Goal: Task Accomplishment & Management: Manage account settings

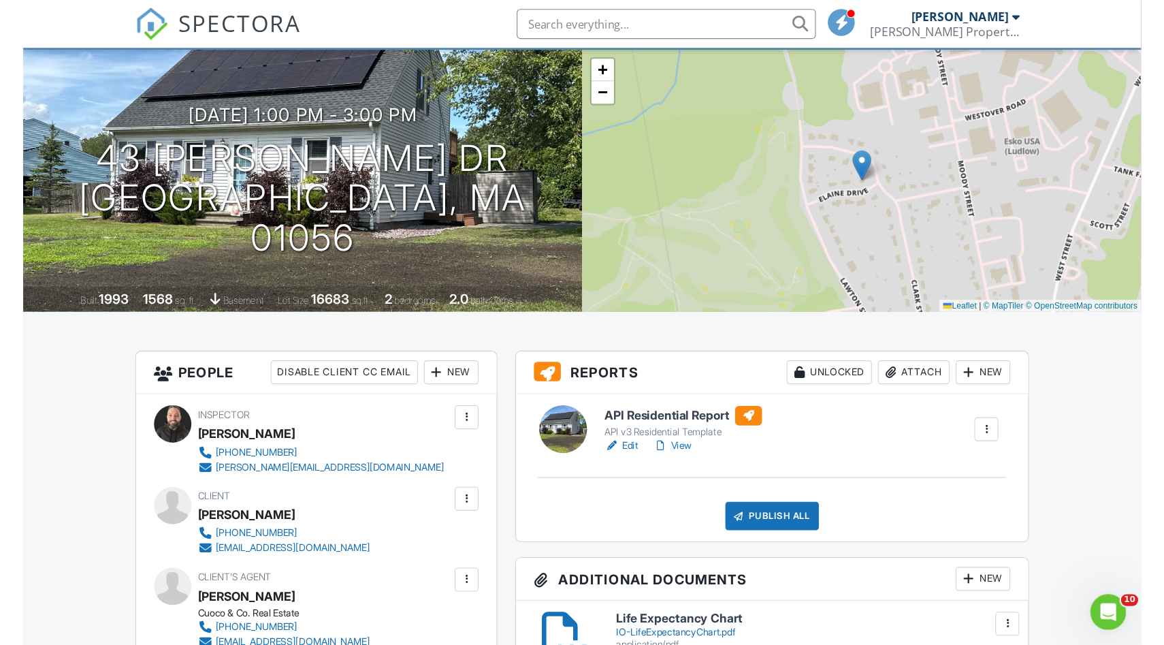
scroll to position [96, 0]
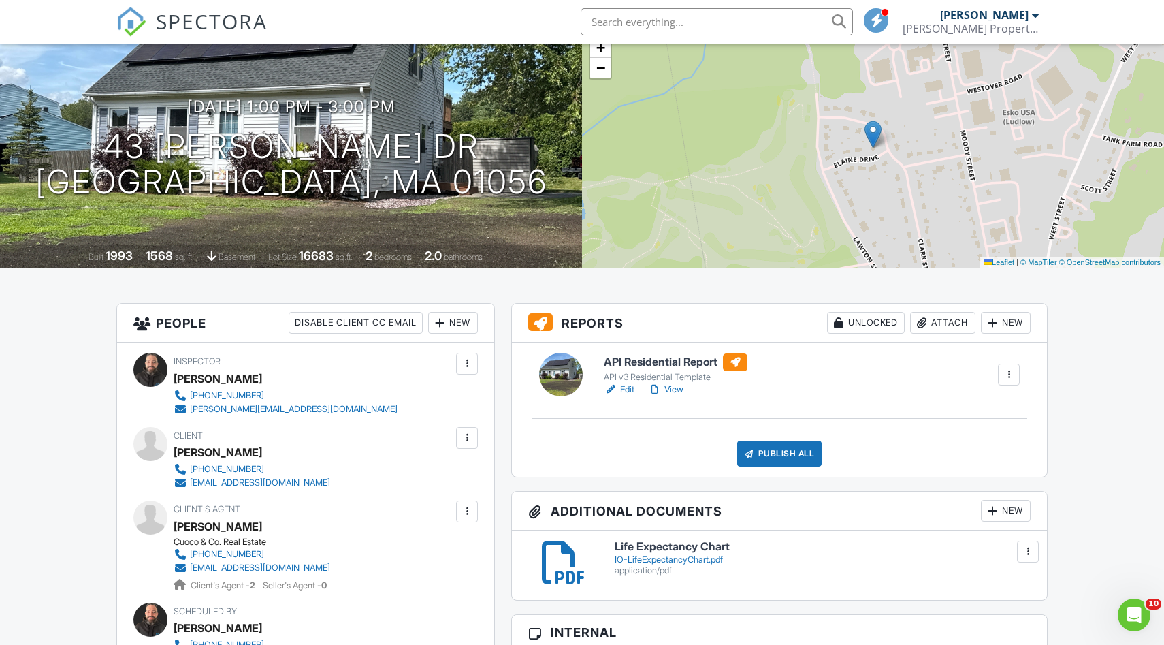
click at [943, 325] on div "Attach" at bounding box center [942, 323] width 65 height 22
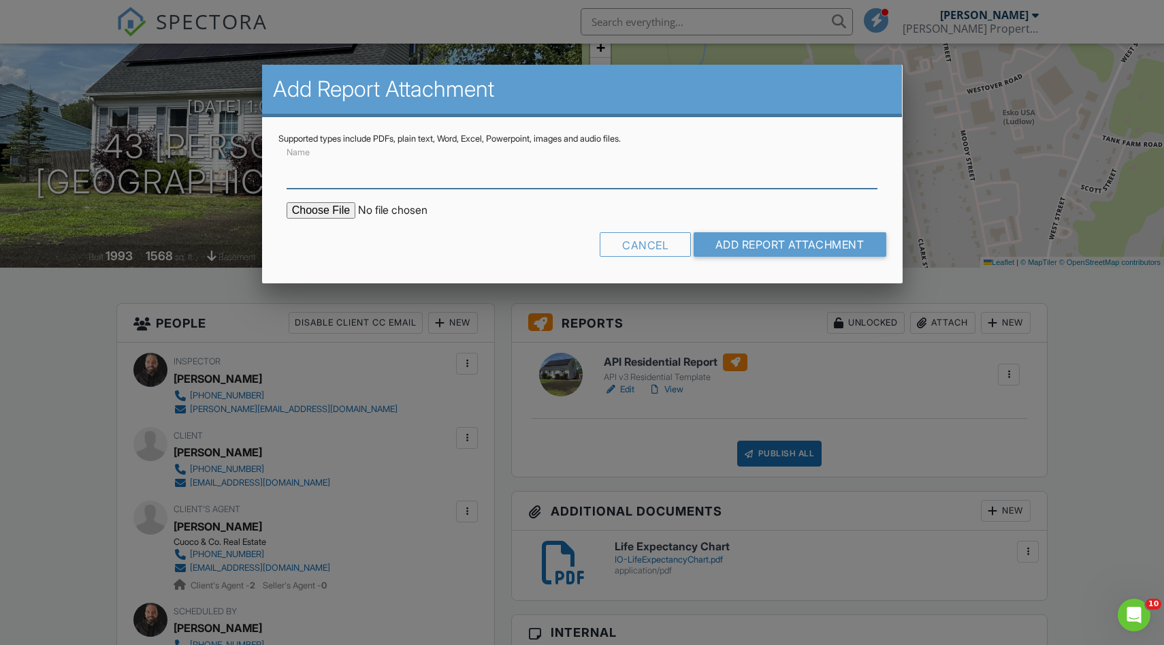
click at [385, 183] on input "Name" at bounding box center [583, 171] width 592 height 33
type input "WDI/Termite Report"
click at [319, 213] on input "file" at bounding box center [402, 210] width 231 height 16
type input "C:\fakepath\43 Elaine Dr WDI Report.pdf"
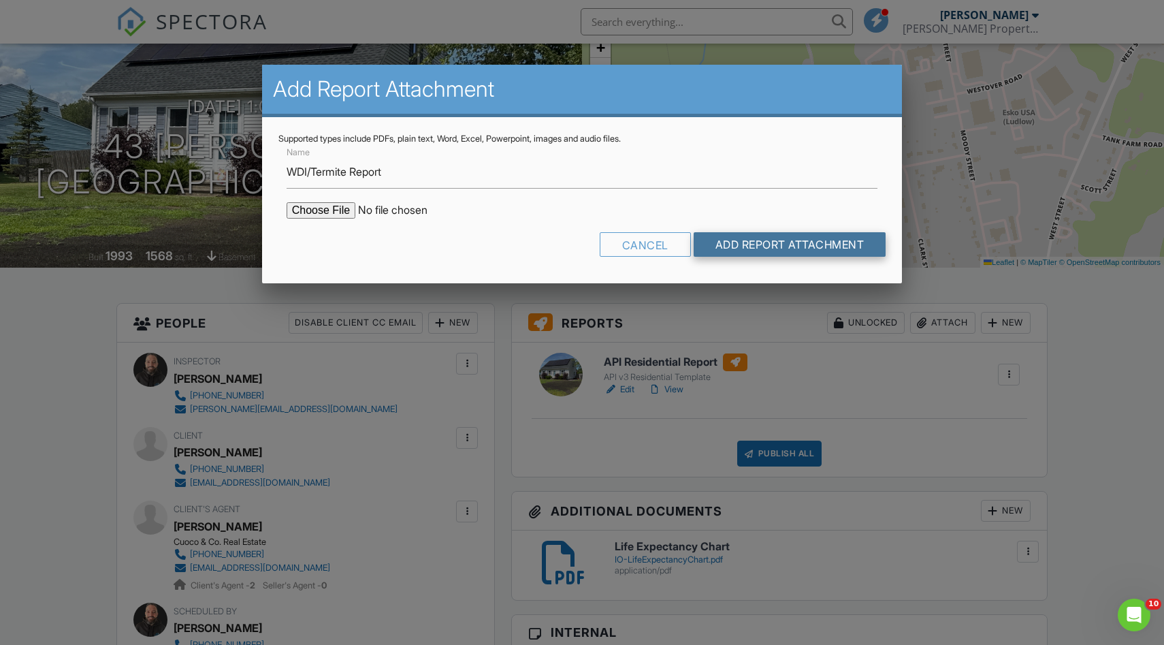
click at [806, 247] on input "Add Report Attachment" at bounding box center [790, 244] width 193 height 25
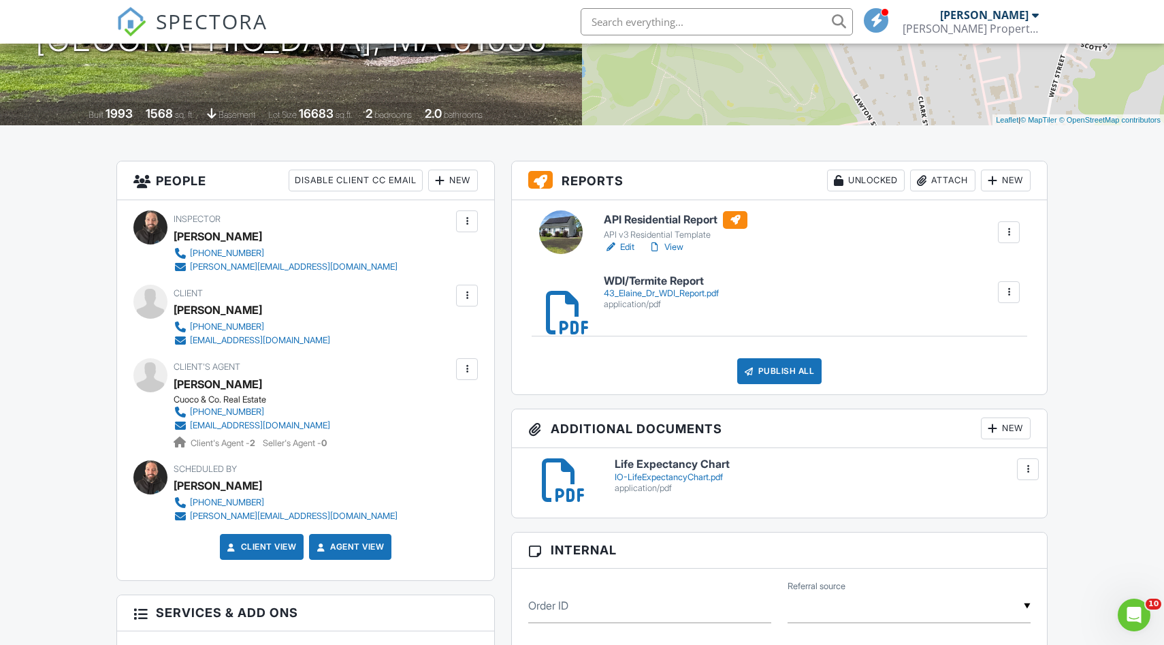
scroll to position [236, 0]
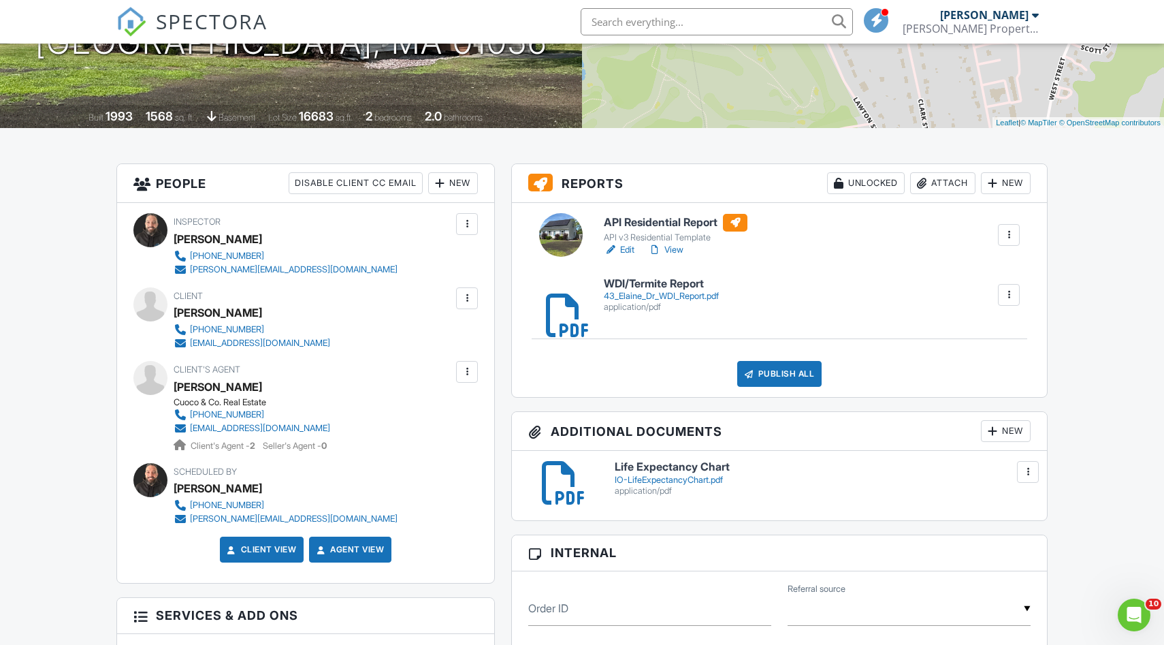
click at [790, 367] on div "Publish All" at bounding box center [779, 374] width 85 height 26
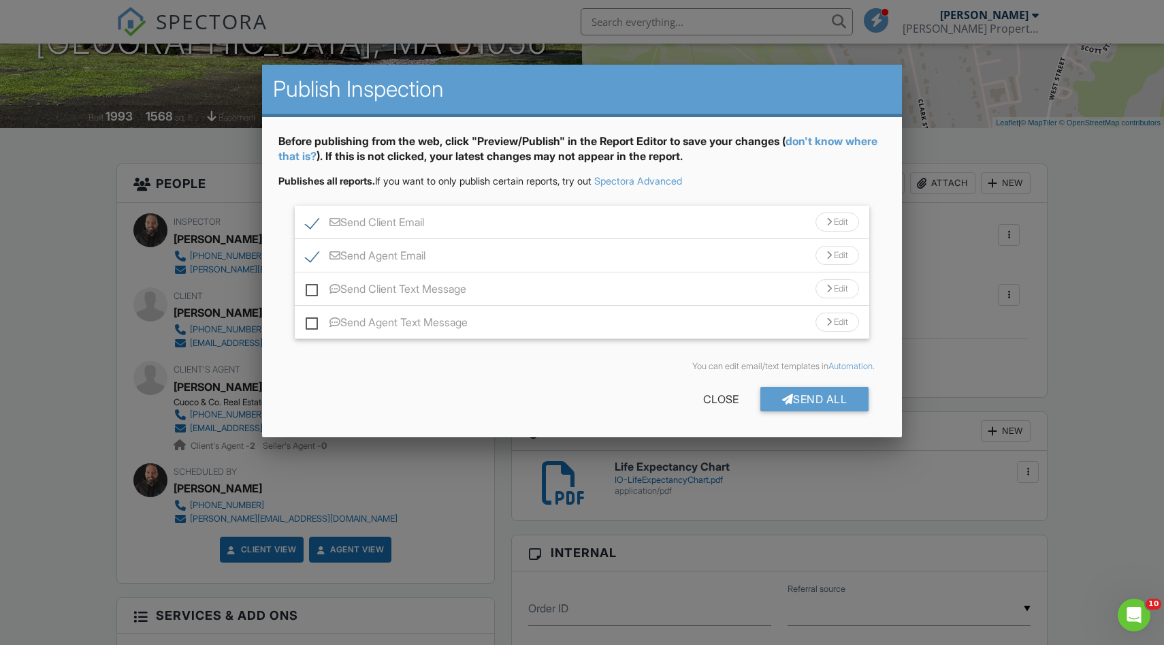
click at [644, 221] on div "Send Client Email Edit" at bounding box center [582, 222] width 575 height 33
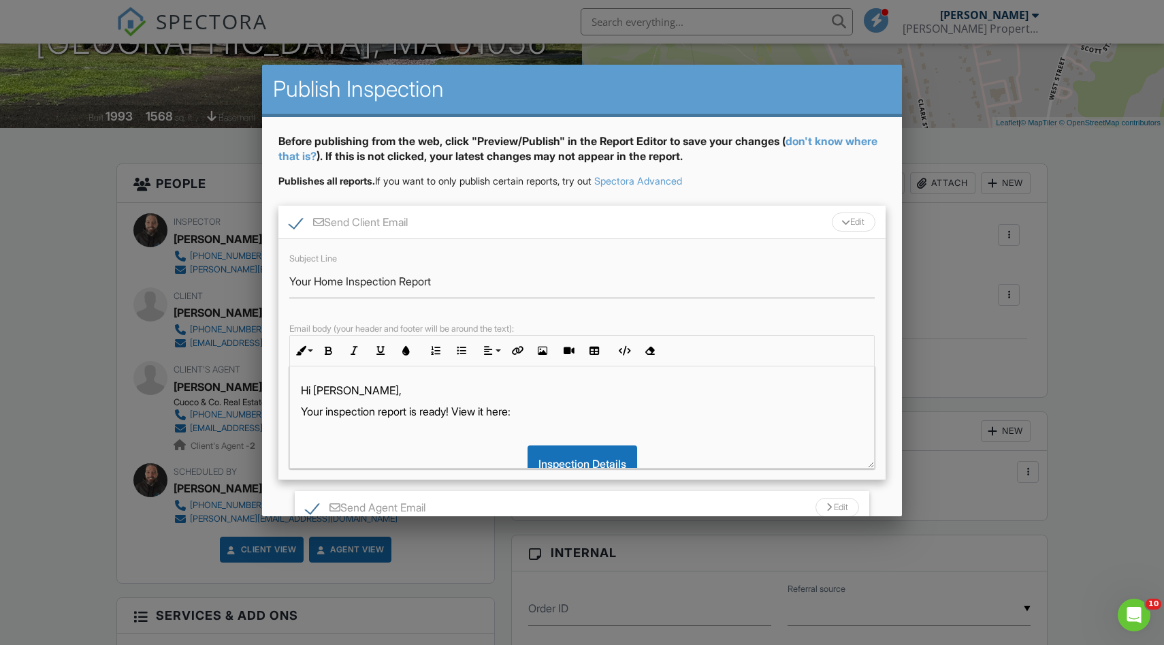
click at [375, 385] on p "Hi Angela," at bounding box center [582, 390] width 563 height 15
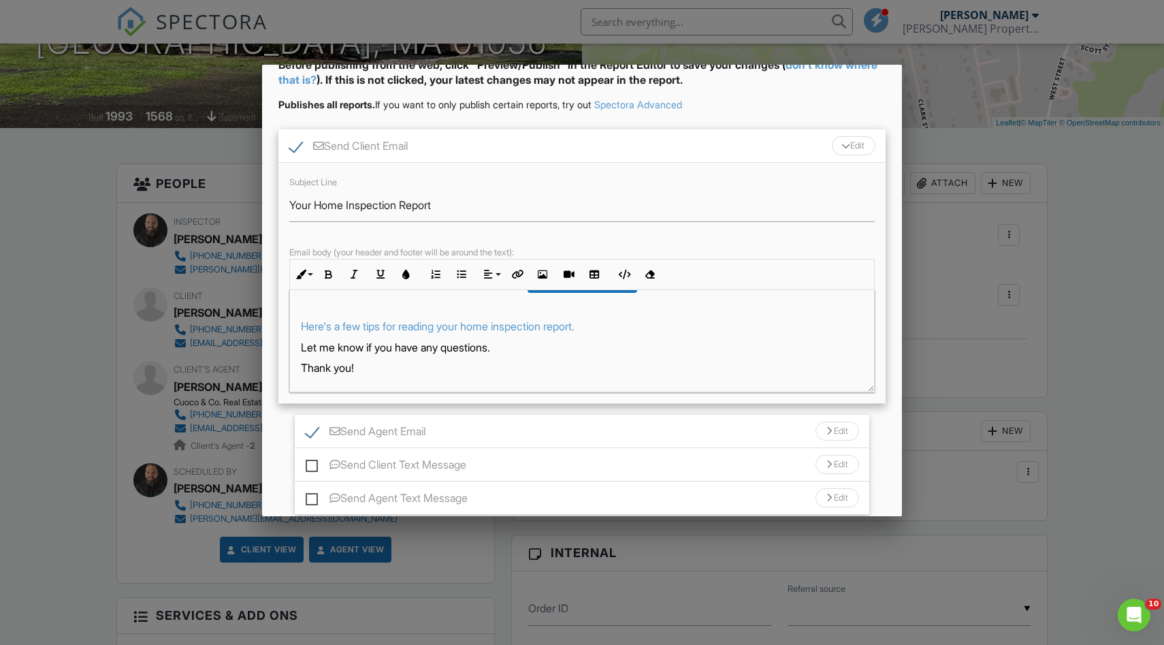
scroll to position [174, 0]
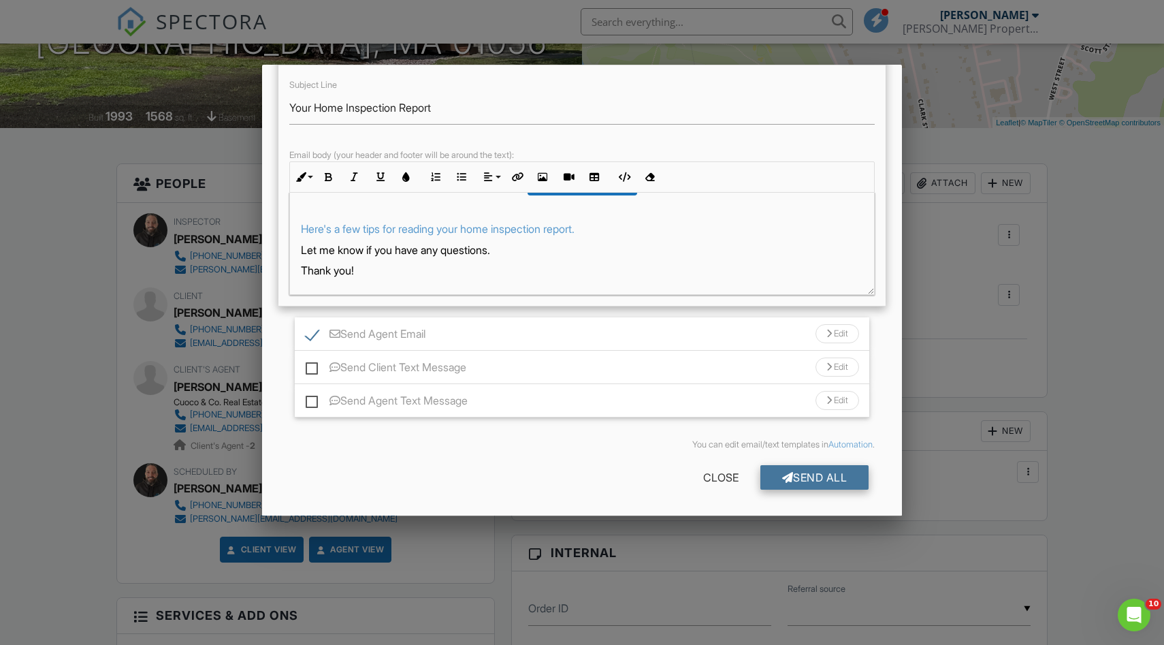
click at [816, 479] on div "Send All" at bounding box center [814, 477] width 109 height 25
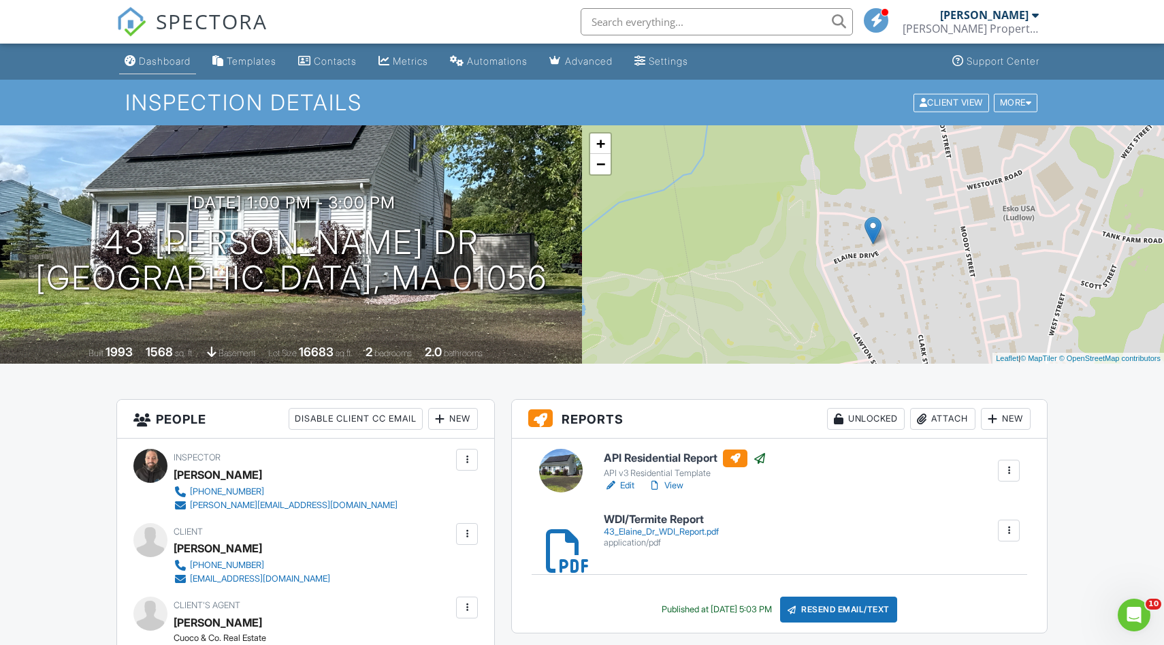
click at [178, 56] on div "Dashboard" at bounding box center [165, 61] width 52 height 12
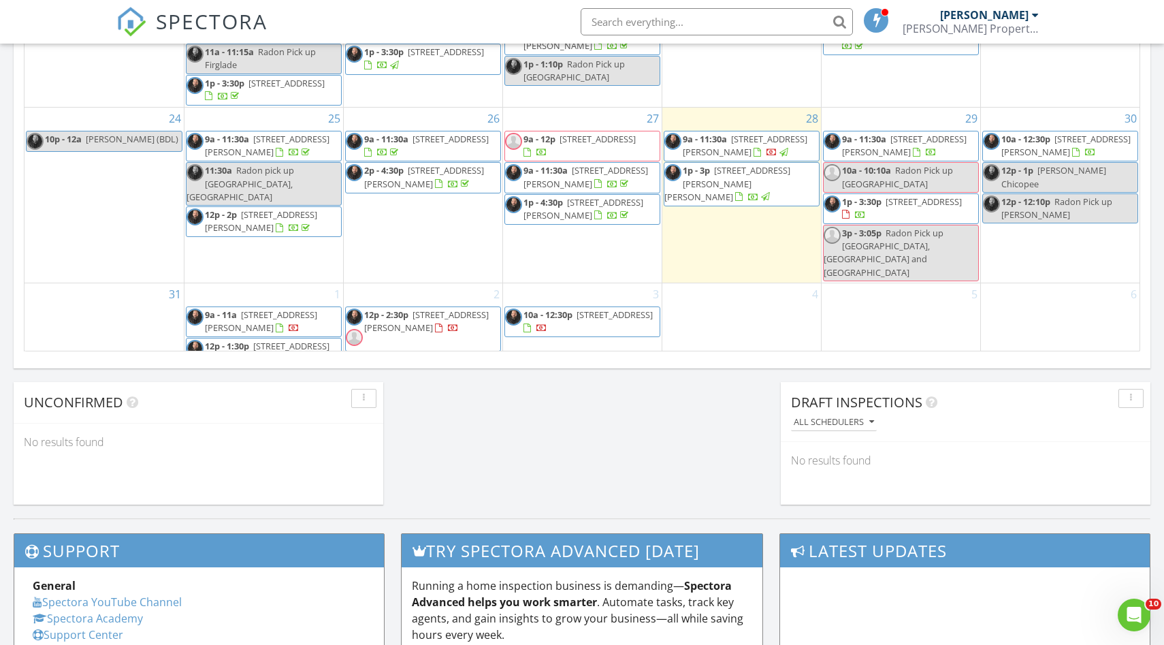
scroll to position [921, 0]
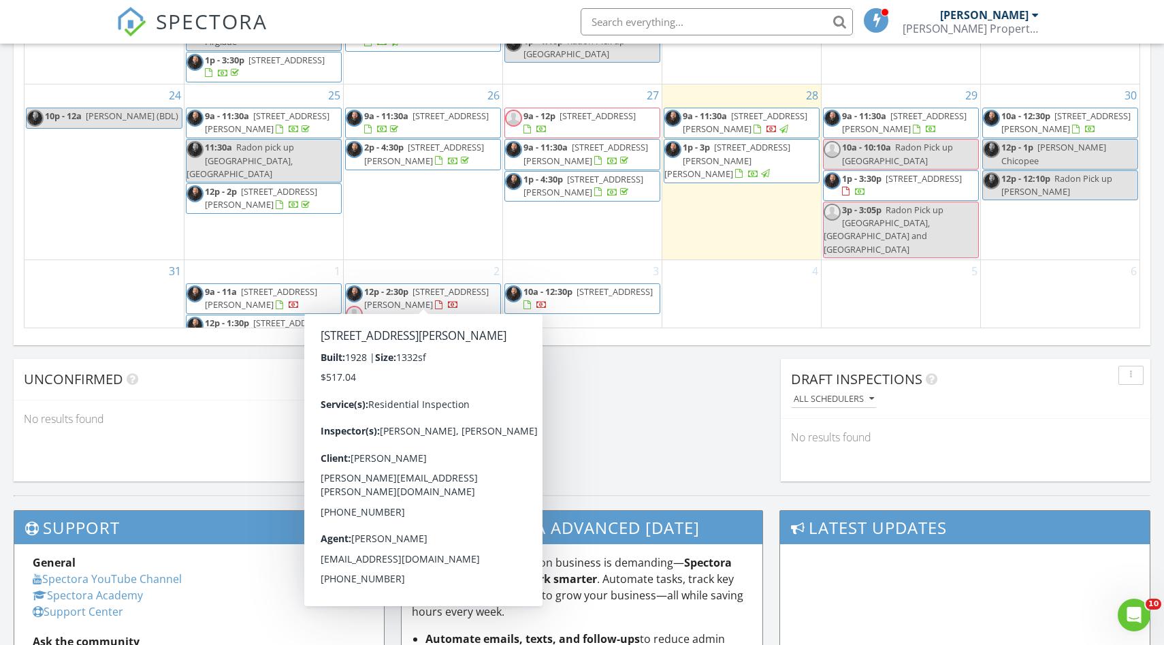
click at [433, 285] on span "12p - 2:30p 208 Osborne Terrace, Springfield 01104" at bounding box center [423, 305] width 155 height 41
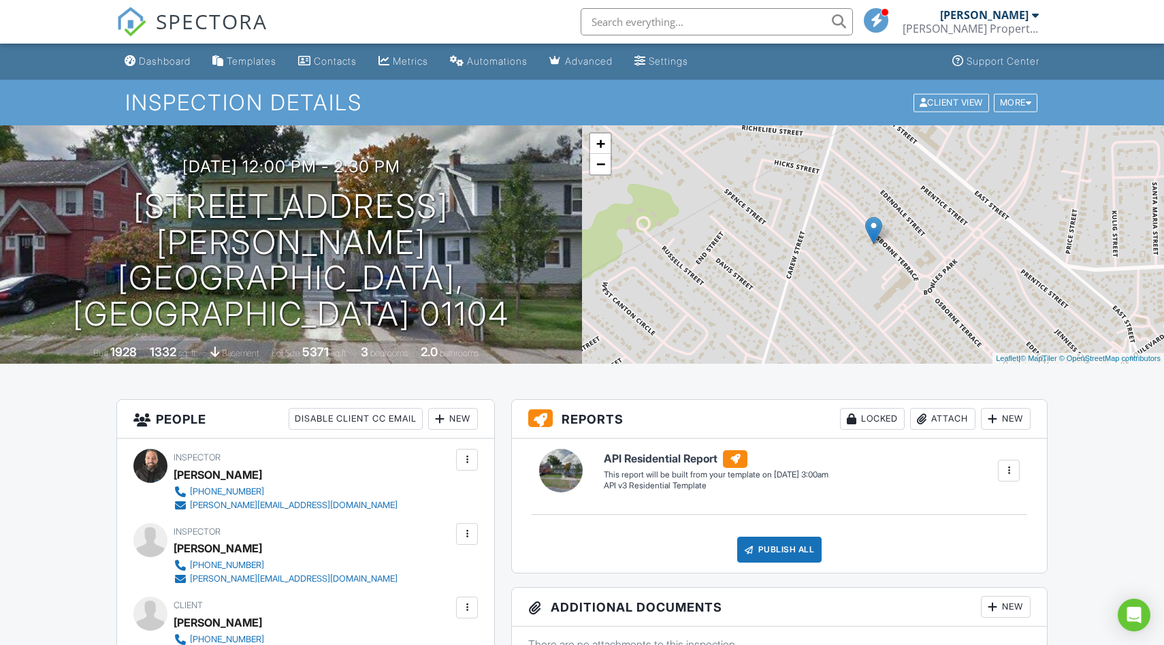
click at [466, 531] on div at bounding box center [467, 534] width 14 height 14
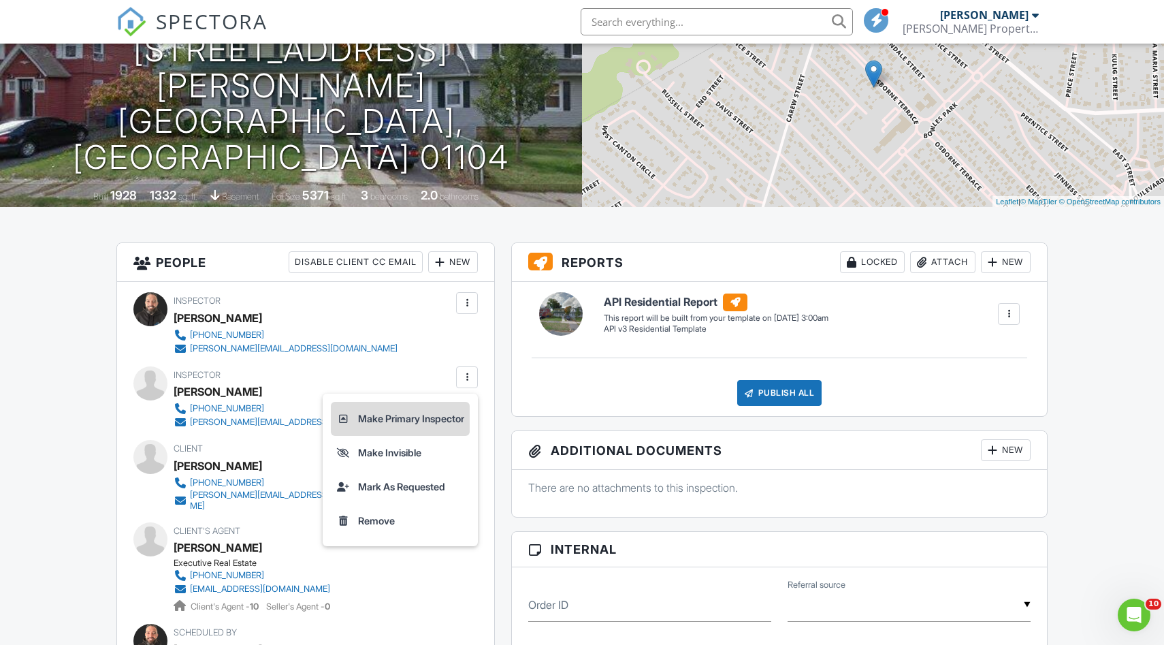
scroll to position [158, 0]
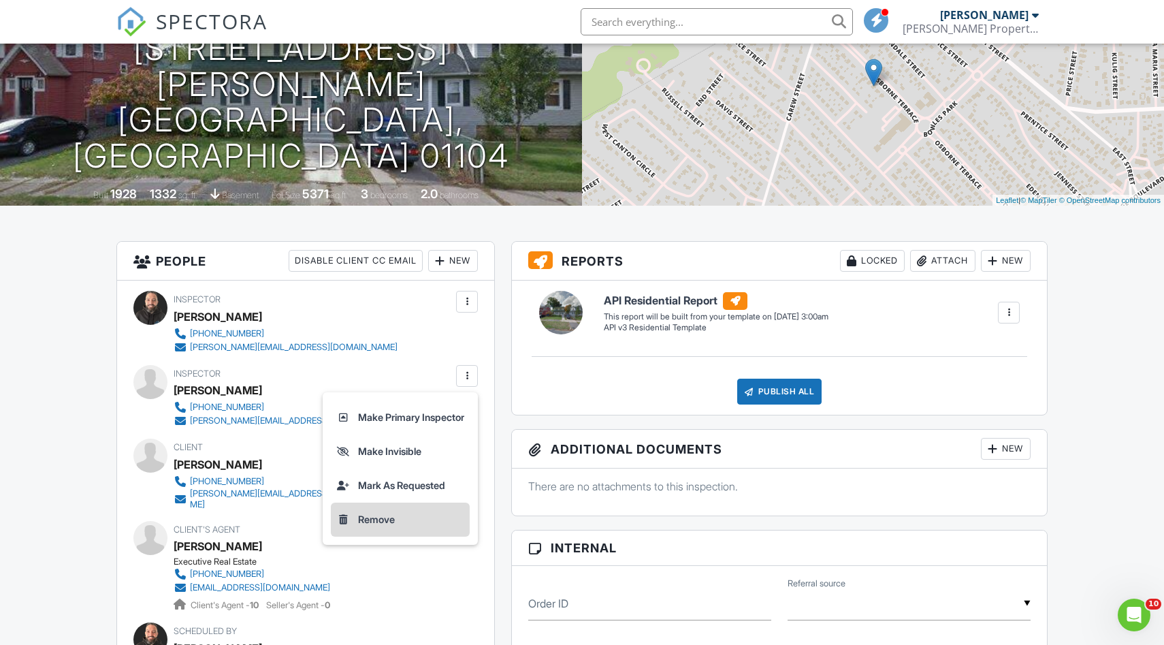
click at [368, 504] on li "Remove" at bounding box center [400, 519] width 139 height 34
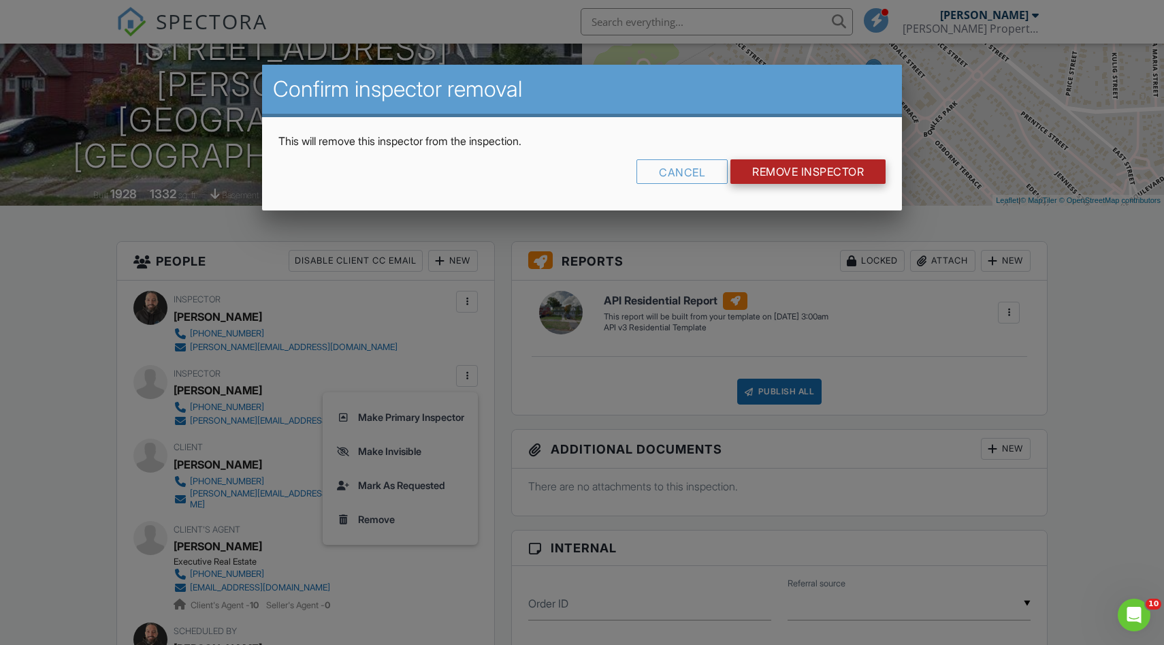
click at [781, 174] on input "Remove Inspector" at bounding box center [807, 171] width 155 height 25
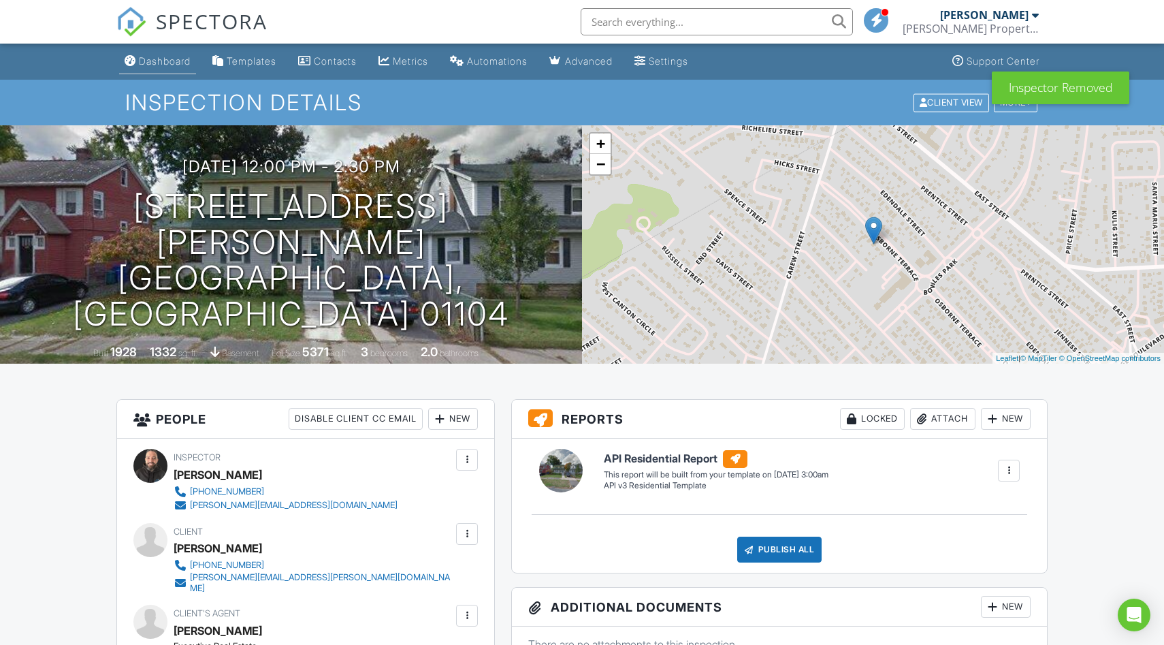
click at [157, 57] on div "Dashboard" at bounding box center [165, 61] width 52 height 12
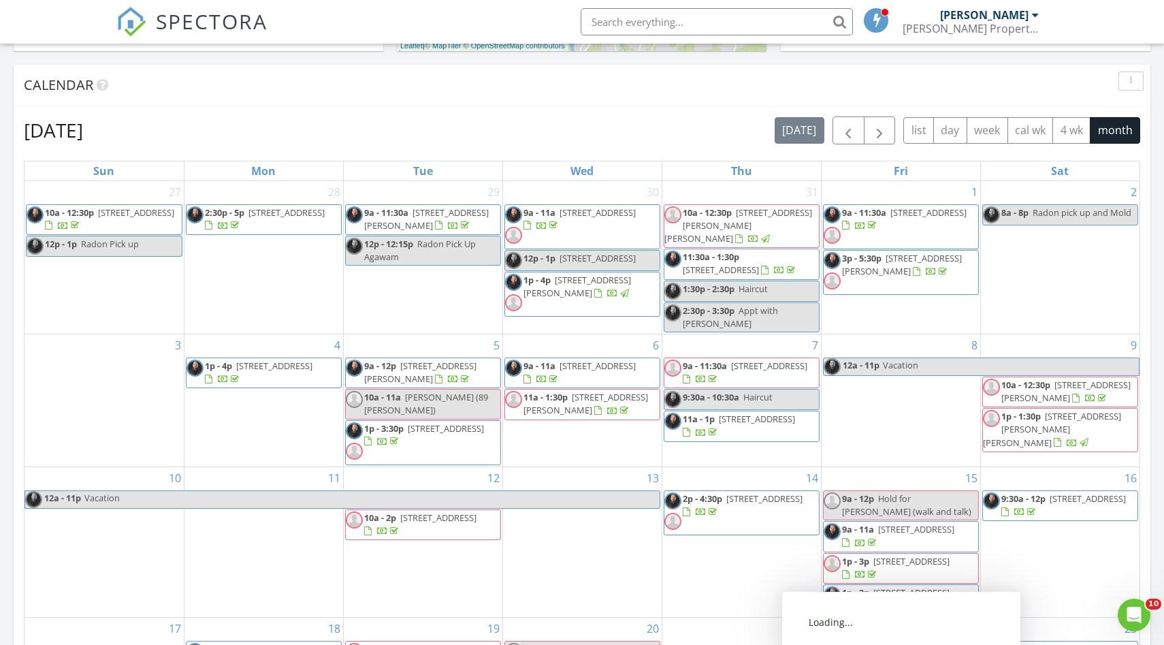
scroll to position [533, 0]
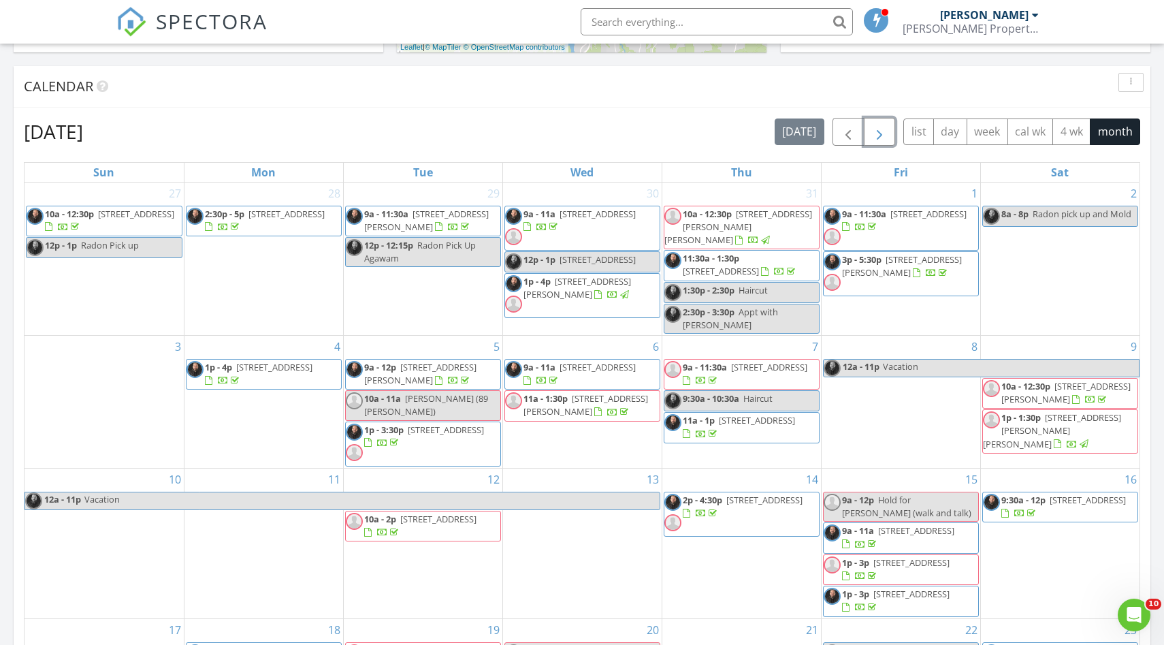
click at [877, 129] on span "button" at bounding box center [879, 132] width 16 height 16
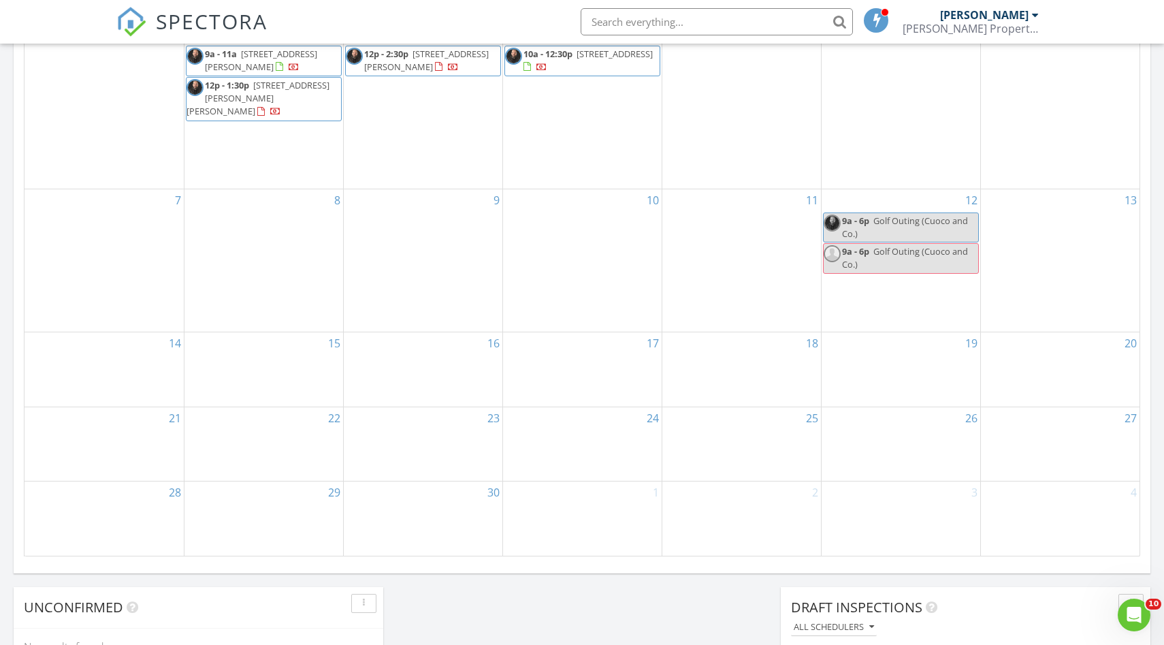
scroll to position [686, 0]
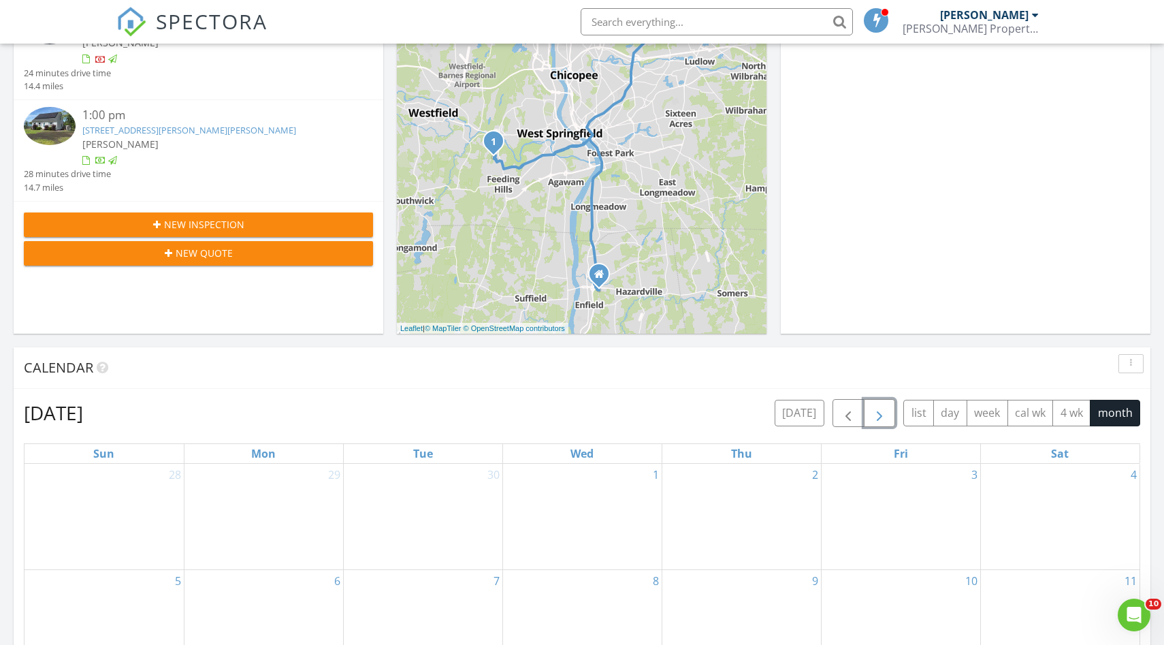
scroll to position [259, 0]
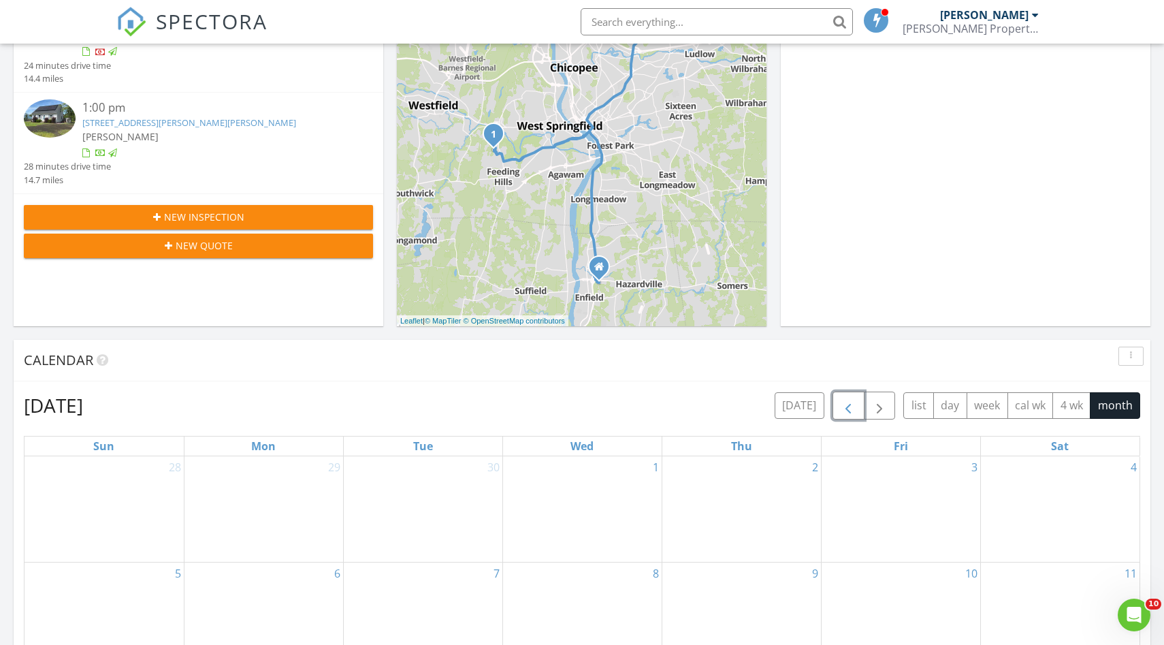
click at [839, 408] on button "button" at bounding box center [849, 405] width 32 height 28
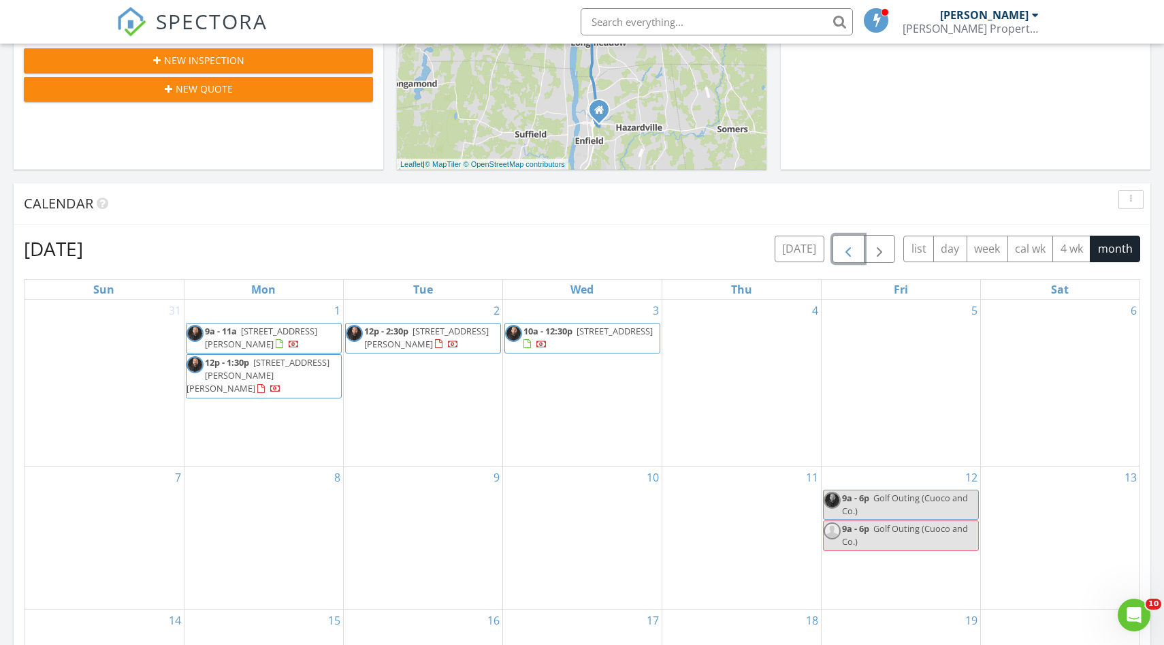
scroll to position [415, 0]
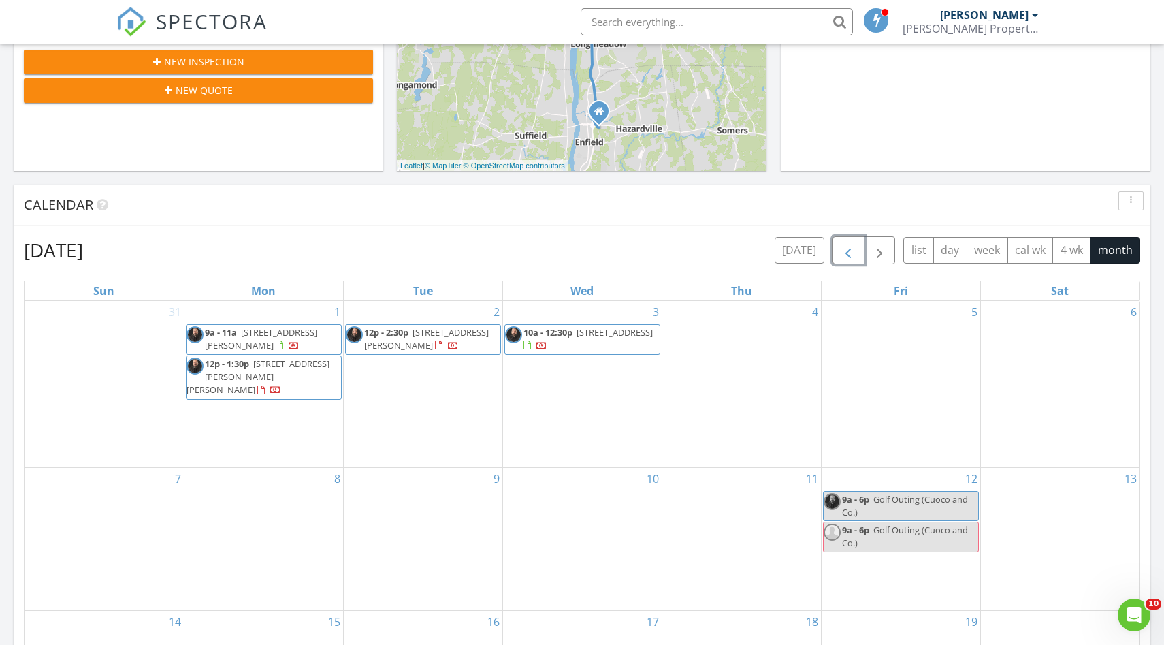
click at [848, 246] on span "button" at bounding box center [848, 250] width 16 height 16
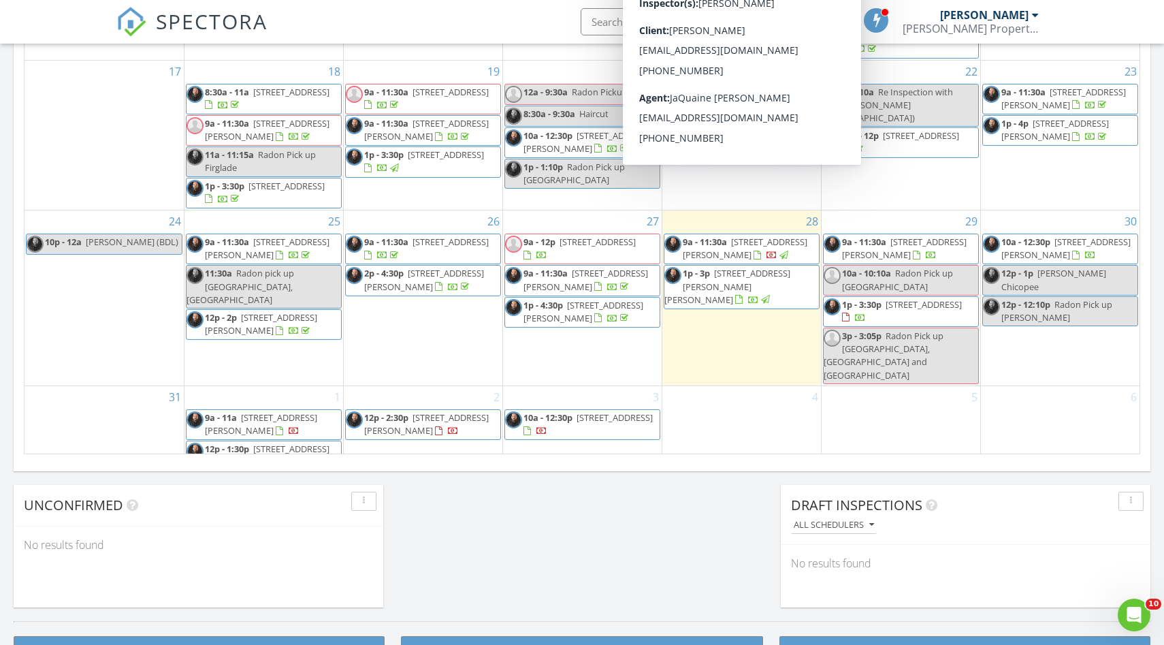
scroll to position [799, 0]
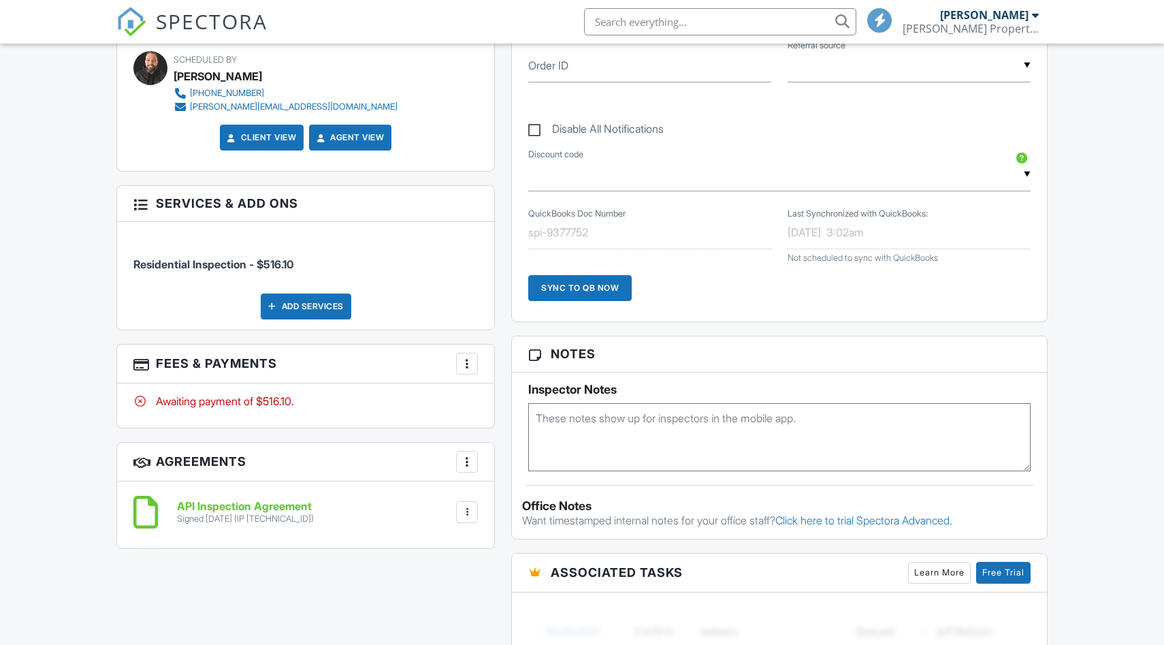
scroll to position [697, 0]
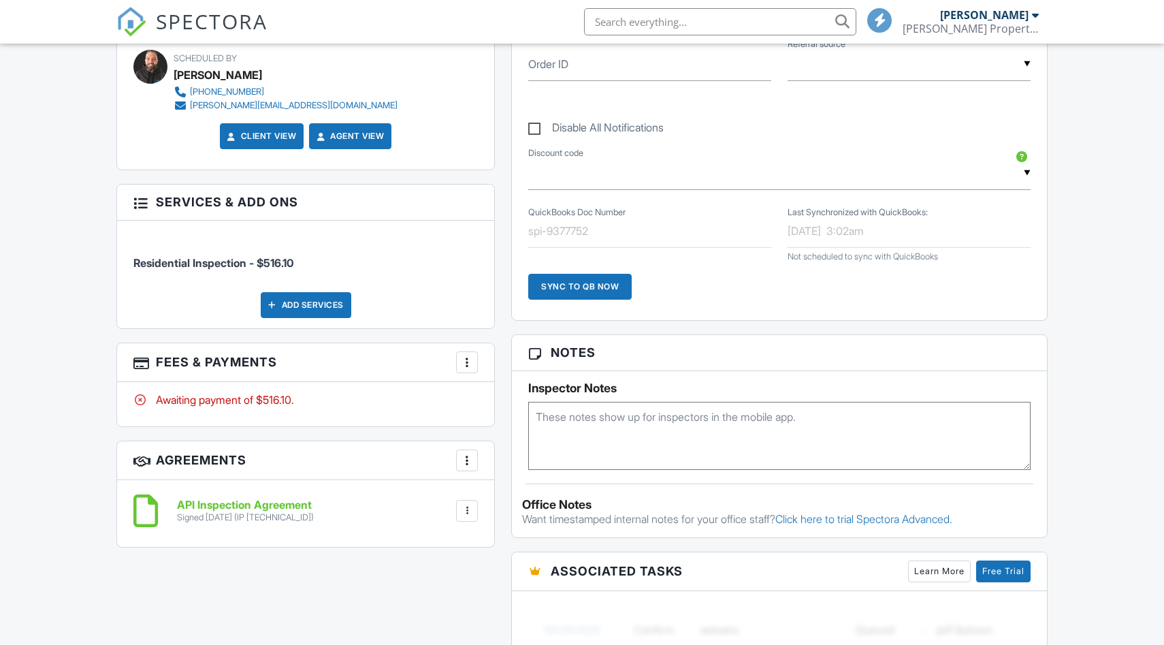
click at [308, 305] on div "Add Services" at bounding box center [306, 305] width 91 height 26
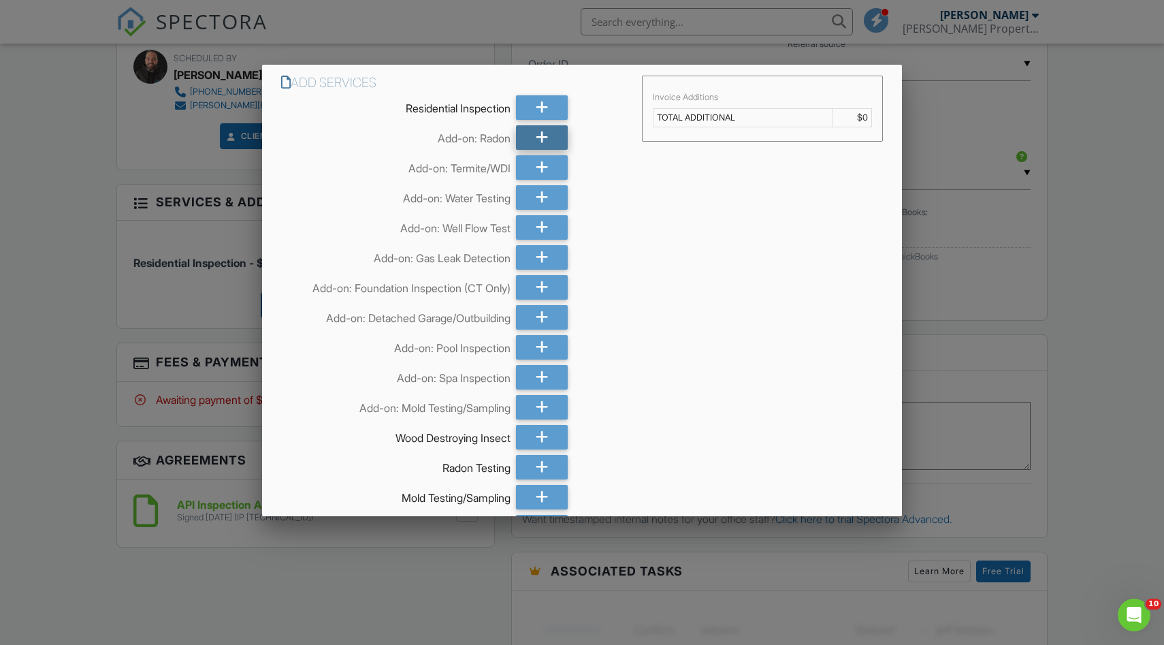
scroll to position [0, 0]
click at [541, 132] on icon at bounding box center [542, 137] width 13 height 25
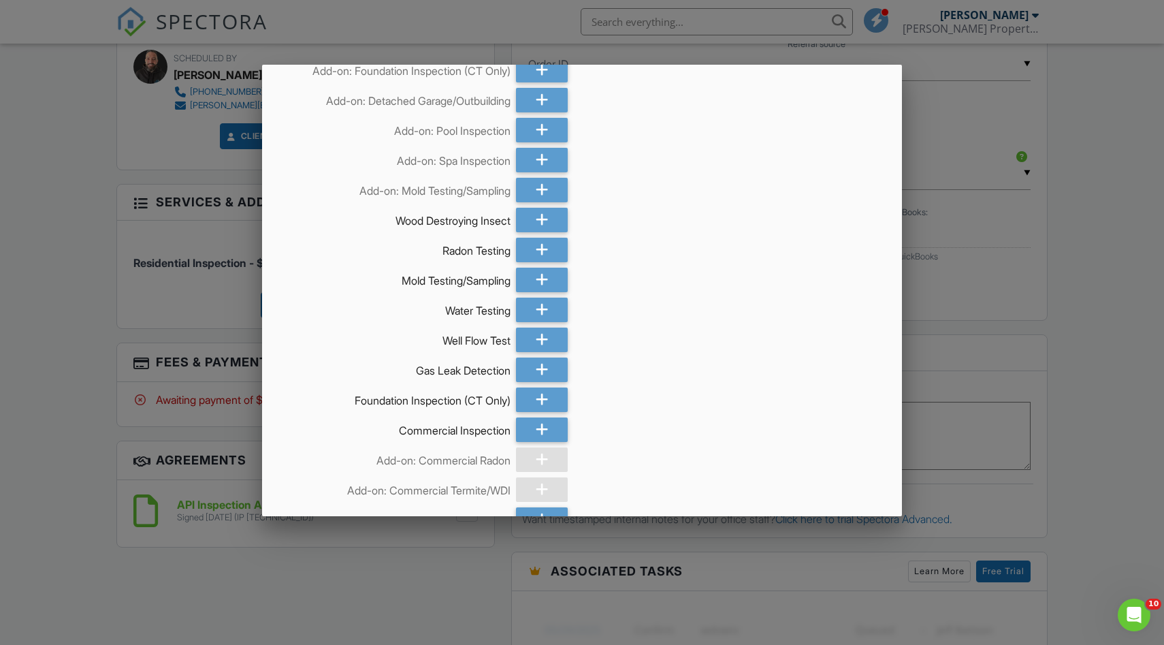
scroll to position [390, 0]
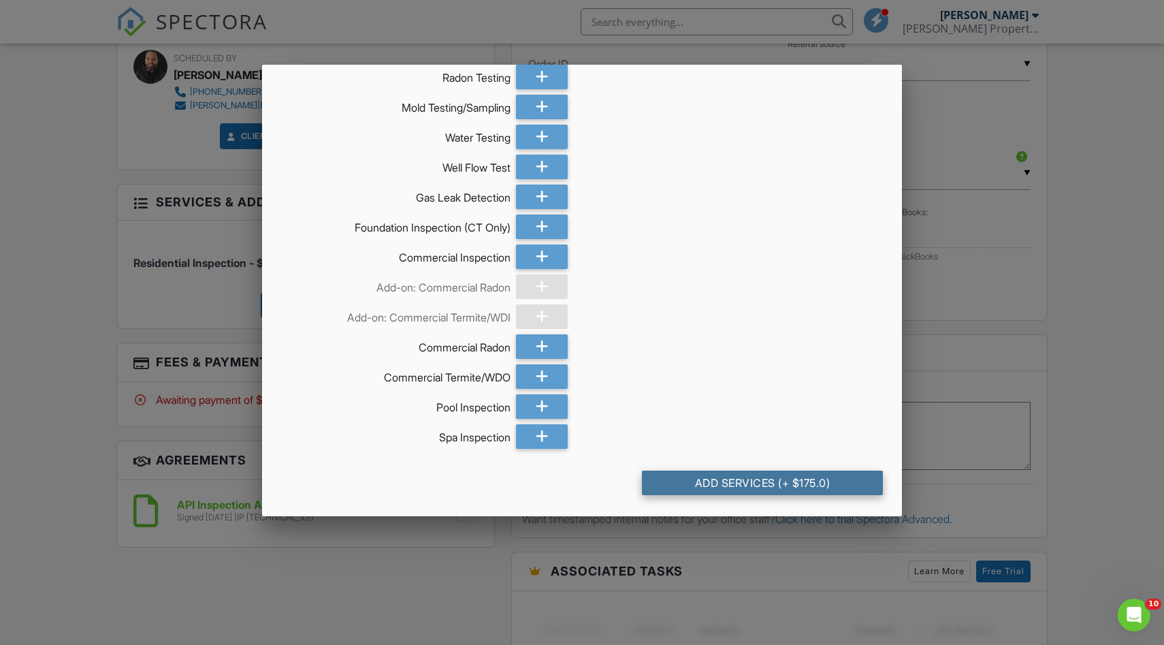
click at [797, 477] on div "Add Services (+ $175.0)" at bounding box center [763, 482] width 242 height 25
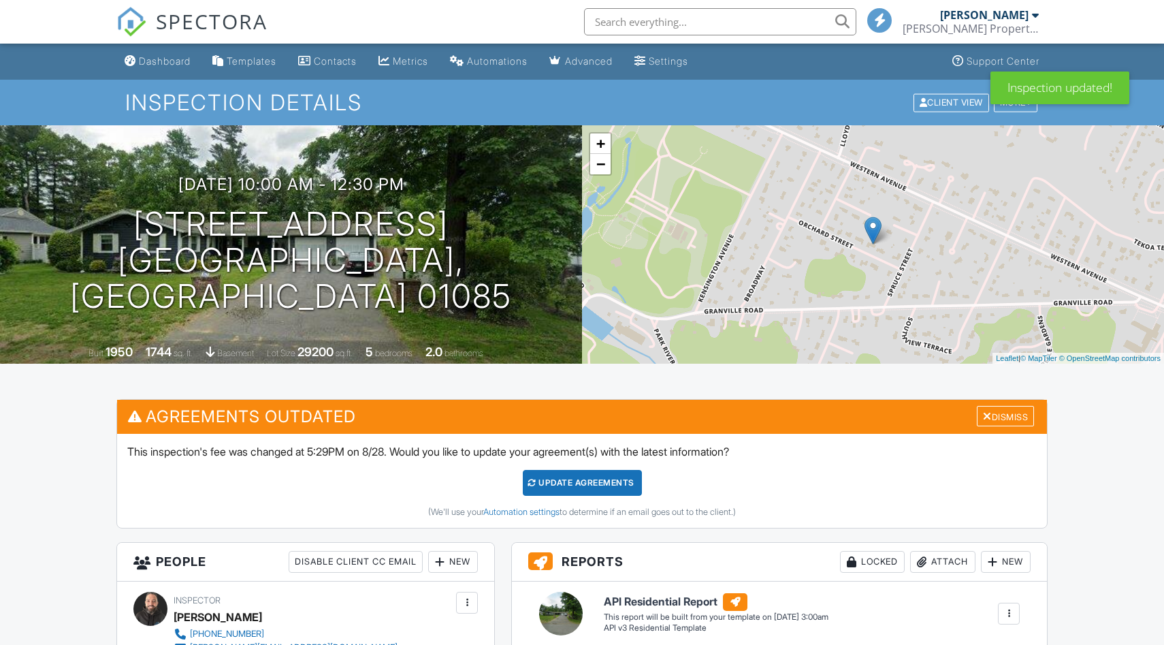
click at [561, 475] on div "Update Agreements" at bounding box center [582, 483] width 119 height 26
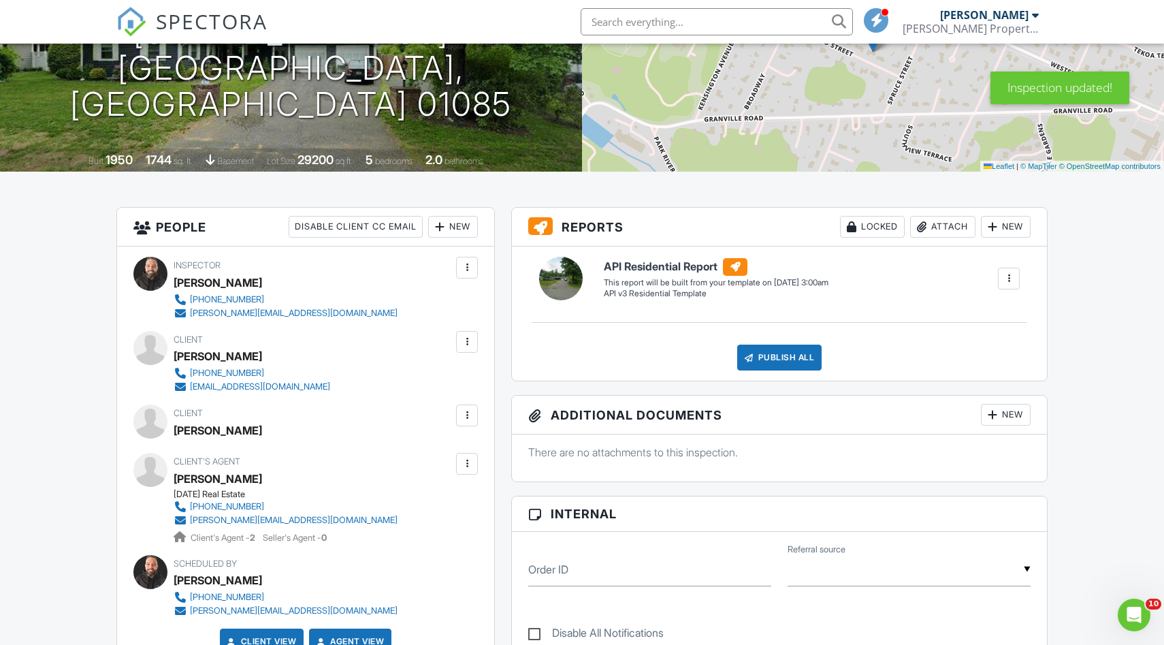
scroll to position [215, 0]
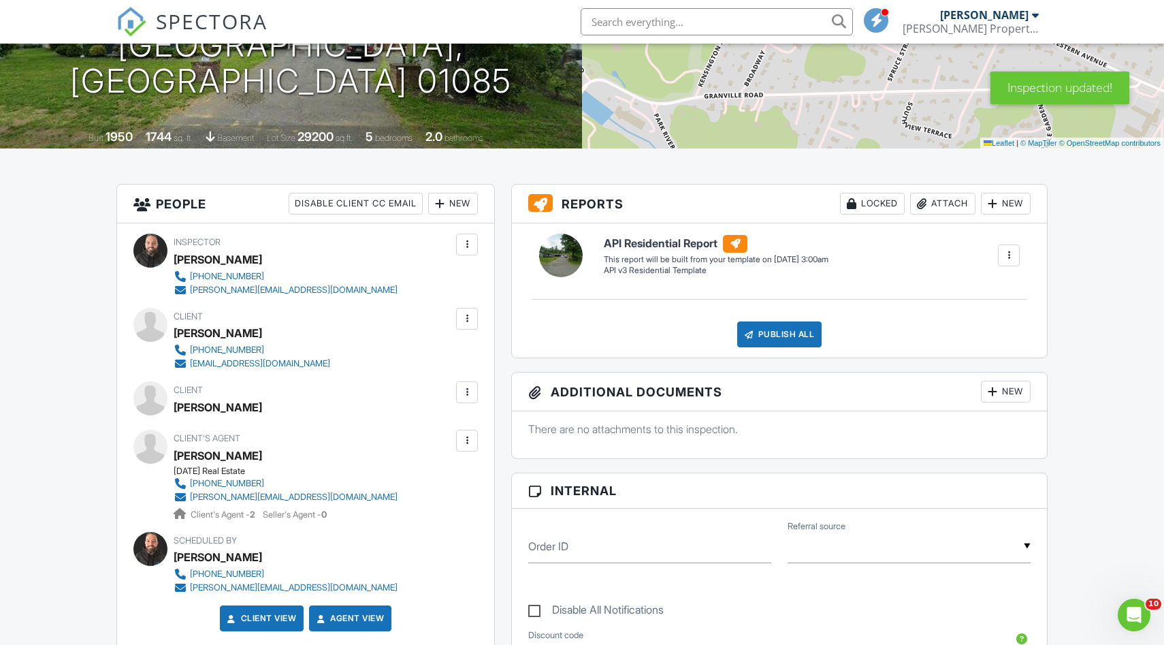
click at [464, 316] on div at bounding box center [467, 319] width 14 height 14
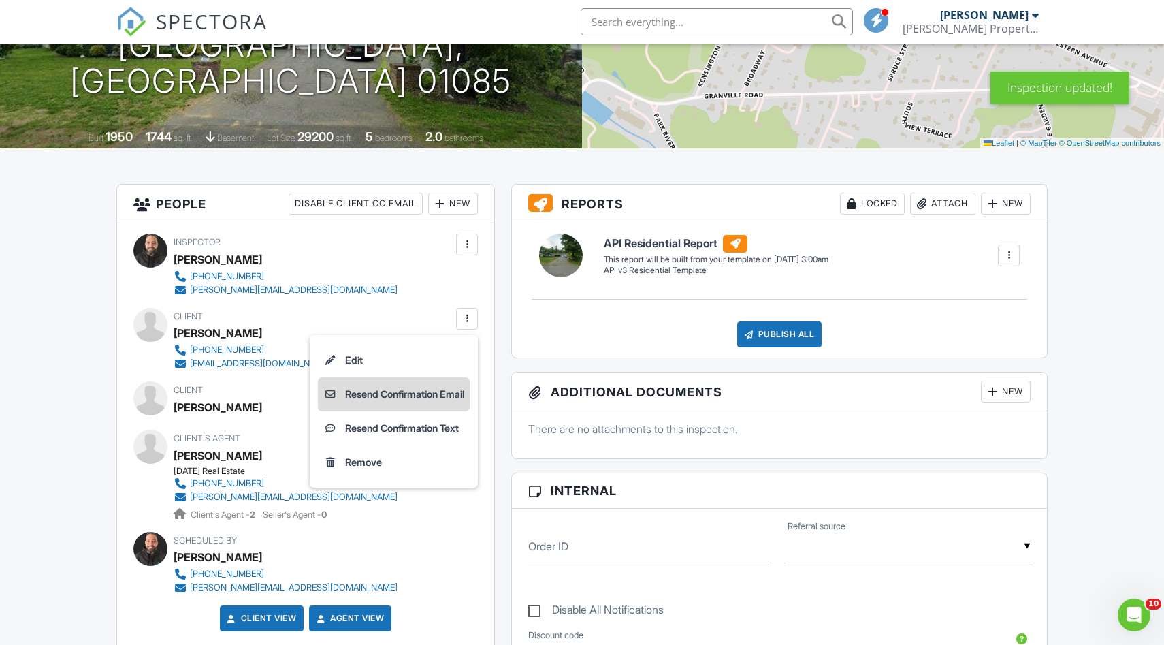
click at [404, 391] on li "Resend Confirmation Email" at bounding box center [394, 394] width 152 height 34
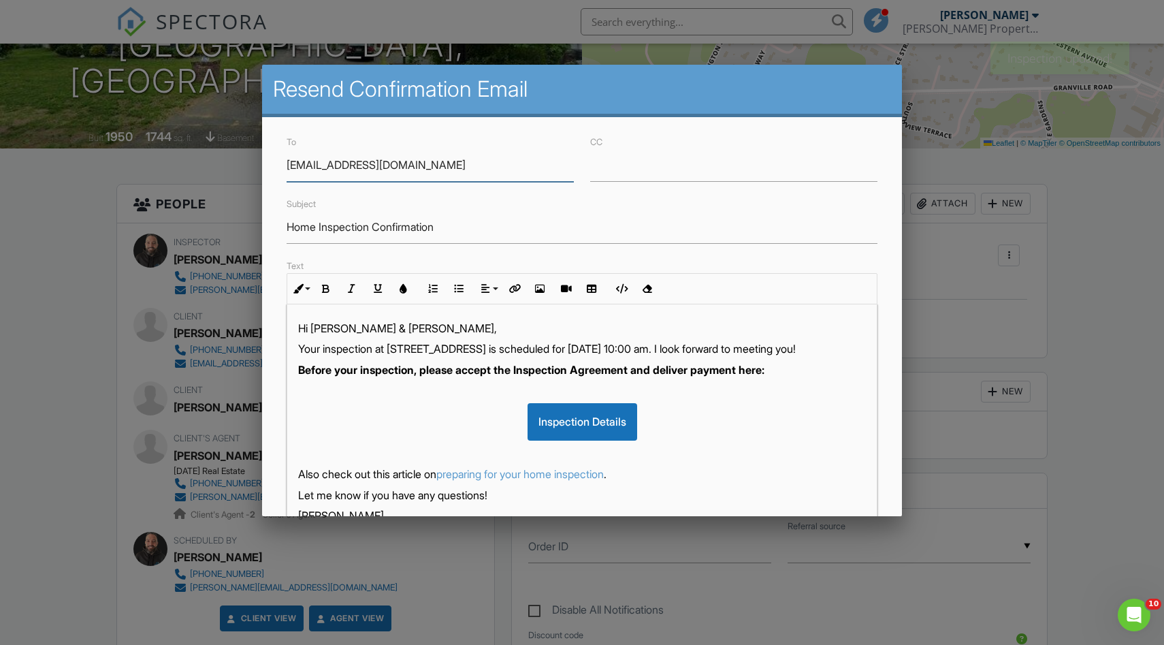
scroll to position [218, 0]
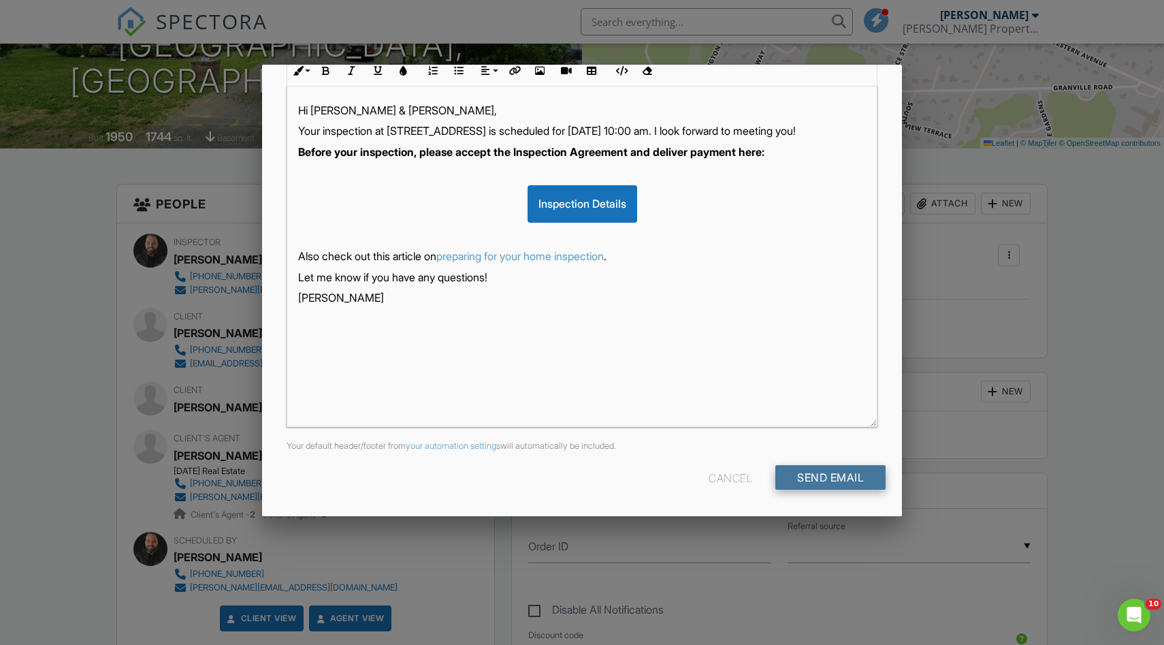
click at [811, 476] on input "Send Email" at bounding box center [830, 477] width 110 height 25
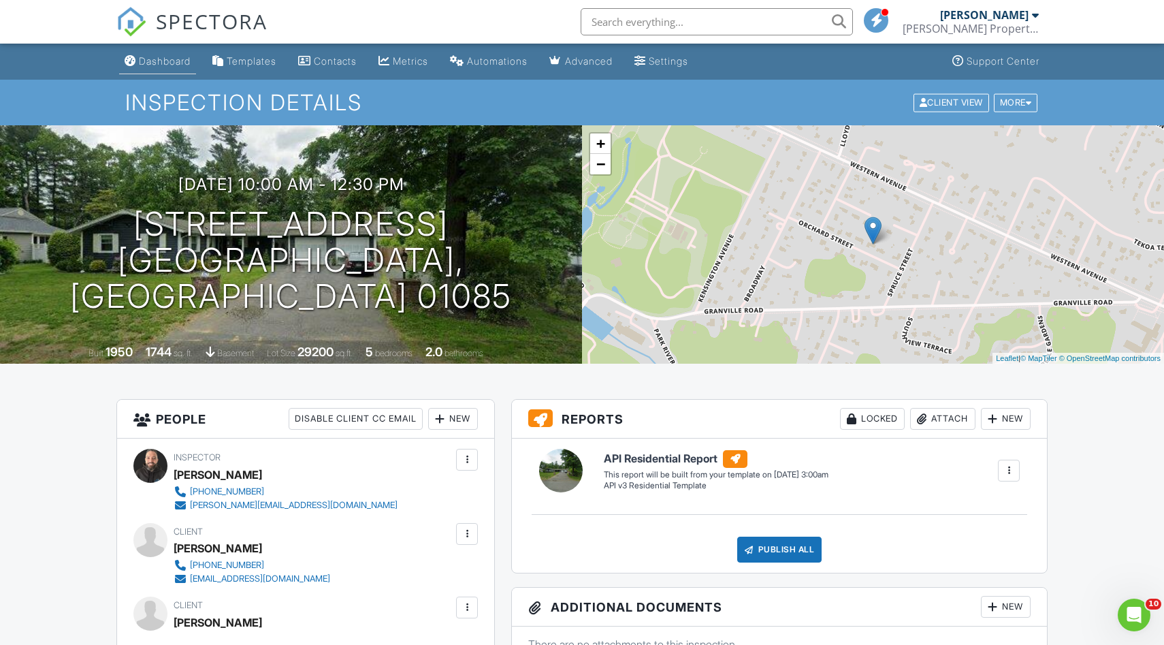
click at [169, 60] on div "Dashboard" at bounding box center [165, 61] width 52 height 12
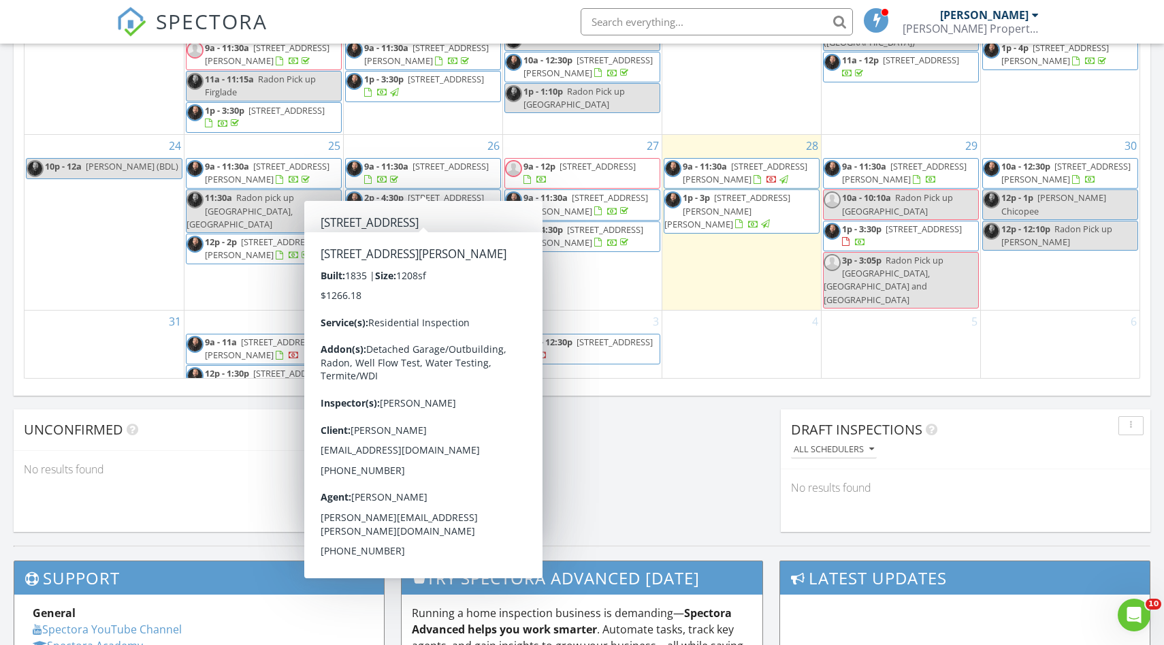
scroll to position [865, 0]
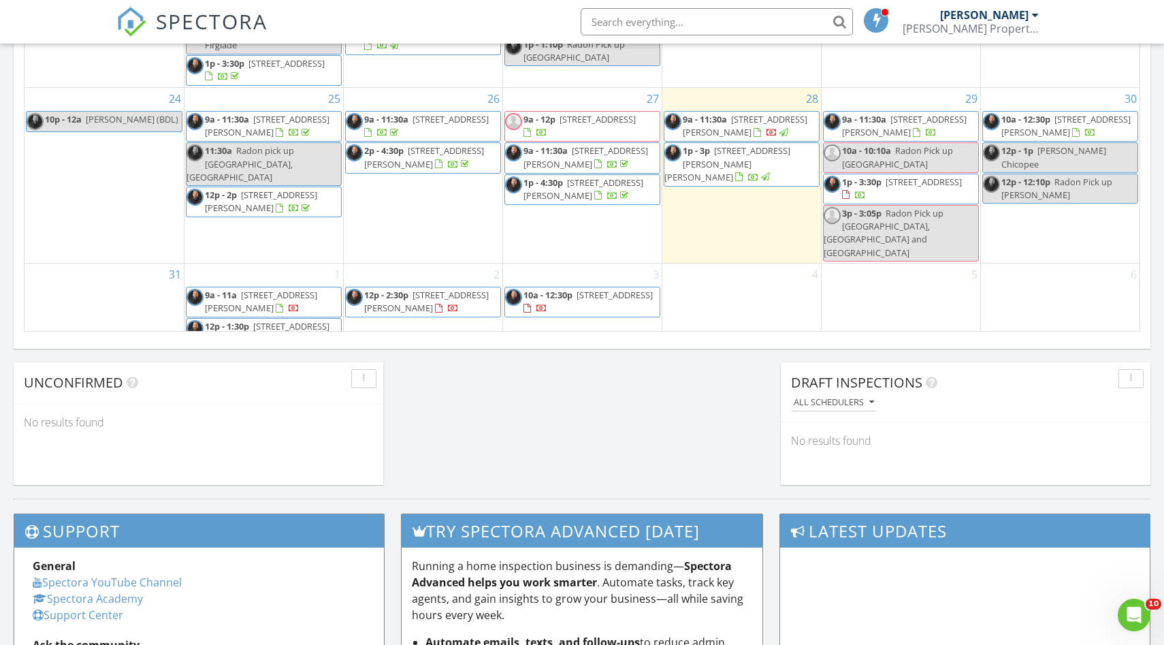
scroll to position [950, 0]
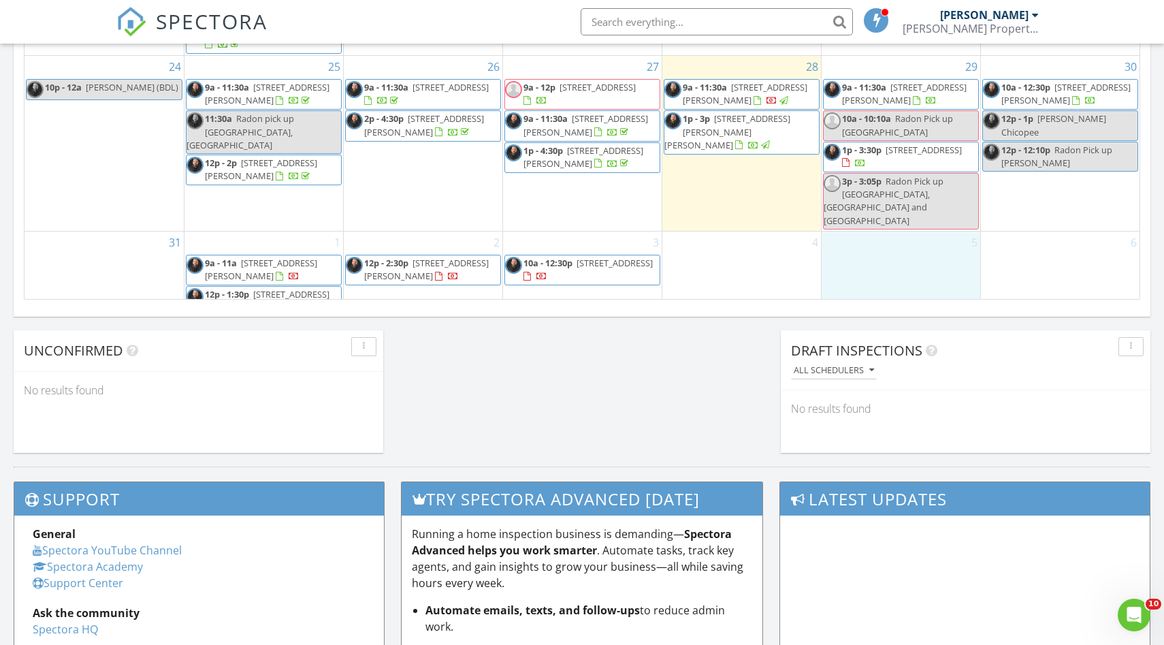
click at [894, 238] on div "5" at bounding box center [901, 281] width 159 height 100
click at [898, 203] on link "Event" at bounding box center [900, 202] width 70 height 22
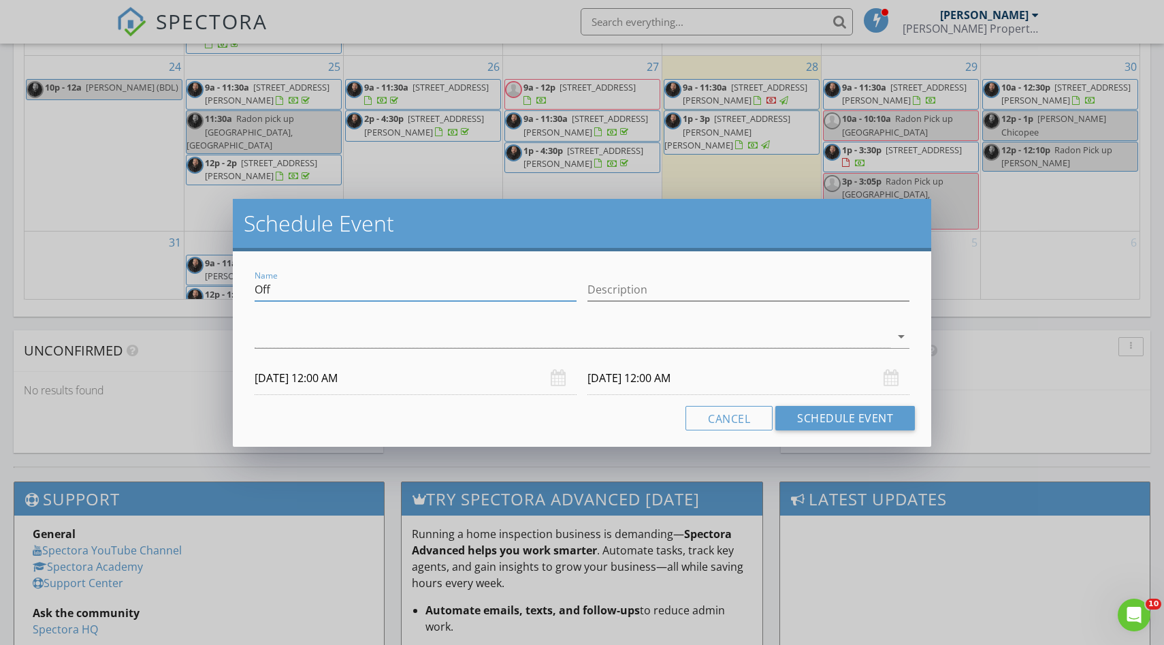
drag, startPoint x: 310, startPoint y: 287, endPoint x: 219, endPoint y: 287, distance: 91.2
click at [219, 287] on div "Schedule Event Name Off Description arrow_drop_down [DATE] 12:00 AM [DATE] 12:0…" at bounding box center [582, 322] width 1164 height 645
type input "hold for [PERSON_NAME]"
click at [298, 336] on div at bounding box center [573, 336] width 636 height 22
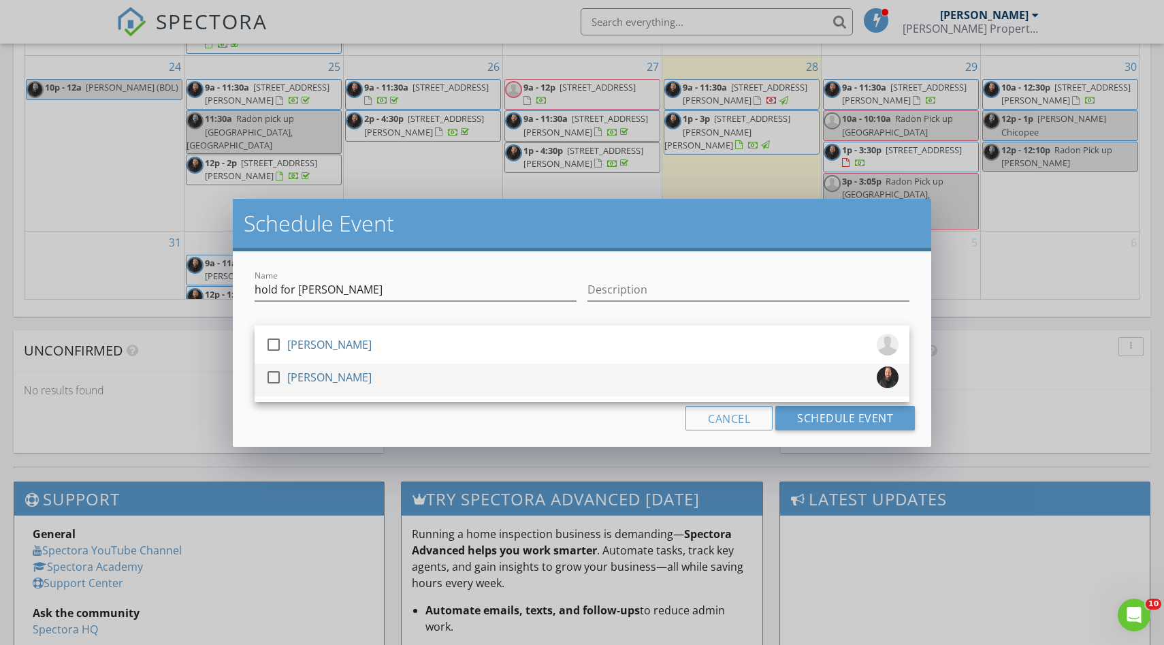
click at [271, 374] on div at bounding box center [273, 377] width 23 height 23
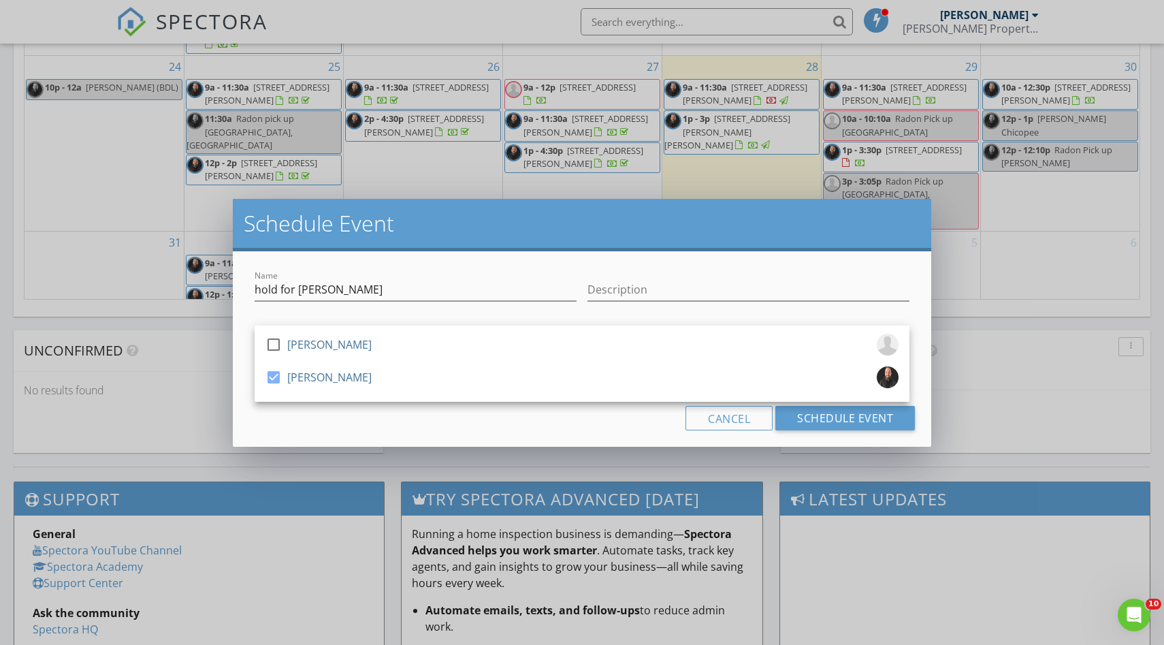
click at [385, 228] on h2 "Schedule Event" at bounding box center [582, 223] width 677 height 27
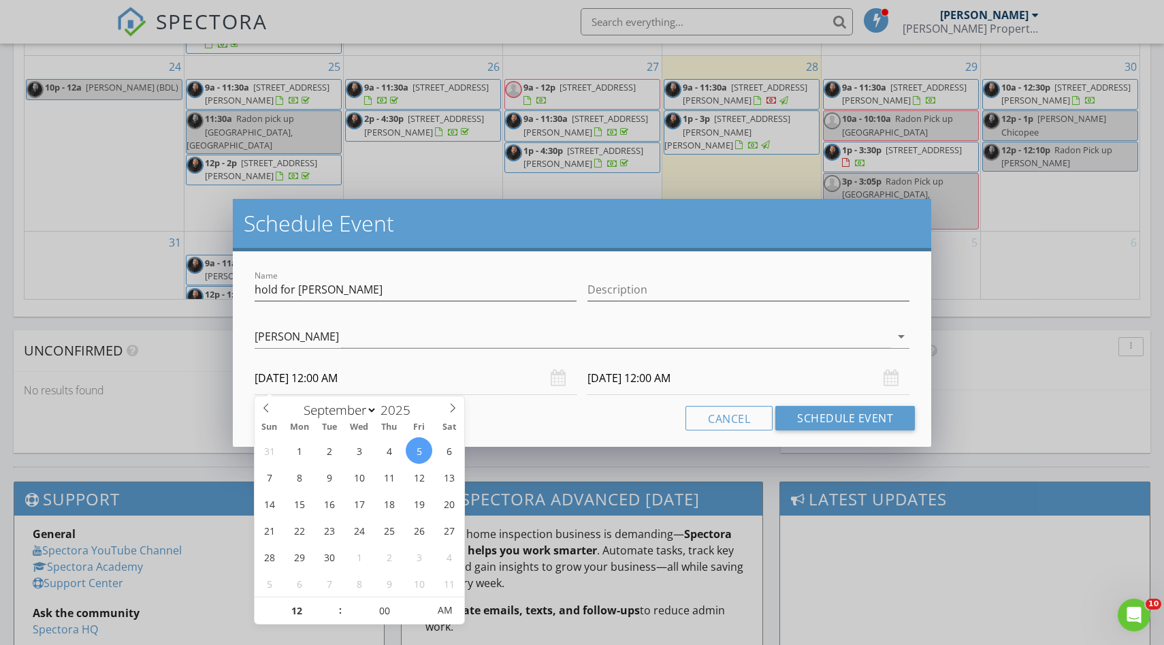
click at [327, 375] on input "09/05/2025 12:00 AM" at bounding box center [416, 377] width 322 height 33
click at [299, 606] on input "12" at bounding box center [297, 610] width 84 height 27
type input "09"
type input "09/05/2025 9:00 AM"
click at [649, 238] on div "Schedule Event" at bounding box center [582, 225] width 698 height 52
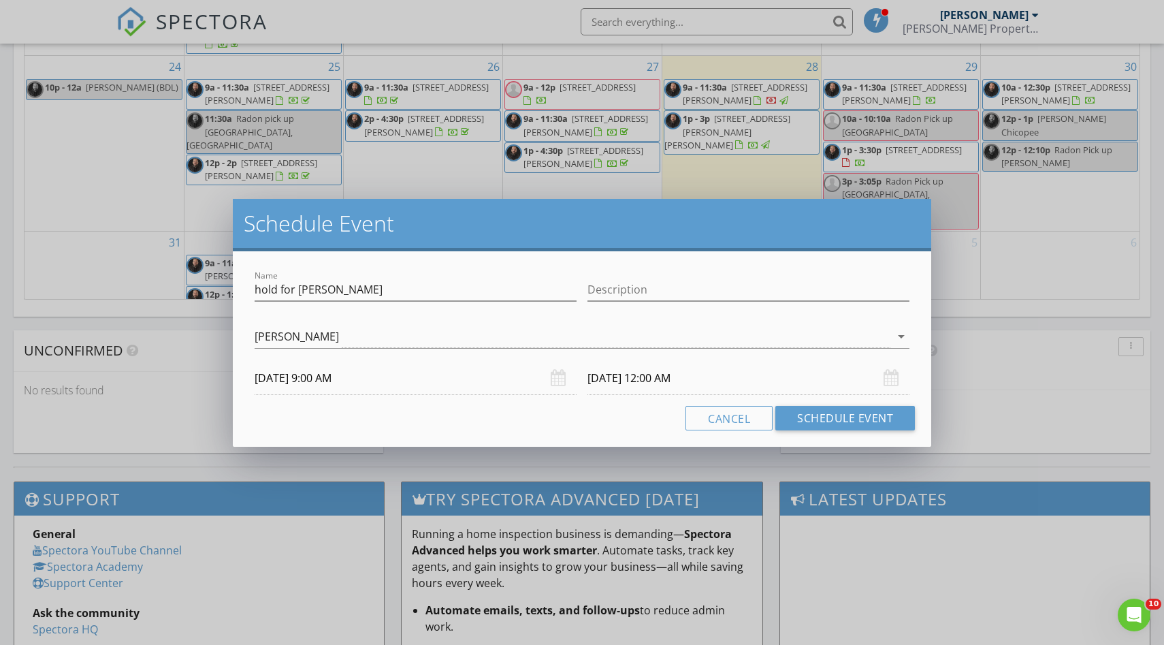
type input "09"
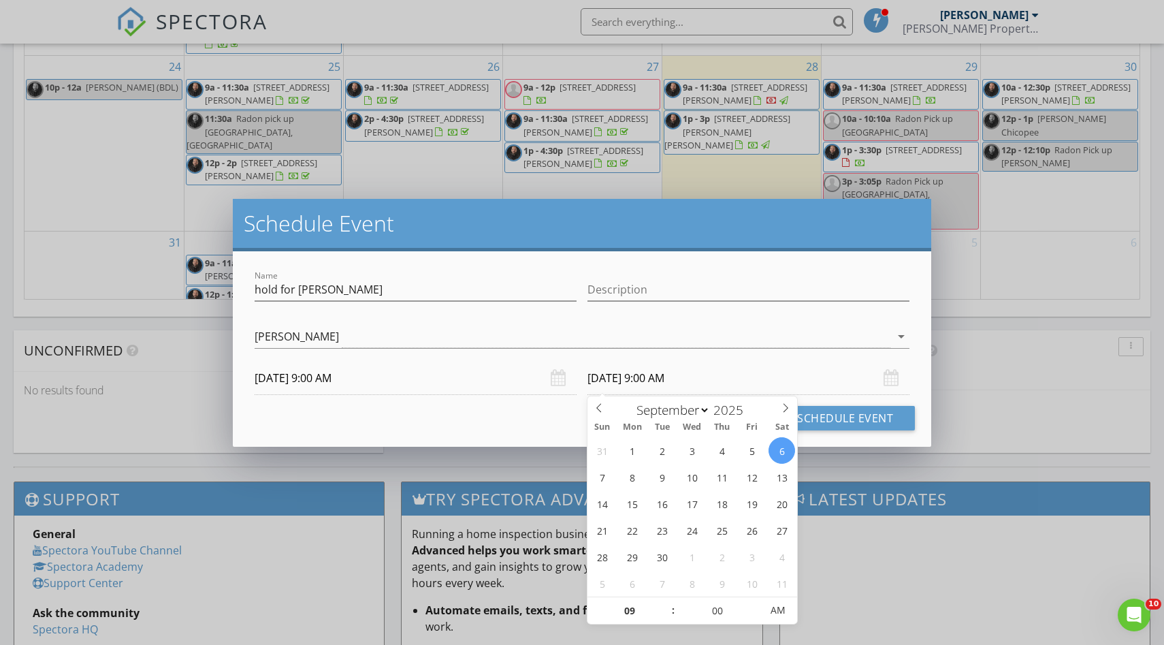
click at [644, 372] on input "09/06/2025 9:00 AM" at bounding box center [748, 377] width 322 height 33
type input "09/05/2025 9:00 AM"
type input "10"
type input "09/05/2025 10:00 AM"
click at [666, 600] on span at bounding box center [667, 604] width 10 height 14
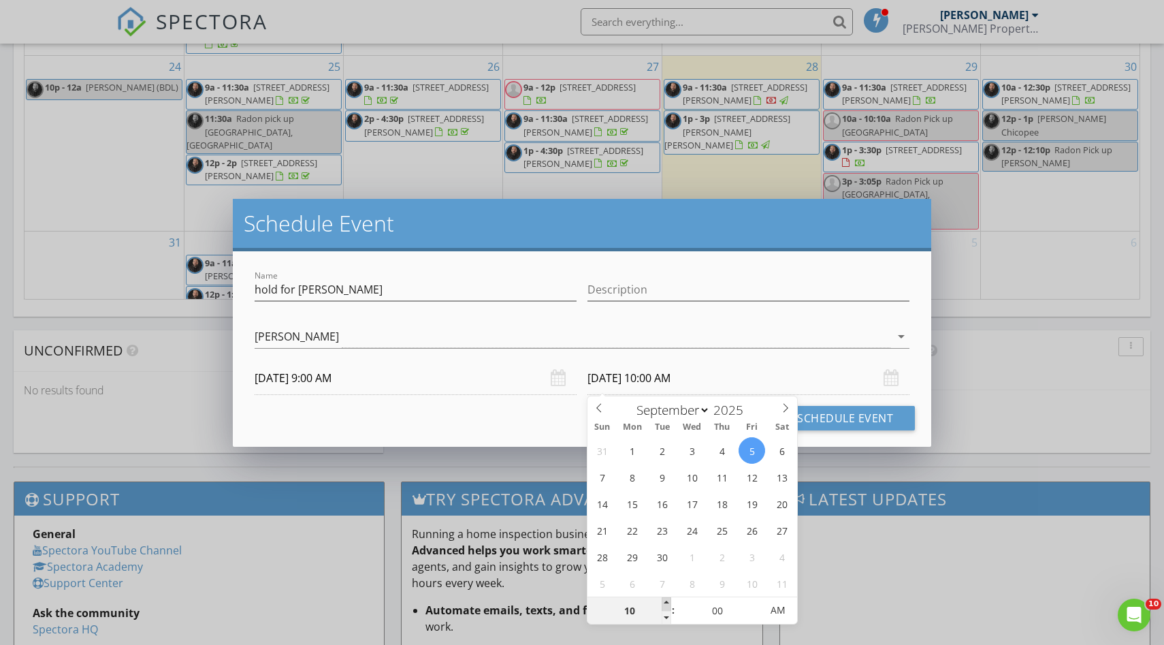
type input "11"
type input "09/05/2025 11:00 AM"
click at [666, 600] on span at bounding box center [667, 604] width 10 height 14
click at [851, 417] on button "Schedule Event" at bounding box center [845, 418] width 140 height 25
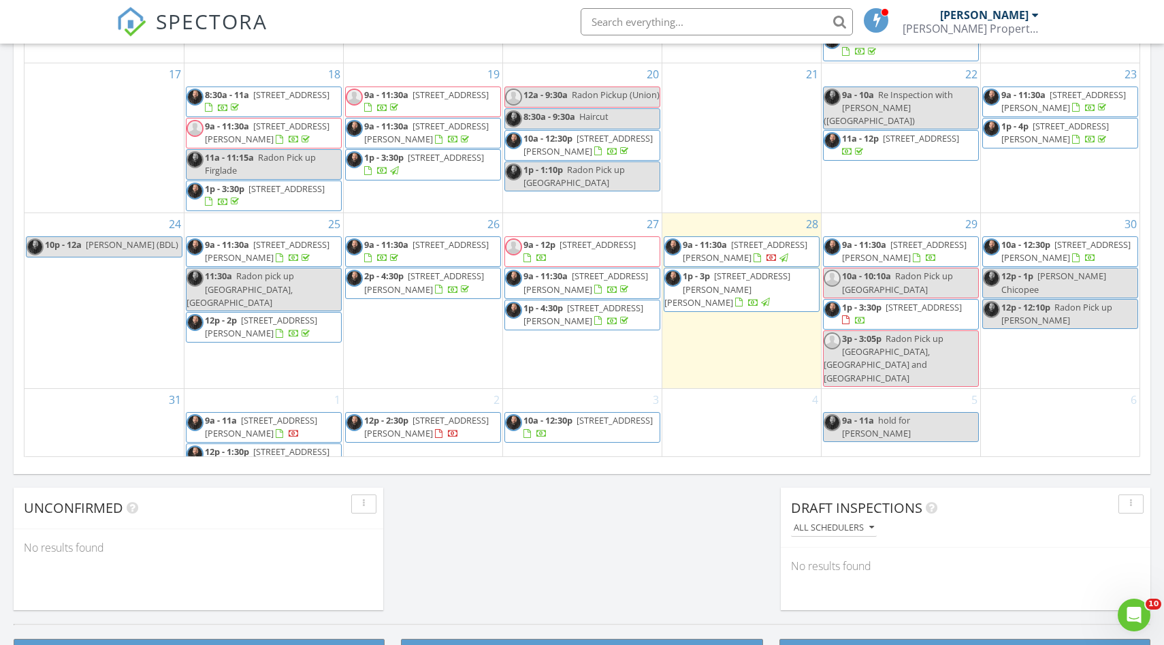
scroll to position [820, 0]
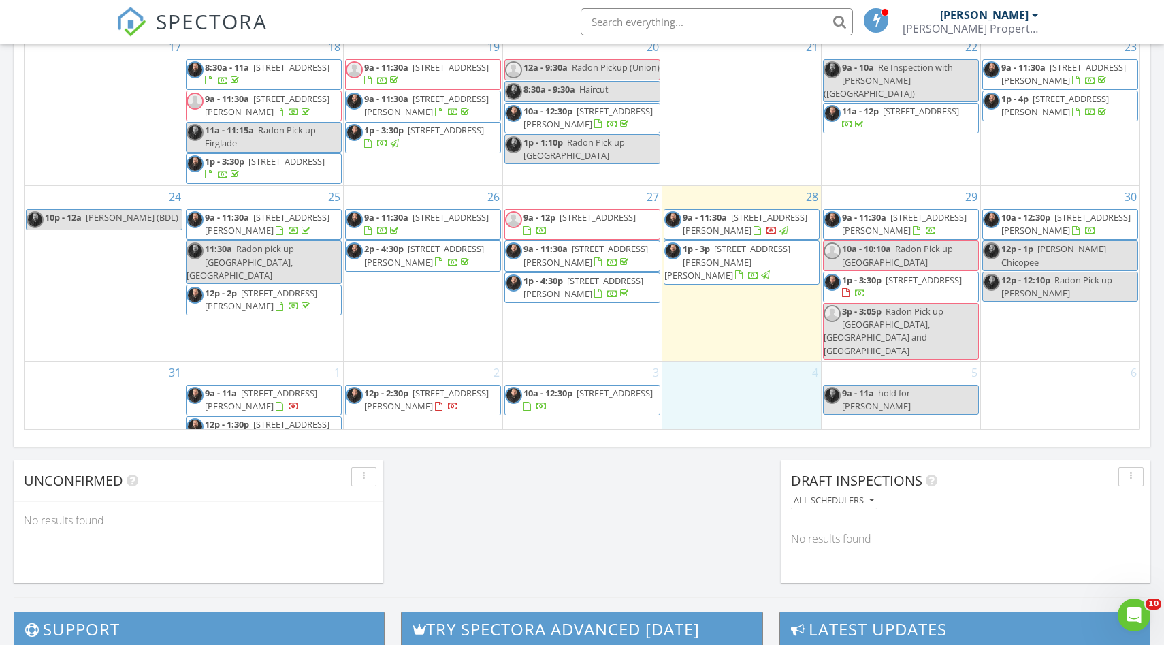
click at [732, 378] on div "4" at bounding box center [741, 411] width 159 height 100
click at [734, 323] on link "Inspection" at bounding box center [740, 323] width 70 height 22
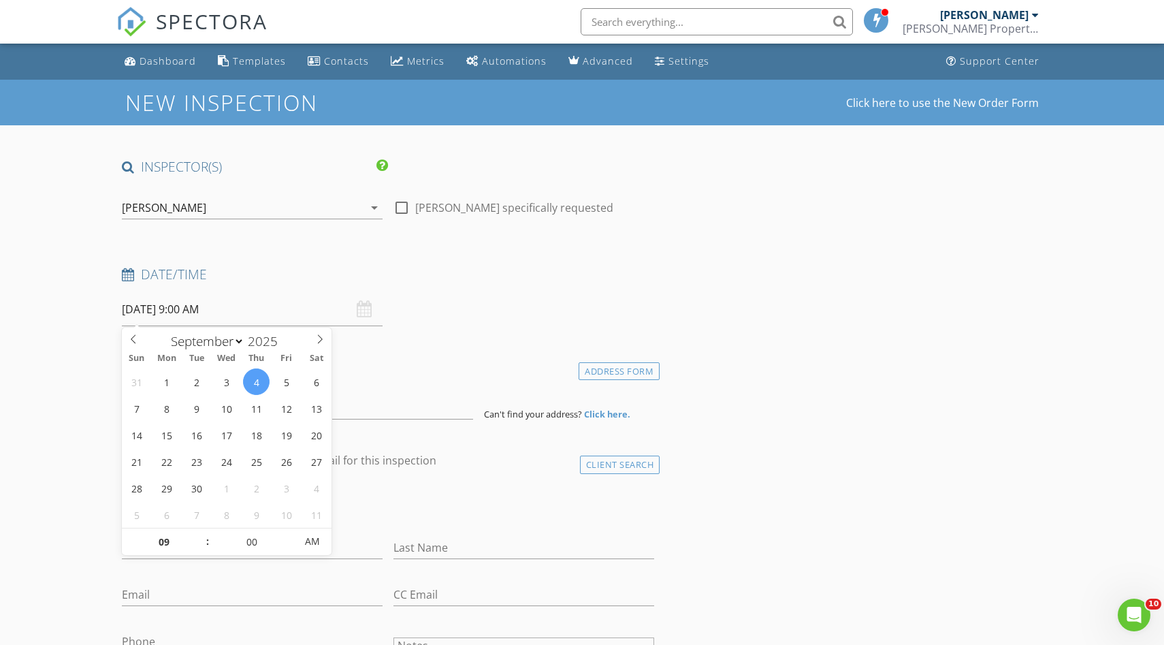
click at [231, 307] on input "[DATE] 9:00 AM" at bounding box center [252, 309] width 261 height 33
click at [483, 317] on div "Date/Time [DATE] 9:00 AM" at bounding box center [387, 295] width 543 height 61
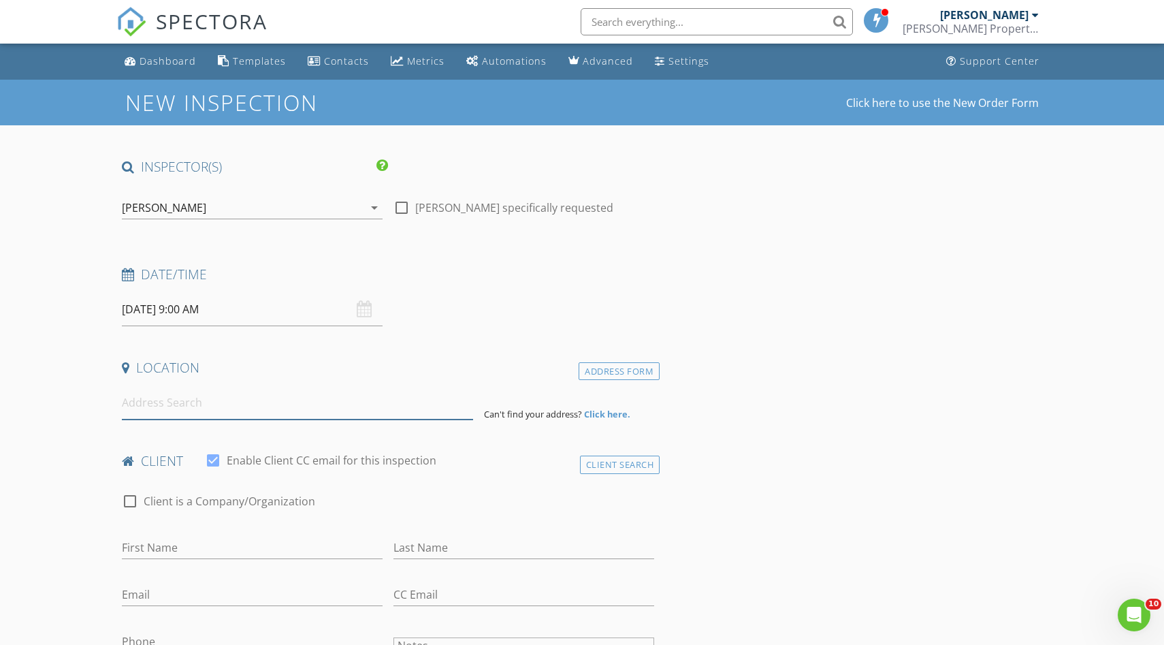
click at [233, 404] on input at bounding box center [297, 402] width 351 height 33
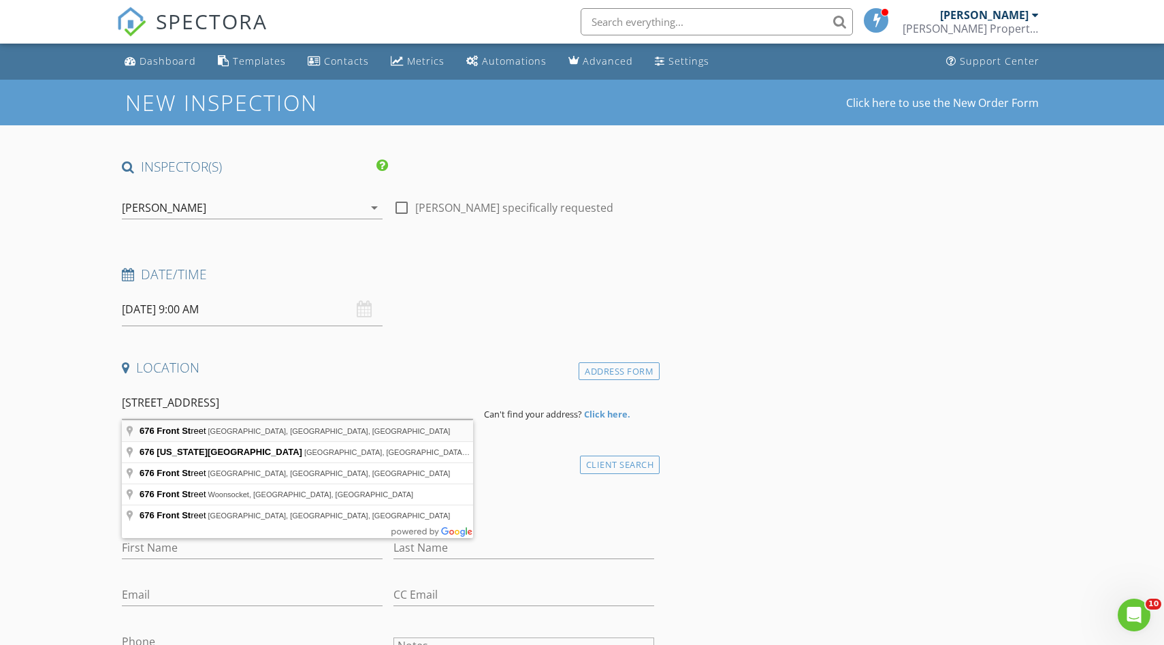
type input "676 Front Street, Chicopee, MA, USA"
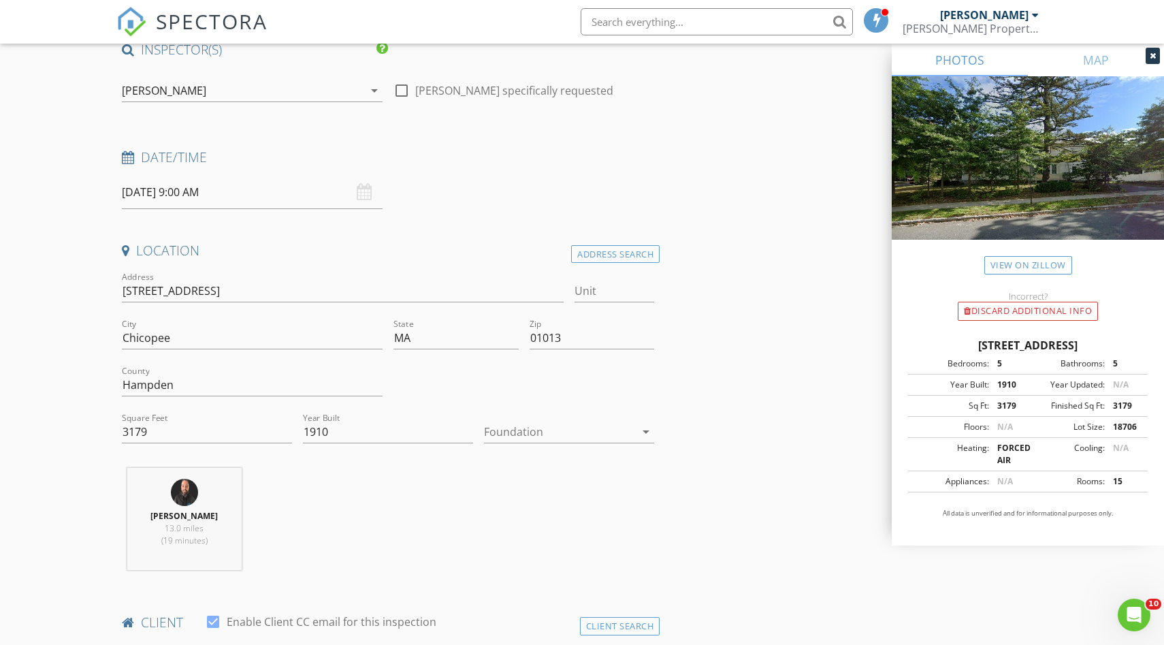
scroll to position [118, 0]
click at [647, 434] on icon "arrow_drop_down" at bounding box center [646, 431] width 16 height 16
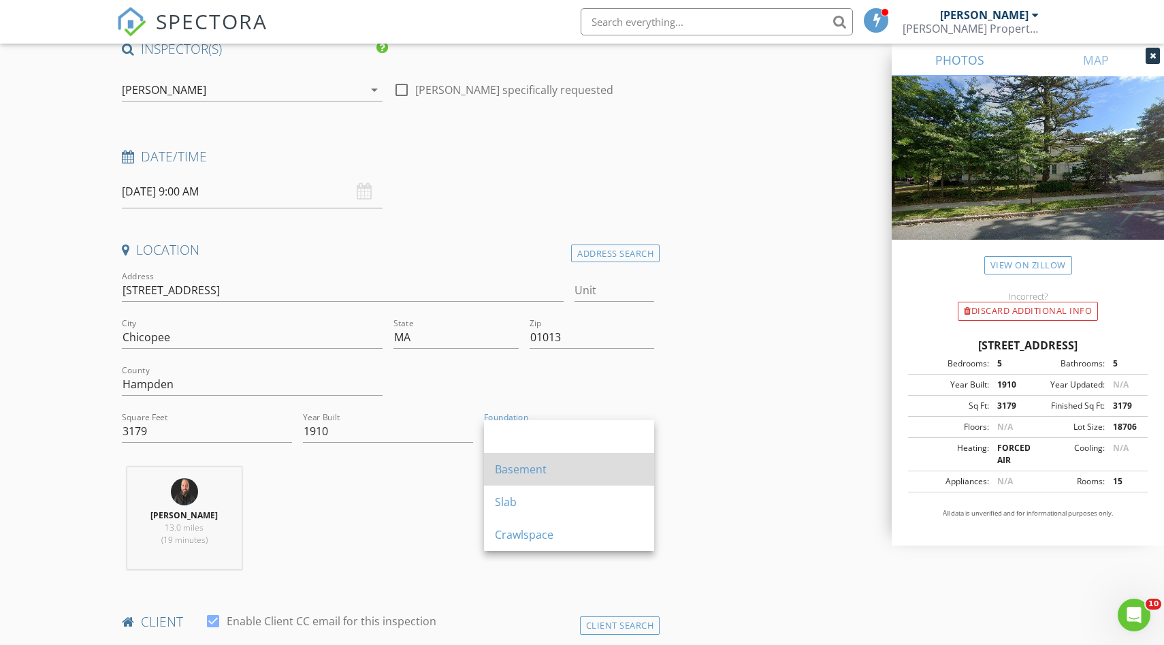
click at [524, 466] on div "Basement" at bounding box center [569, 469] width 148 height 16
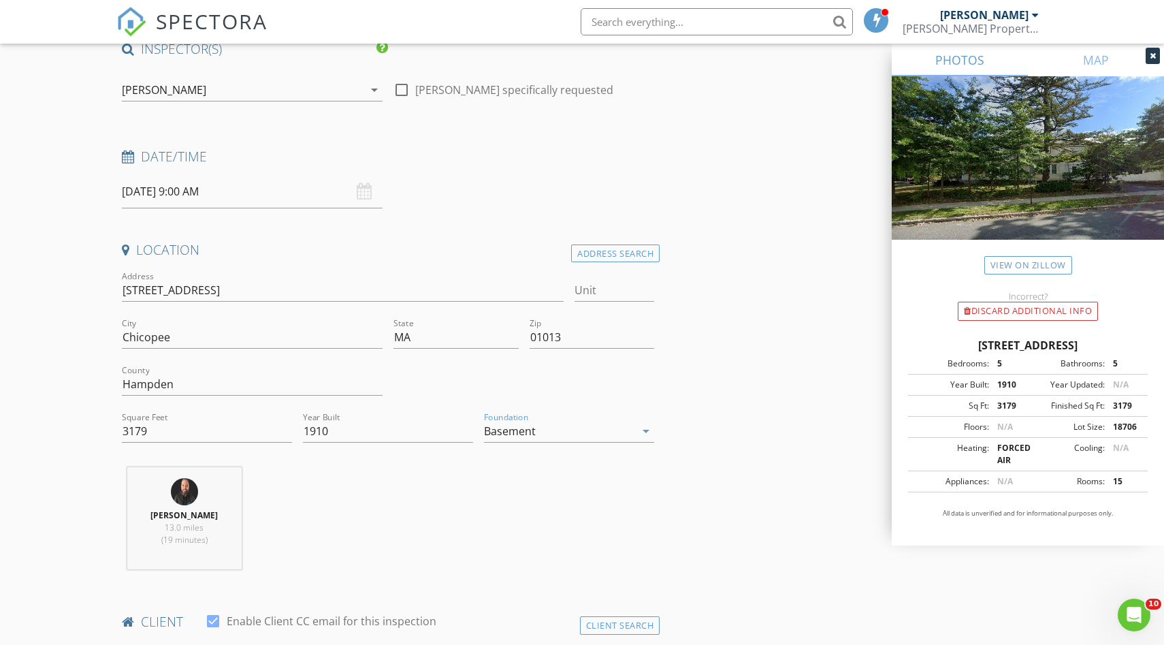
click at [511, 475] on div "Adam Anderson 13.0 miles (19 minutes)" at bounding box center [387, 523] width 543 height 113
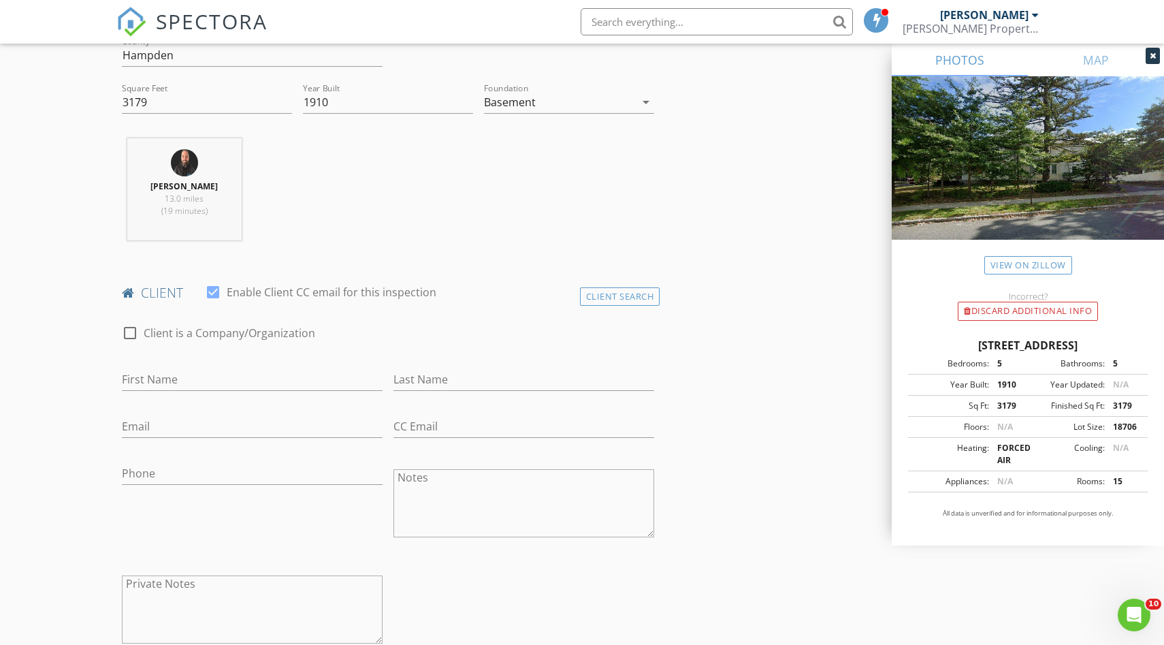
scroll to position [452, 0]
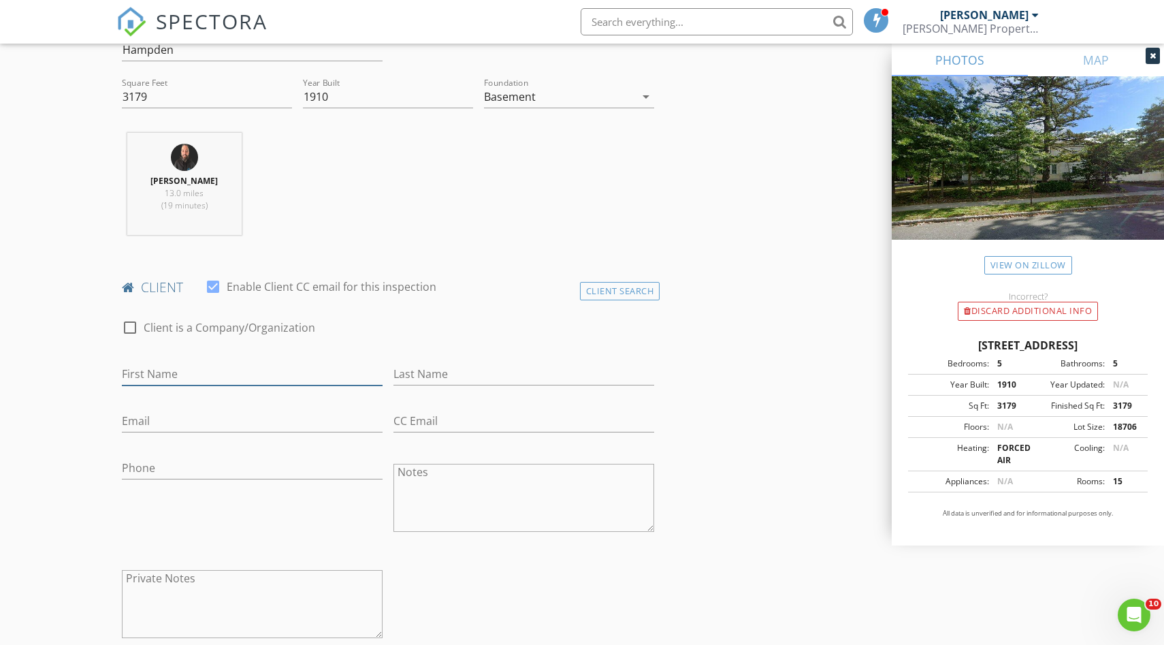
click at [220, 365] on input "First Name" at bounding box center [252, 374] width 261 height 22
click at [611, 285] on div "Client Search" at bounding box center [620, 291] width 80 height 18
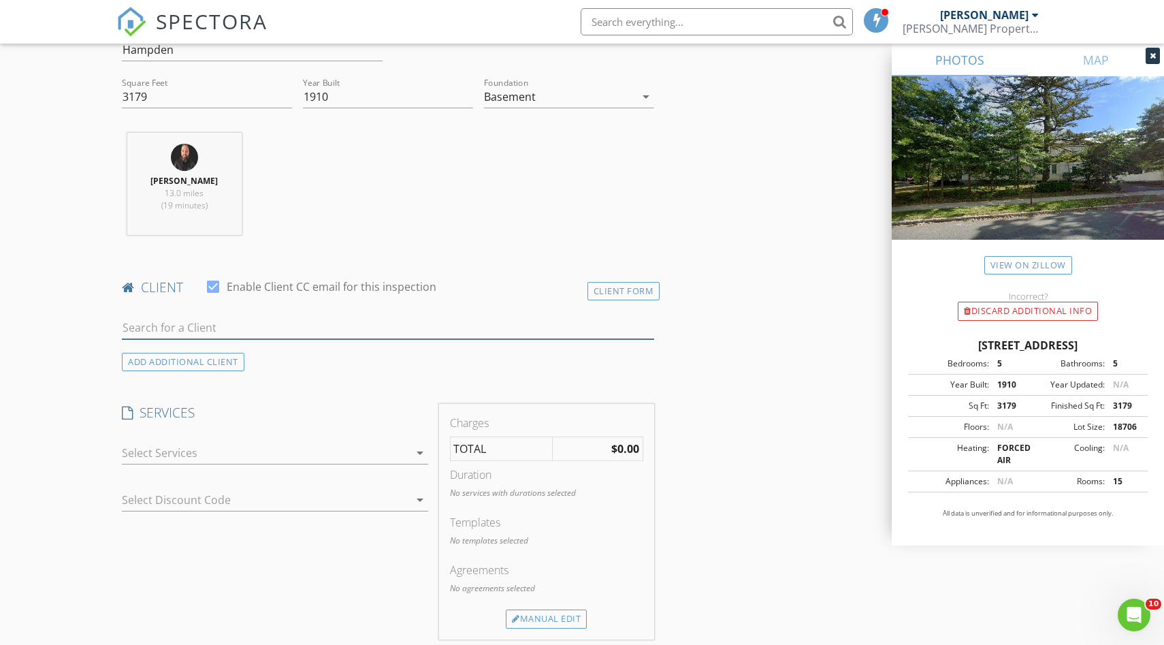
click at [170, 320] on input "text" at bounding box center [388, 328] width 532 height 22
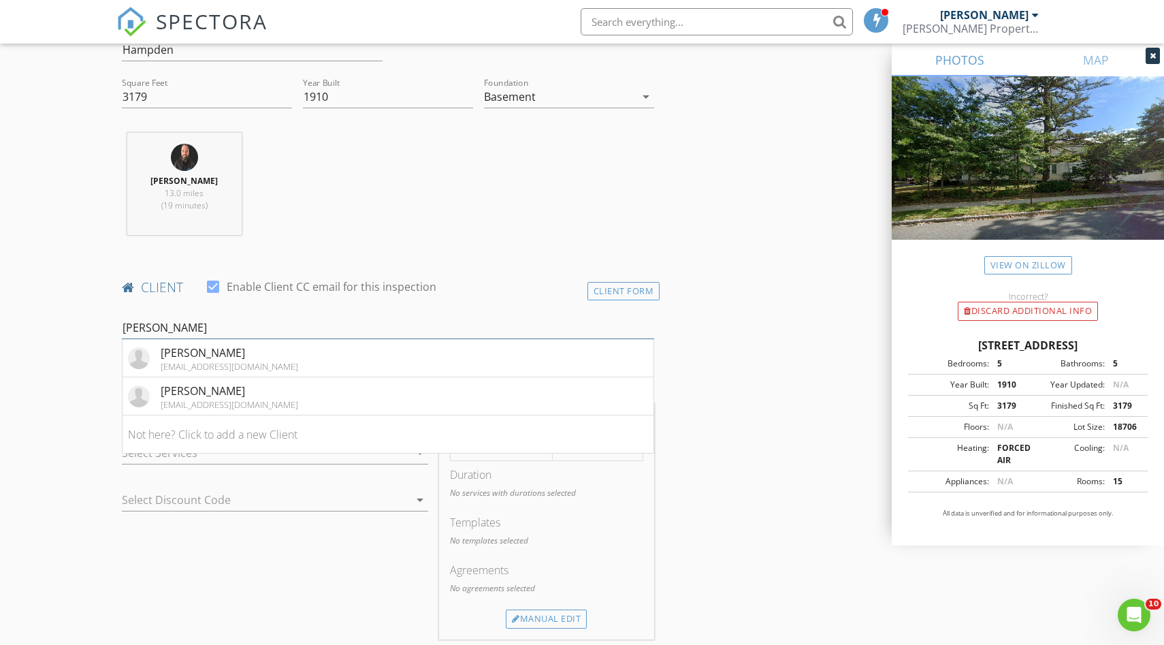
type input "Karl"
click at [75, 400] on div "New Inspection Click here to use the New Order Form INSPECTOR(S) check_box Adam…" at bounding box center [582, 646] width 1164 height 2037
click at [193, 361] on div "[EMAIL_ADDRESS][DOMAIN_NAME]" at bounding box center [230, 366] width 138 height 11
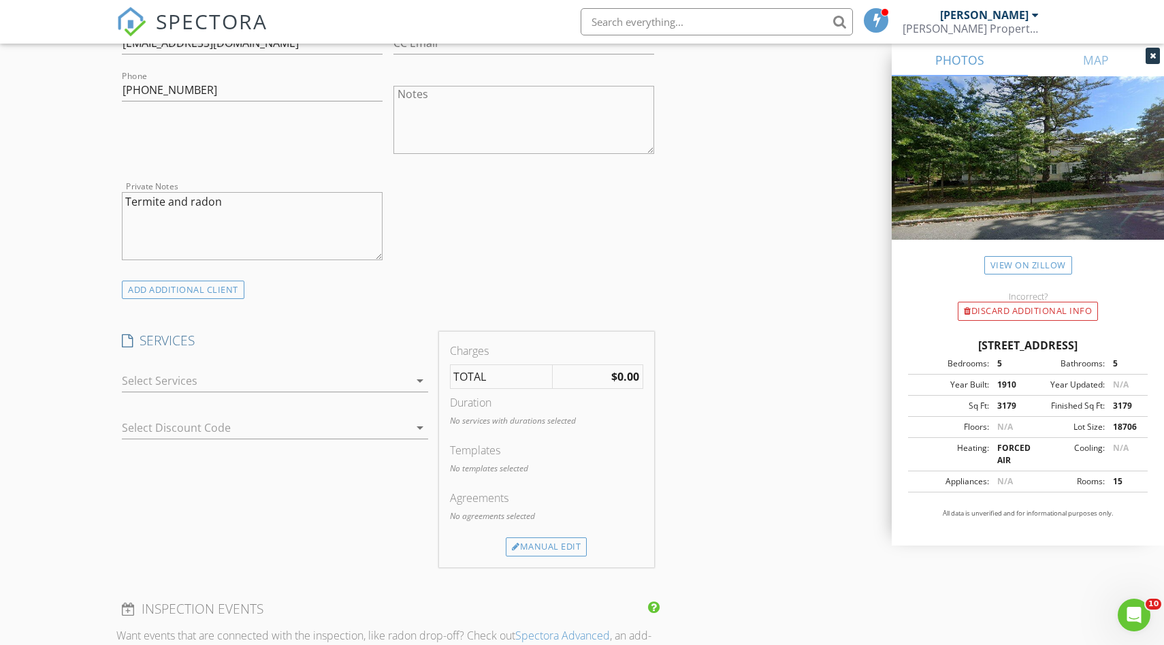
scroll to position [863, 0]
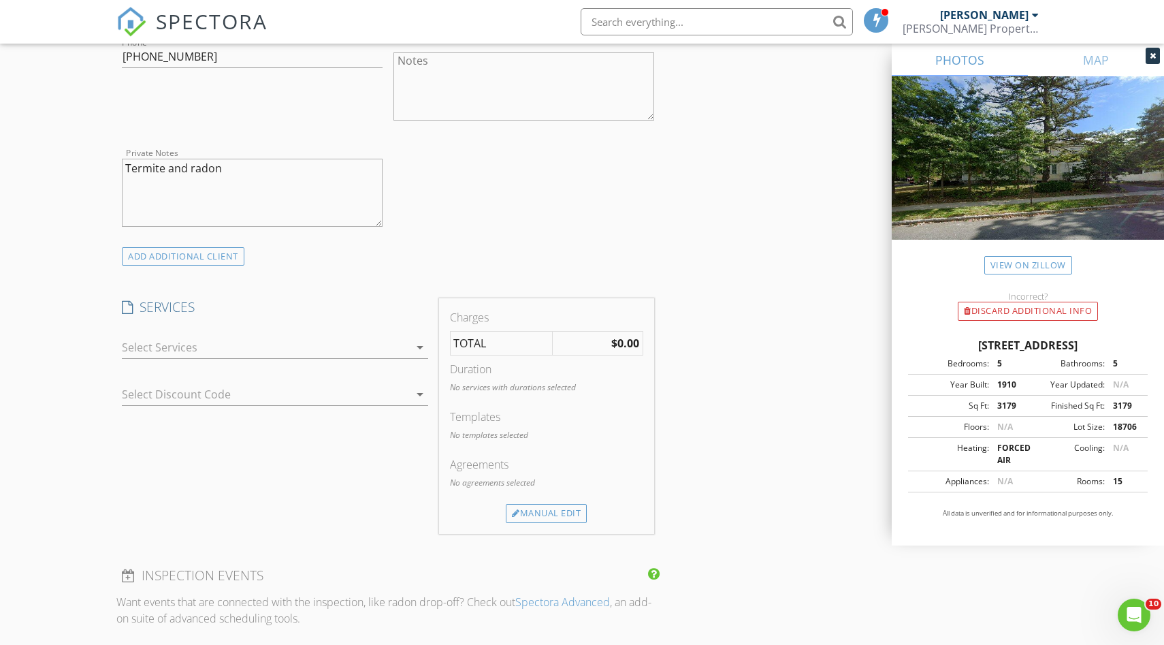
click at [419, 344] on icon "arrow_drop_down" at bounding box center [420, 347] width 16 height 16
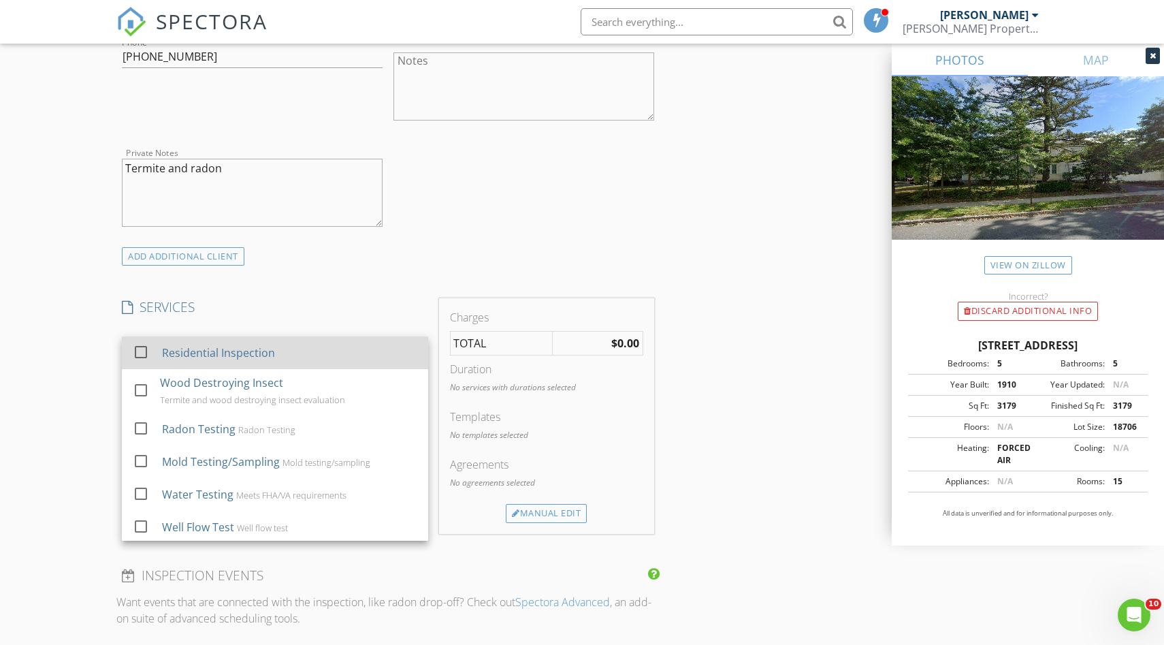
click at [142, 351] on div at bounding box center [140, 351] width 23 height 23
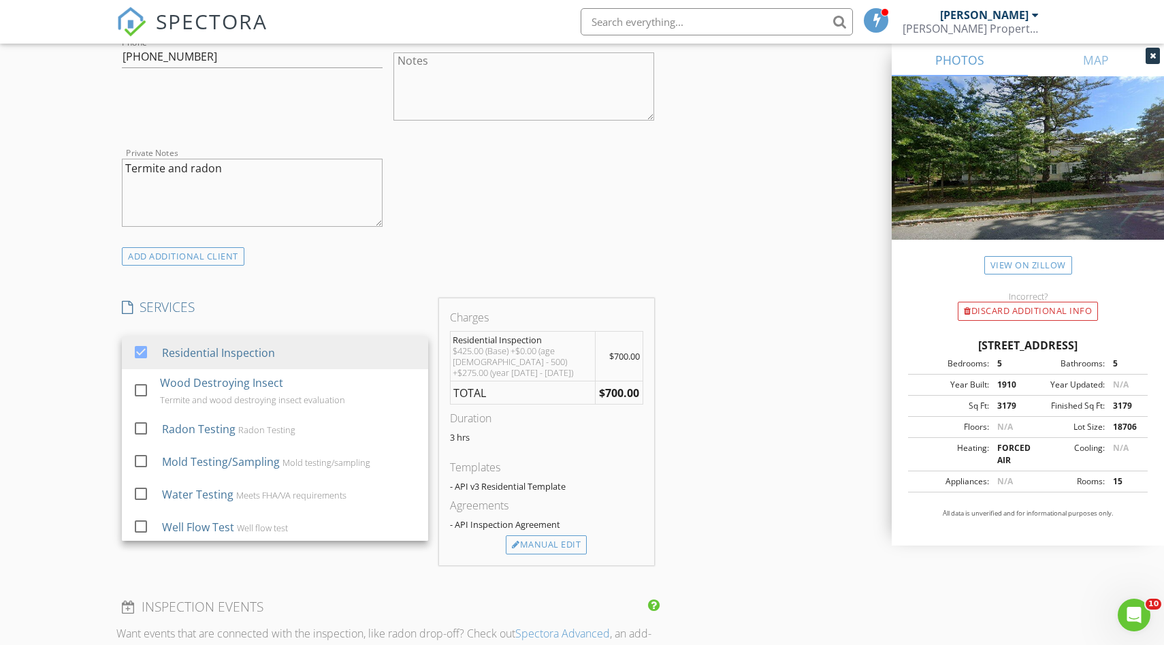
click at [323, 280] on div "INSPECTOR(S) check_box Adam Anderson PRIMARY check_box_outline_blank Kyle Bentl…" at bounding box center [387, 387] width 543 height 2184
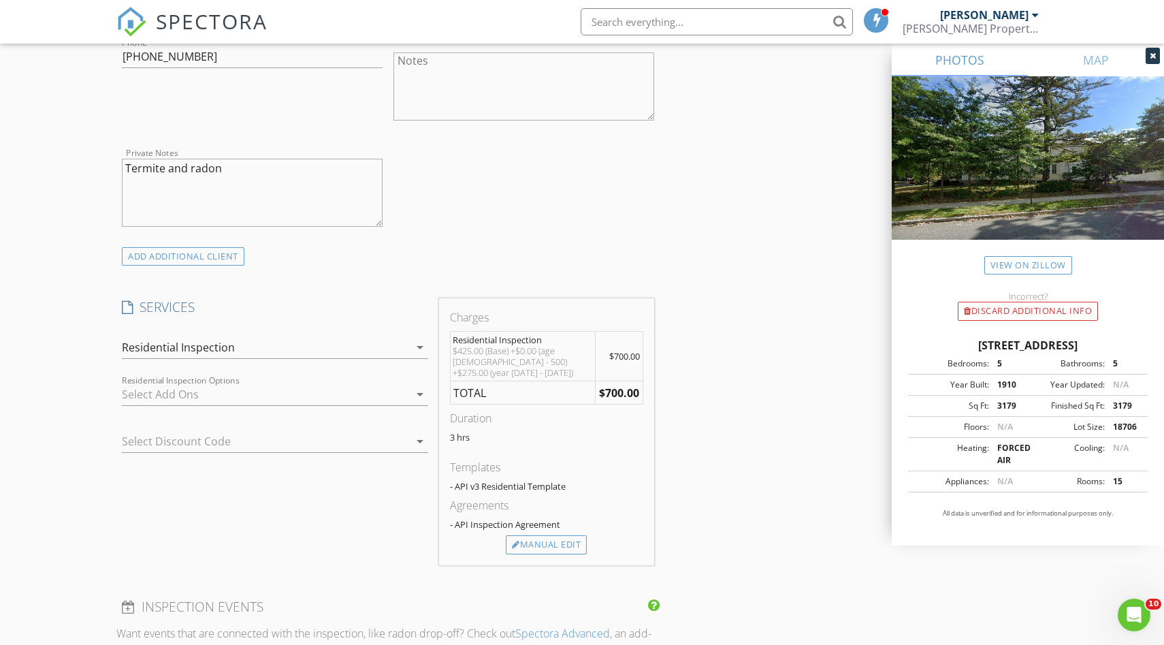
click at [407, 391] on div at bounding box center [265, 394] width 287 height 22
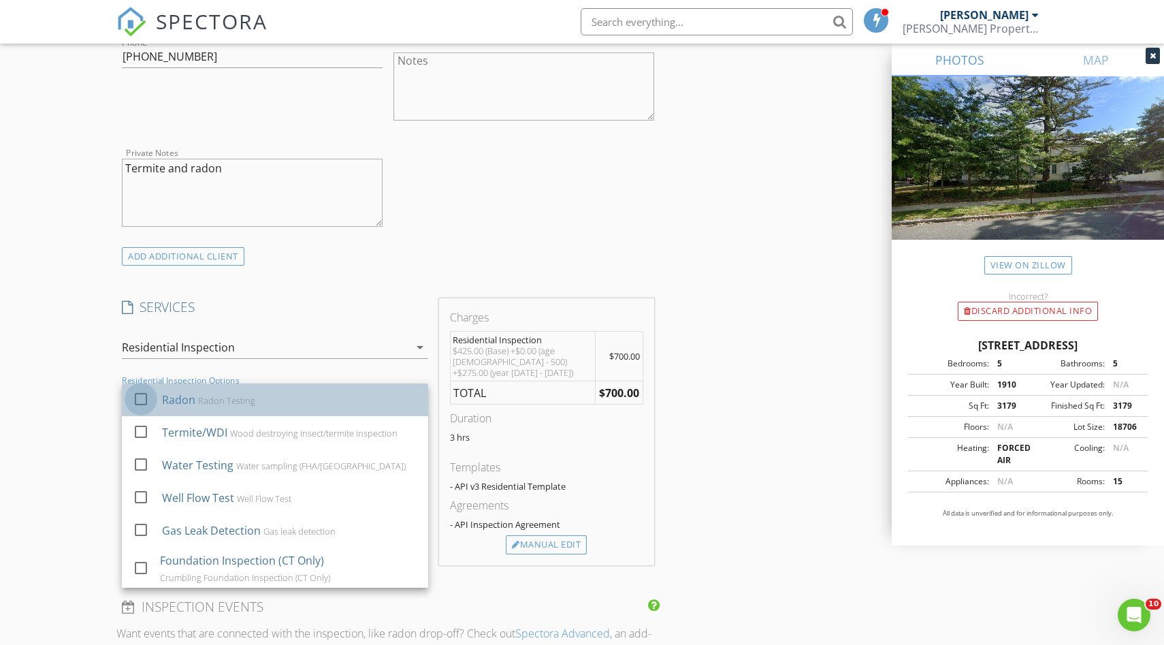
click at [142, 401] on div at bounding box center [140, 398] width 23 height 23
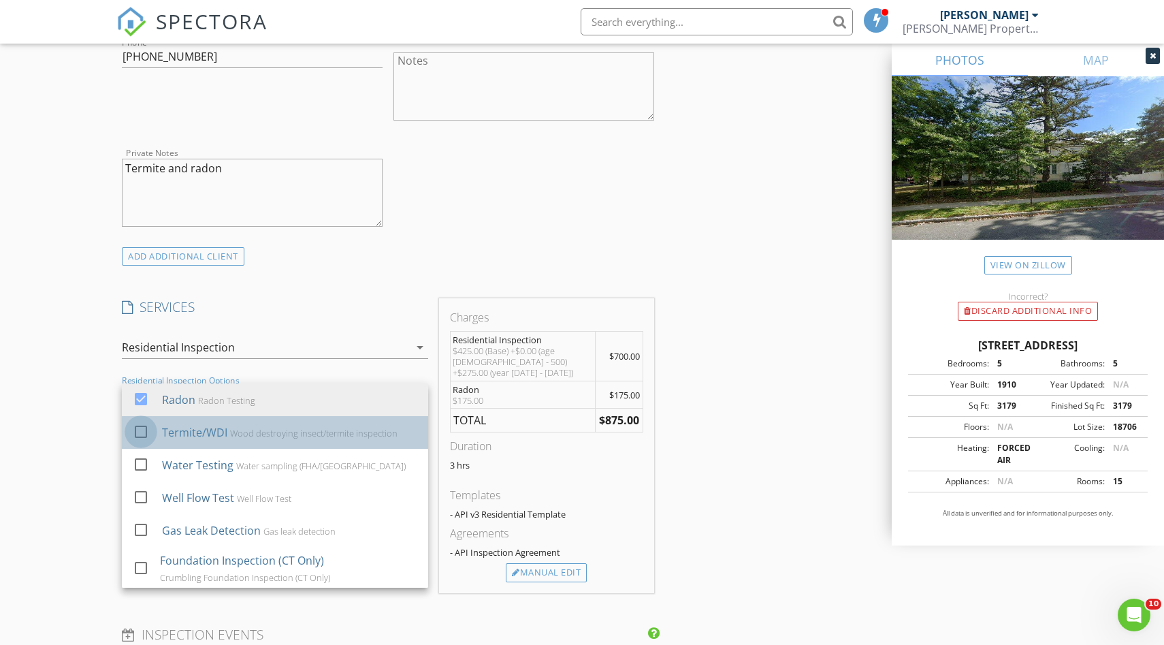
click at [139, 432] on div at bounding box center [140, 431] width 23 height 23
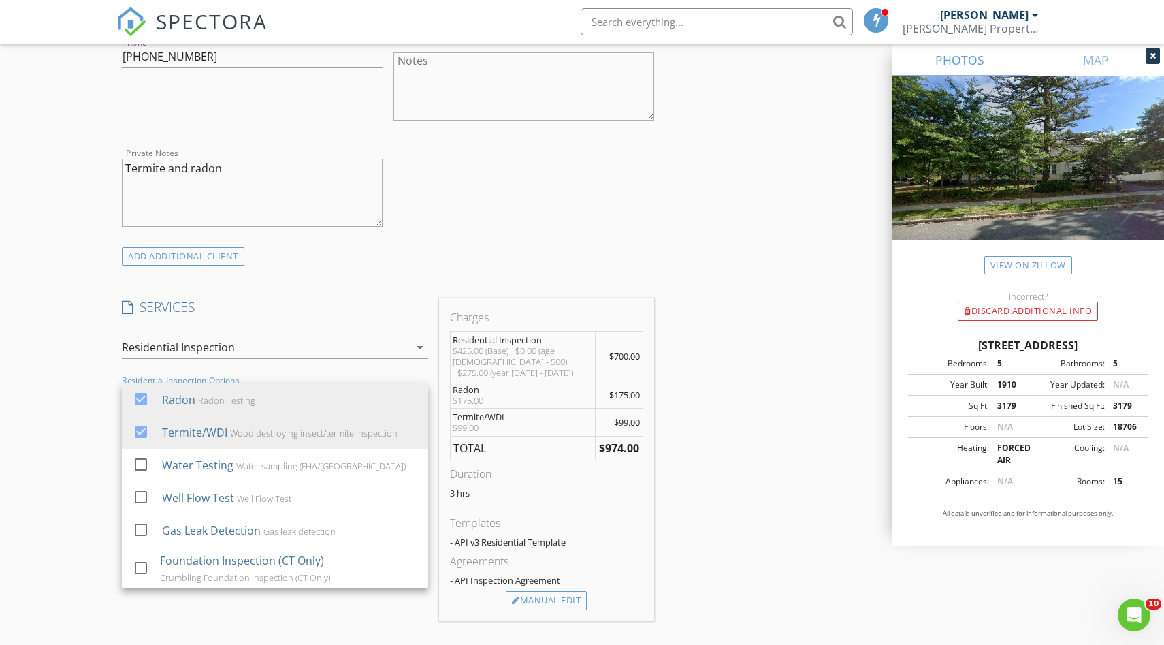
click at [440, 227] on div "check_box_outline_blank Client is a Company/Organization First Name Karl Last N…" at bounding box center [387, 70] width 543 height 353
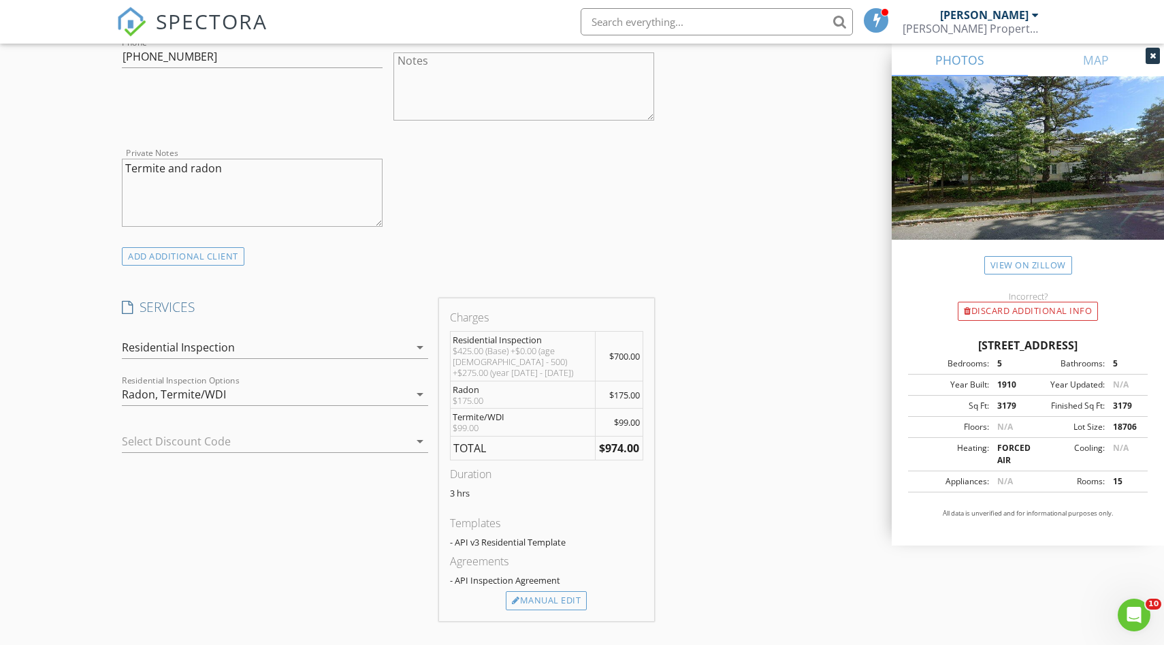
click at [532, 602] on div "Charges Residential Inspection $425.00 (Base) +$0.00 (age 4 - 500) +$275.00 (ye…" at bounding box center [547, 459] width 216 height 322
click at [537, 591] on div "Manual Edit" at bounding box center [546, 600] width 81 height 19
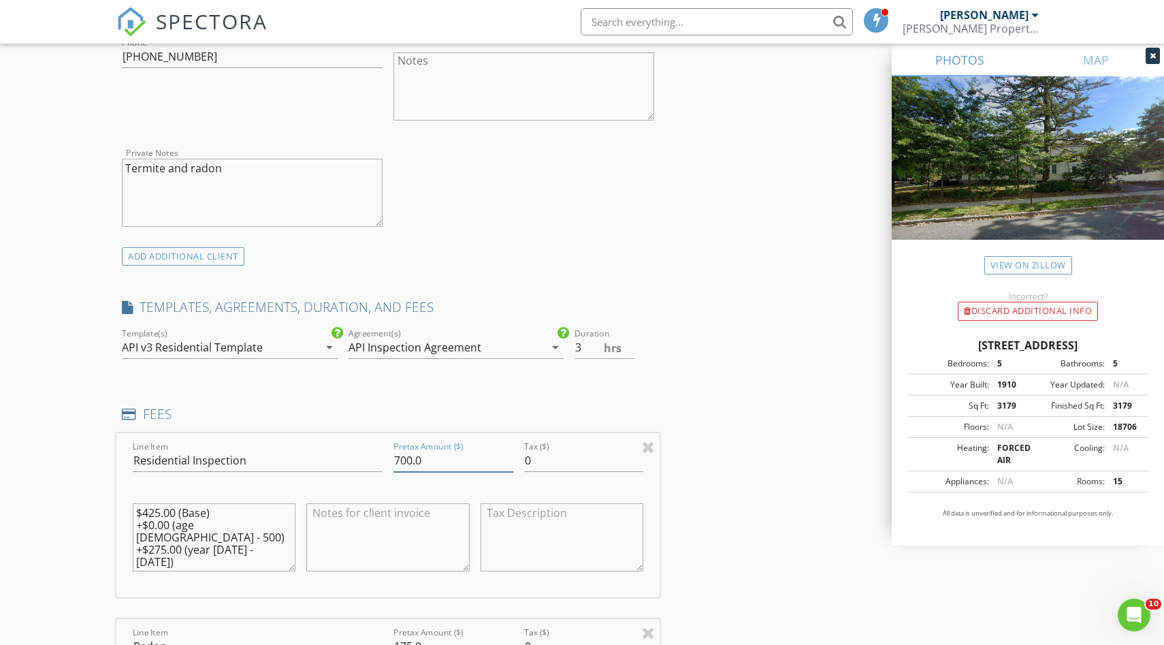
drag, startPoint x: 430, startPoint y: 464, endPoint x: 374, endPoint y: 464, distance: 55.8
click at [374, 464] on div "Line Item Residential Inspection Pretax Amount ($) 700.0 Tax ($) 0 $425.00 (Bas…" at bounding box center [387, 515] width 543 height 164
type input "872.22"
type input "2.5"
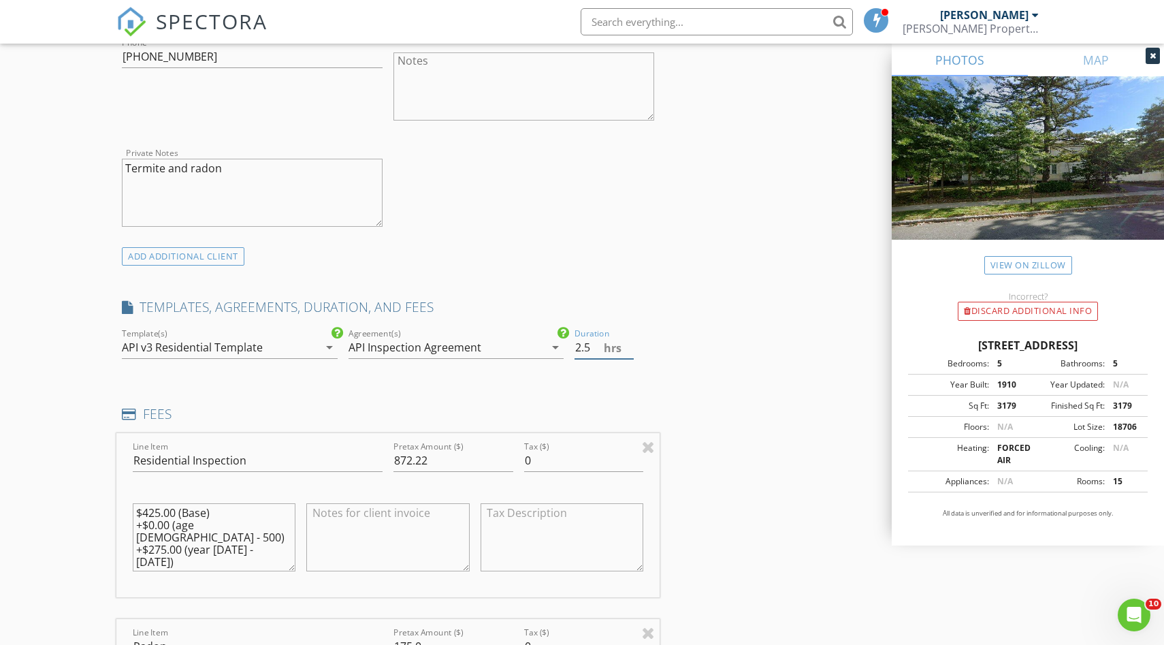
click at [630, 352] on input "2.5" at bounding box center [604, 347] width 59 height 22
drag, startPoint x: 275, startPoint y: 541, endPoint x: 113, endPoint y: 513, distance: 164.3
click at [113, 513] on div "New Inspection Click here to use the New Order Form INSPECTOR(S) check_box Adam…" at bounding box center [582, 647] width 1164 height 2863
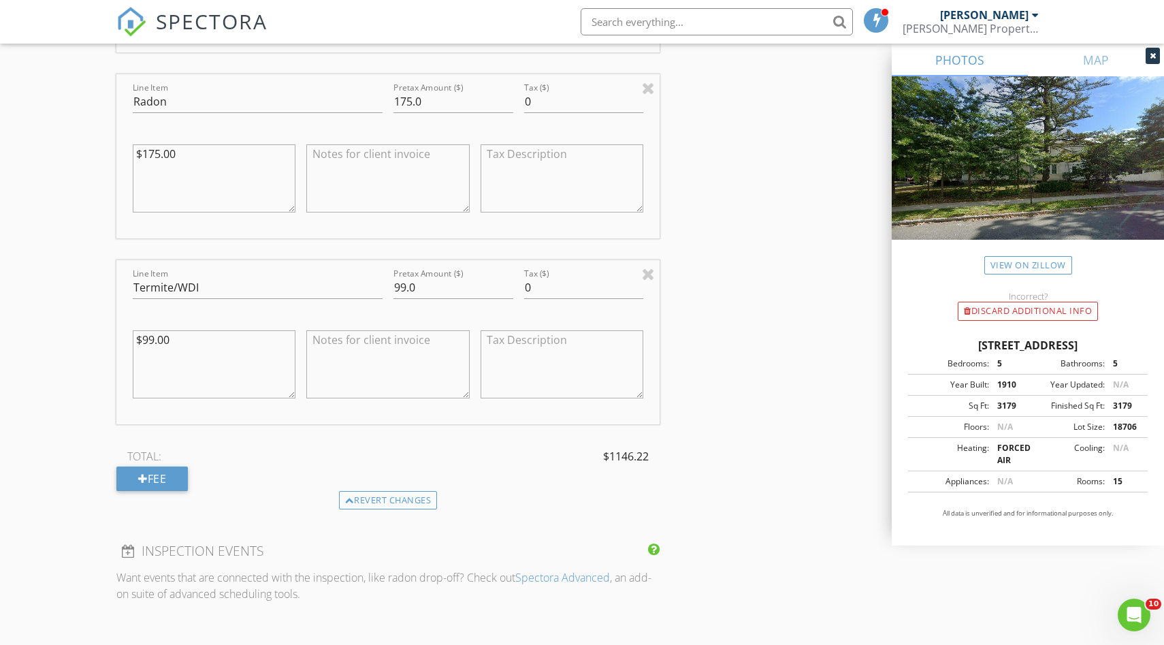
scroll to position [1408, 0]
drag, startPoint x: 427, startPoint y: 290, endPoint x: 372, endPoint y: 287, distance: 55.2
click at [372, 287] on div "Line Item Termite/WDI Pretax Amount ($) 99.0 Tax ($) 0 $99.00" at bounding box center [387, 341] width 543 height 164
type input "125.00"
drag, startPoint x: 199, startPoint y: 332, endPoint x: 118, endPoint y: 338, distance: 81.2
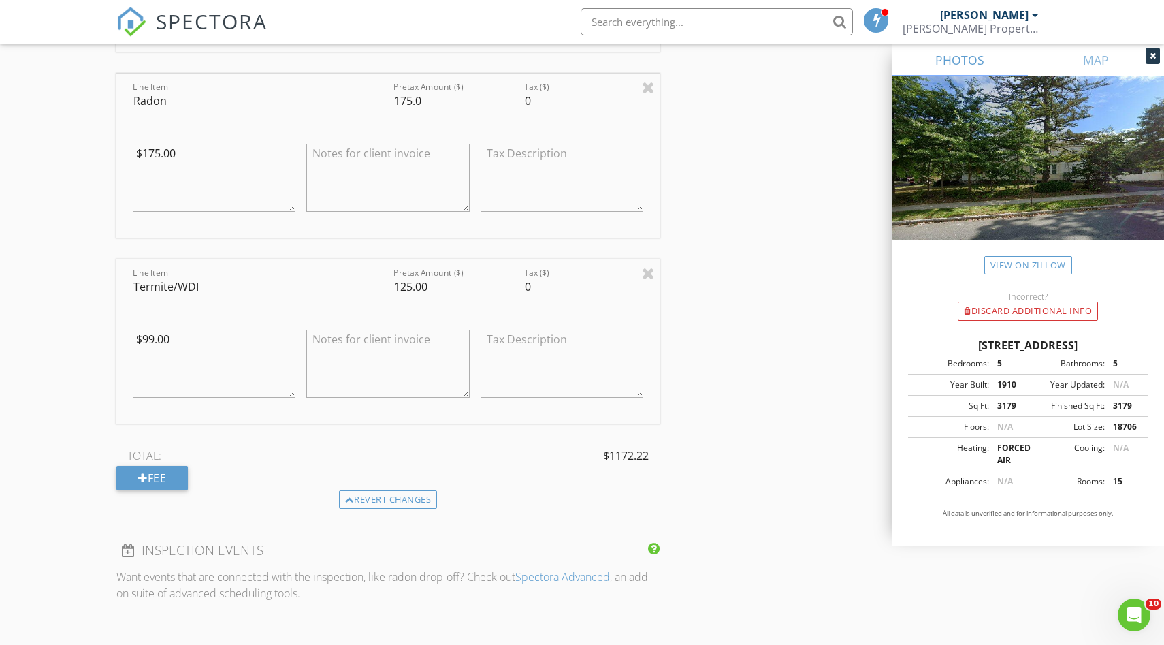
click at [118, 338] on div "Line Item Termite/WDI Pretax Amount ($) 125.00 Tax ($) 0 $99.00" at bounding box center [387, 341] width 543 height 164
drag, startPoint x: 184, startPoint y: 336, endPoint x: 132, endPoint y: 336, distance: 51.7
click at [132, 336] on div "$99.00" at bounding box center [214, 365] width 174 height 106
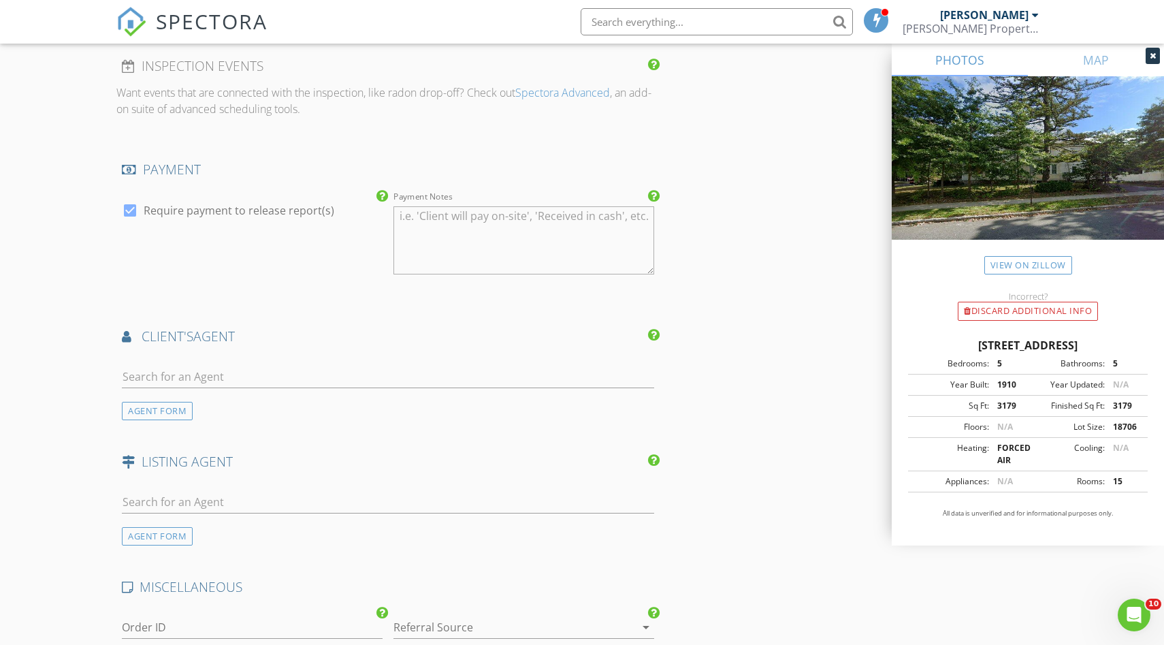
scroll to position [1901, 0]
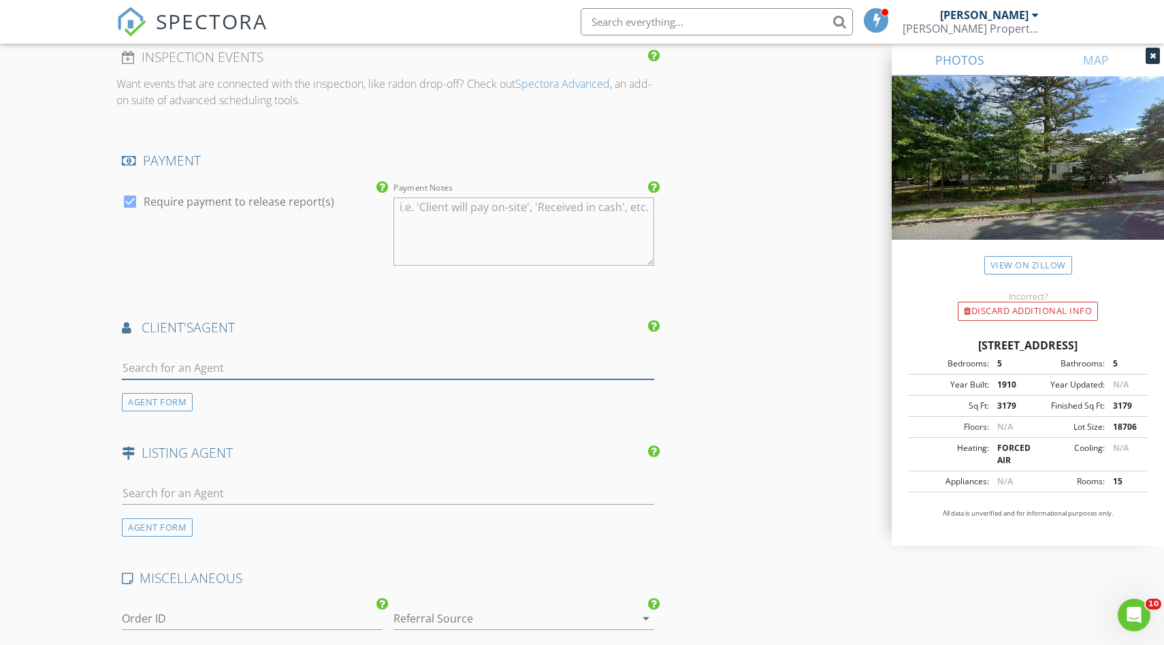
click at [244, 357] on input "text" at bounding box center [388, 368] width 532 height 22
type input "Nico"
click at [215, 394] on div "[PERSON_NAME]" at bounding box center [203, 392] width 84 height 16
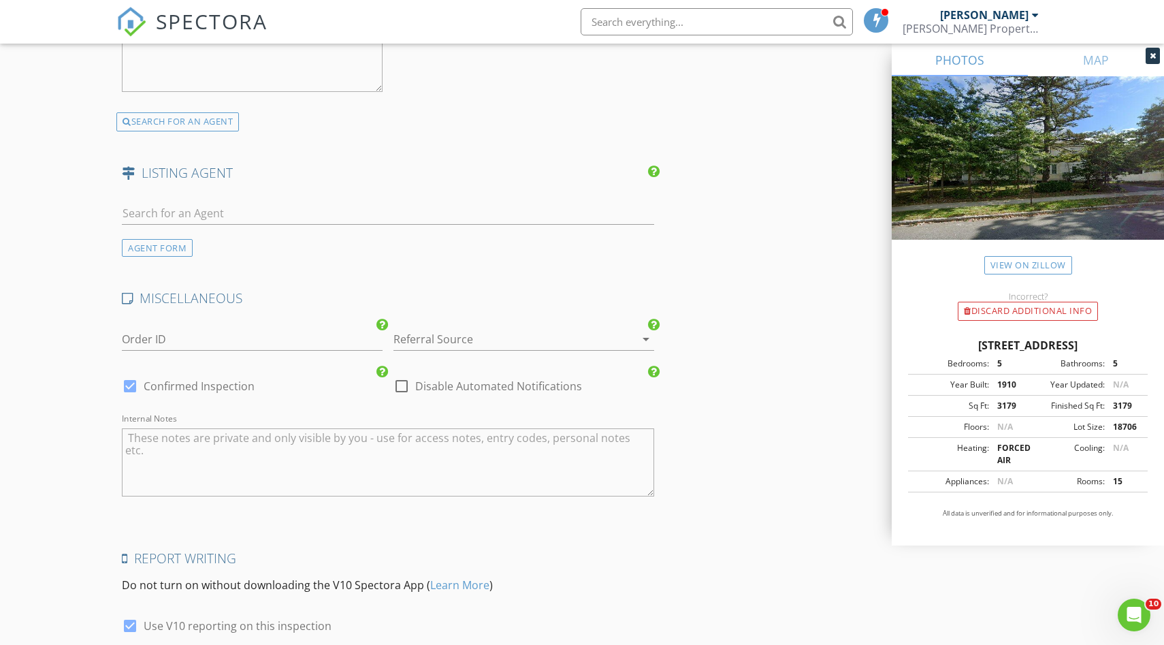
scroll to position [2608, 0]
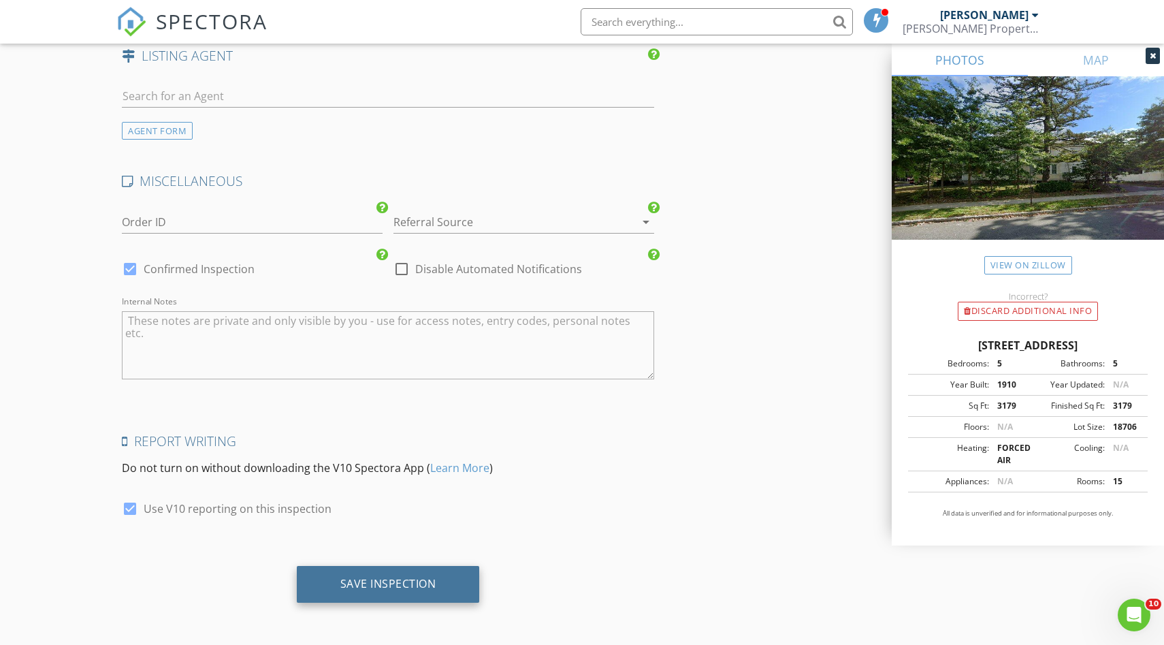
click at [396, 585] on div "Save Inspection" at bounding box center [388, 584] width 96 height 14
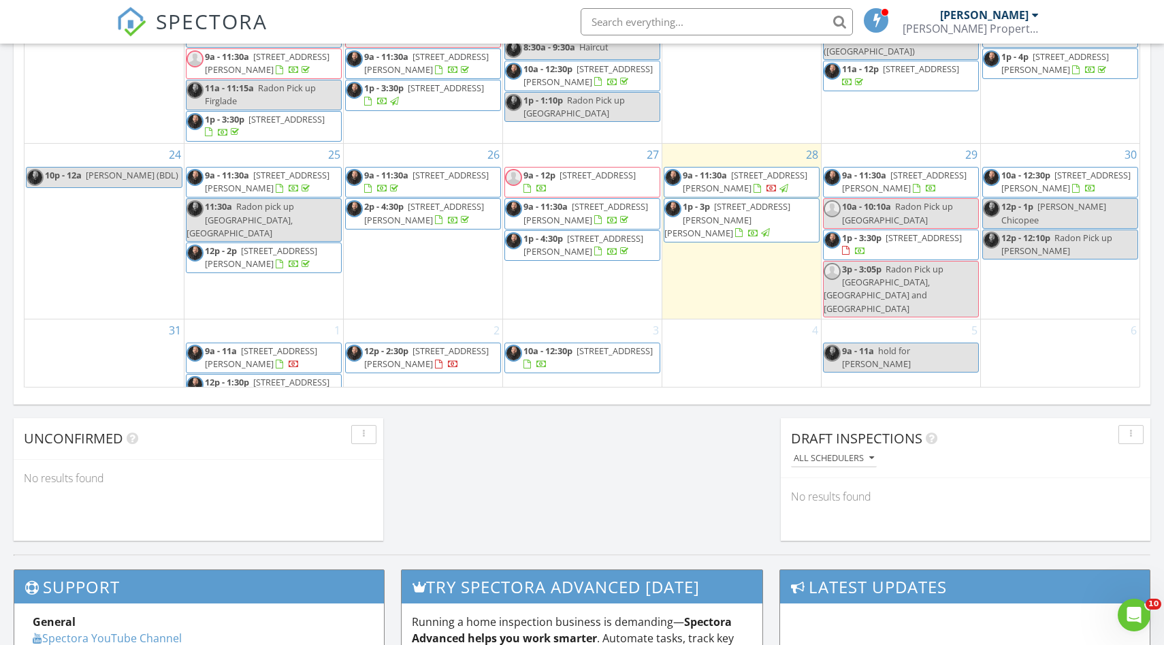
scroll to position [881, 0]
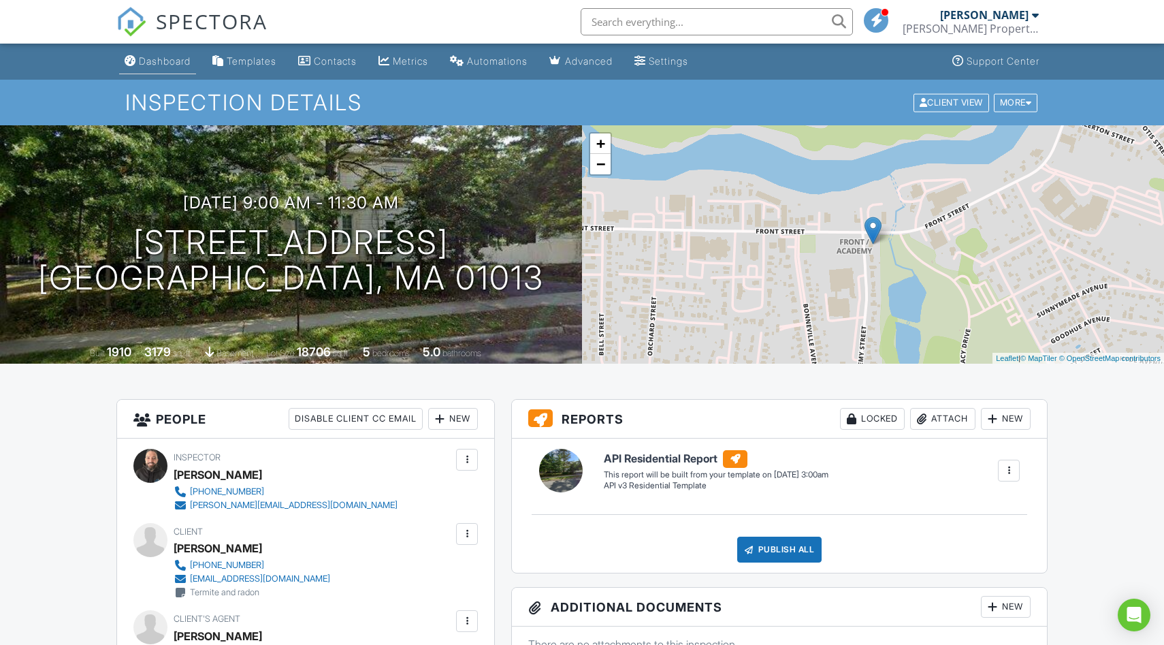
click at [151, 62] on div "Dashboard" at bounding box center [165, 61] width 52 height 12
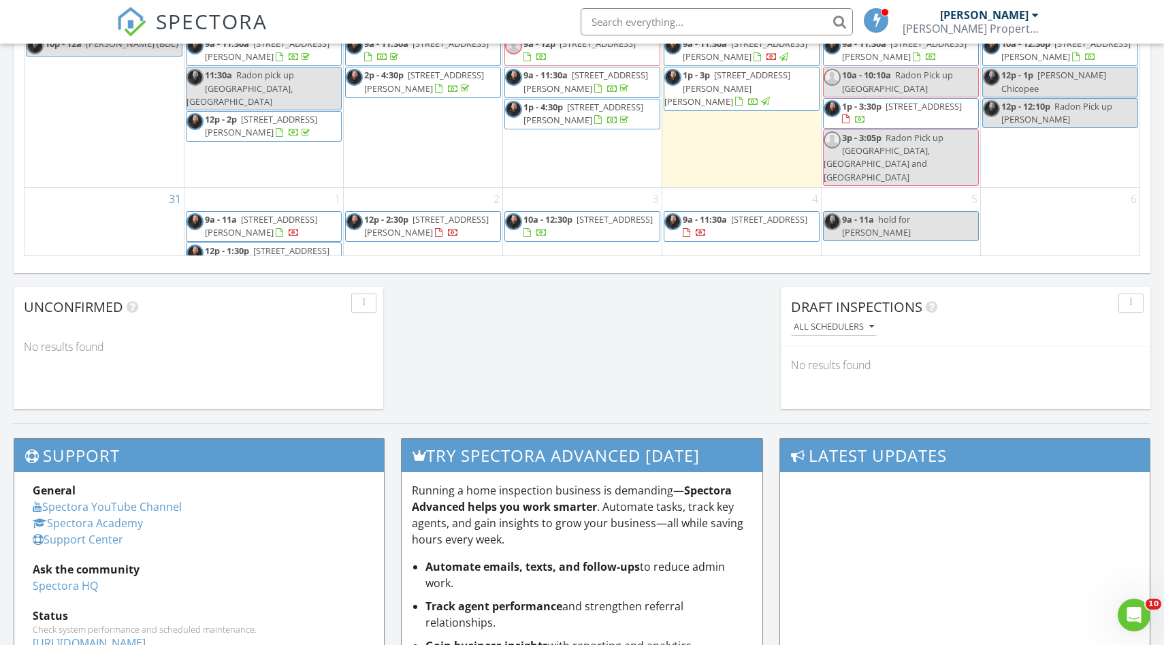
scroll to position [995, 0]
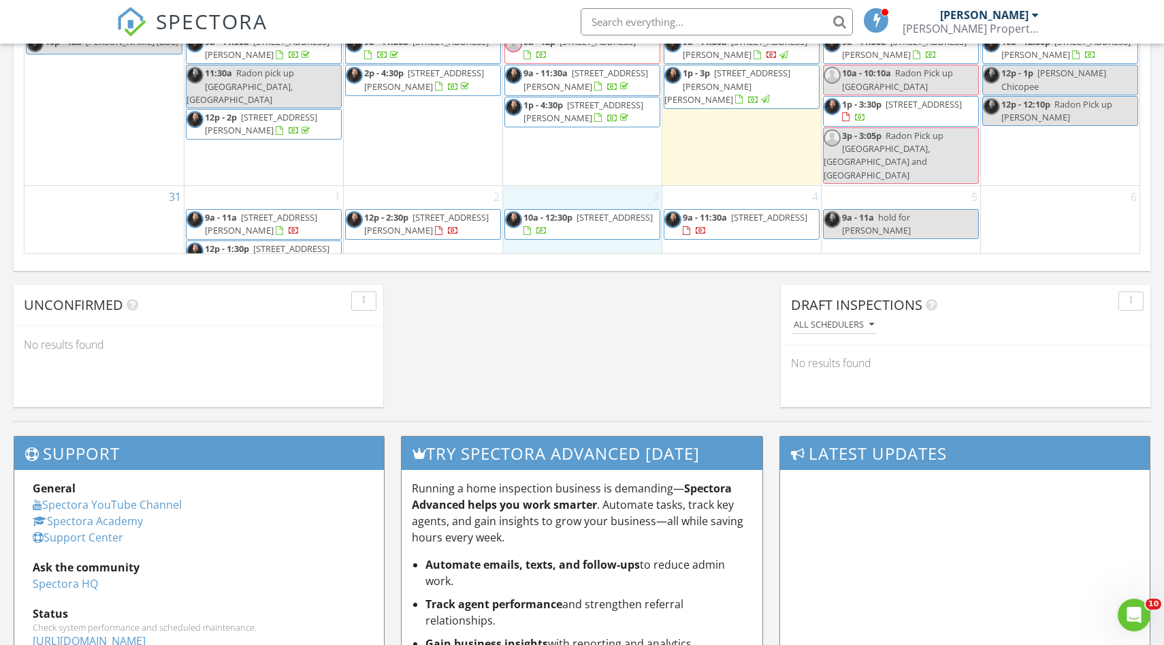
click at [559, 186] on div "3 10a - 12:30p [STREET_ADDRESS]" at bounding box center [582, 236] width 159 height 100
click at [566, 144] on link "Event" at bounding box center [581, 142] width 70 height 22
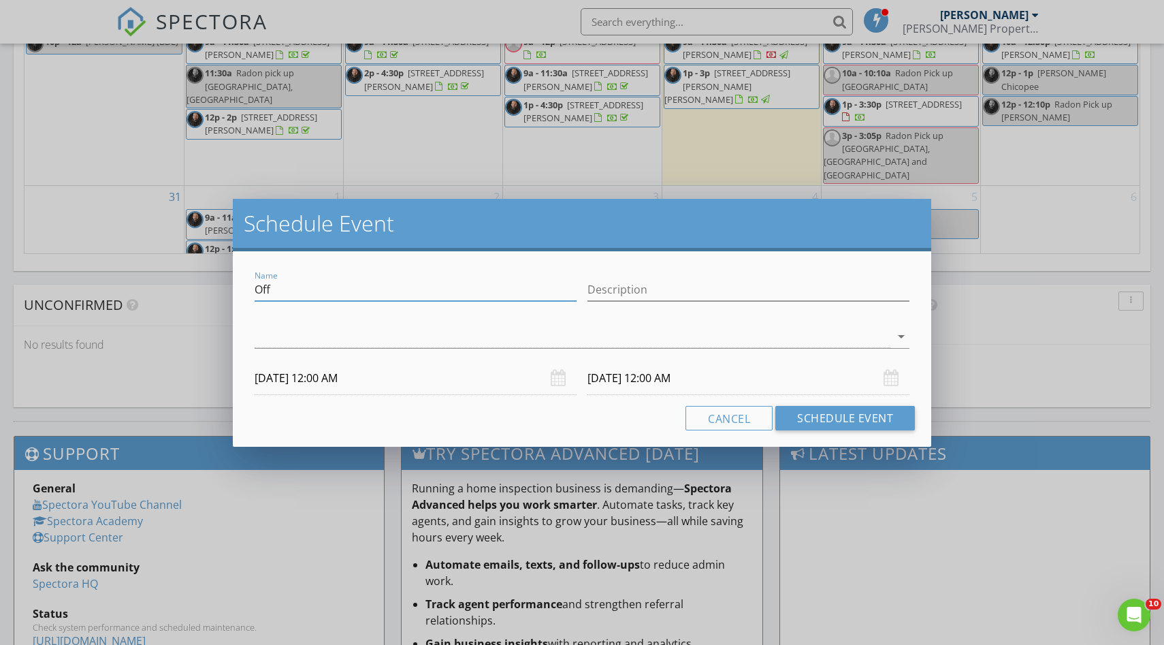
drag, startPoint x: 308, startPoint y: 289, endPoint x: 251, endPoint y: 289, distance: 57.9
click at [251, 289] on div "Name Off" at bounding box center [415, 291] width 333 height 47
type input "Haircut"
click at [511, 333] on div at bounding box center [573, 336] width 636 height 22
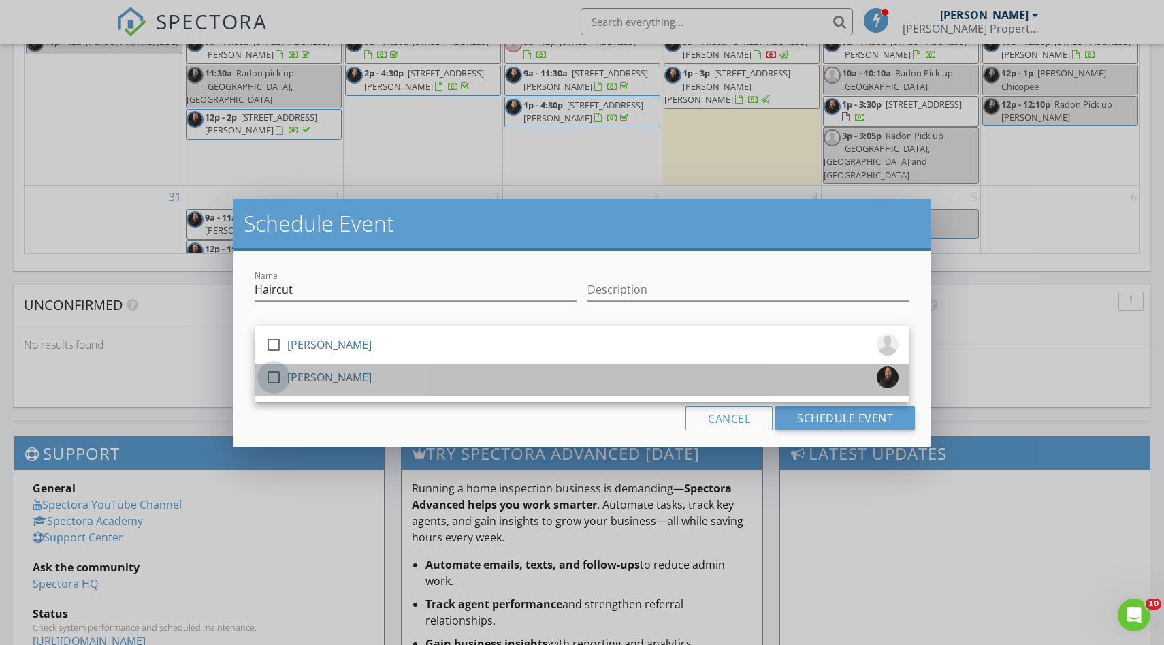
click at [274, 376] on div at bounding box center [273, 377] width 23 height 23
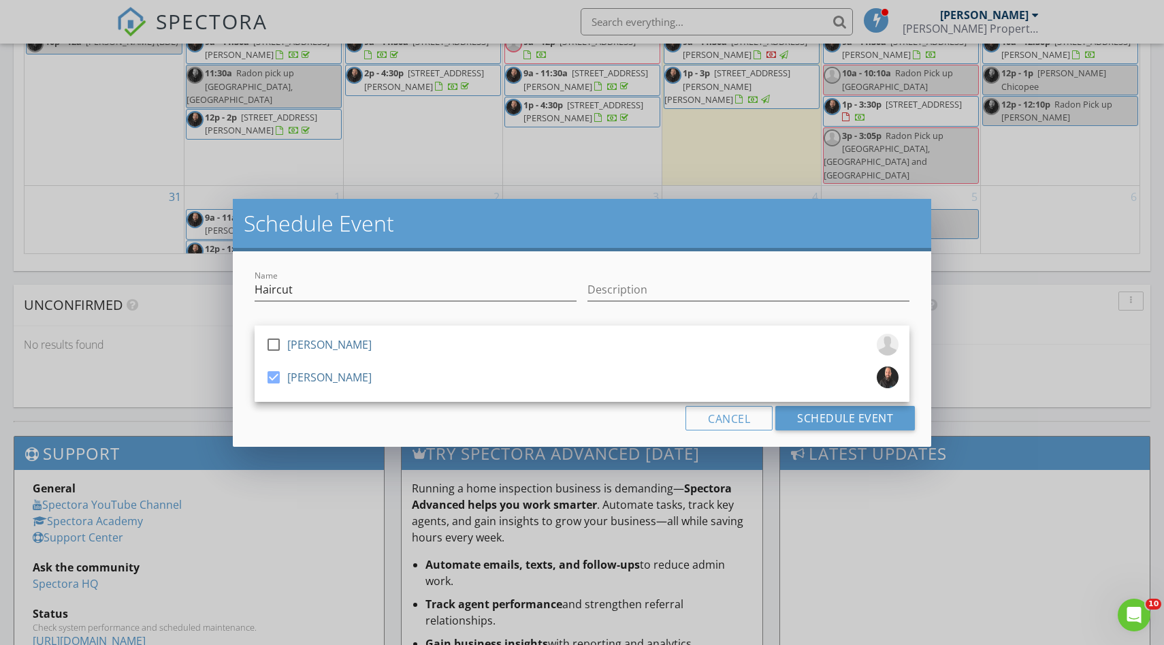
click at [410, 224] on h2 "Schedule Event" at bounding box center [582, 223] width 677 height 27
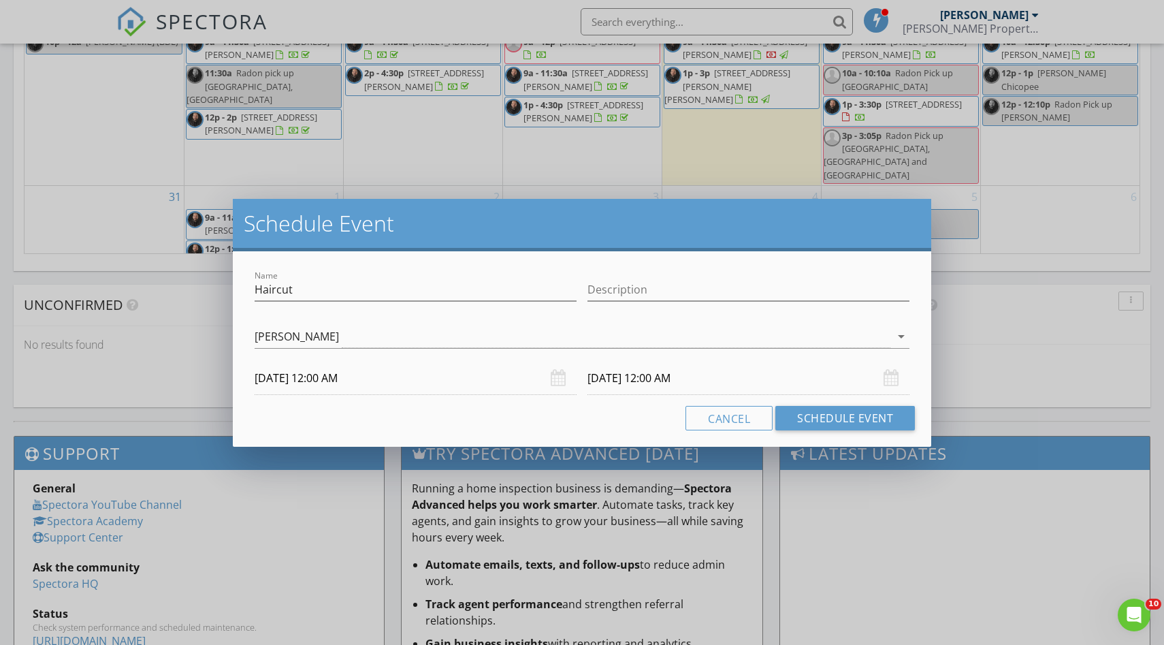
click at [353, 382] on input "[DATE] 12:00 AM" at bounding box center [416, 377] width 322 height 33
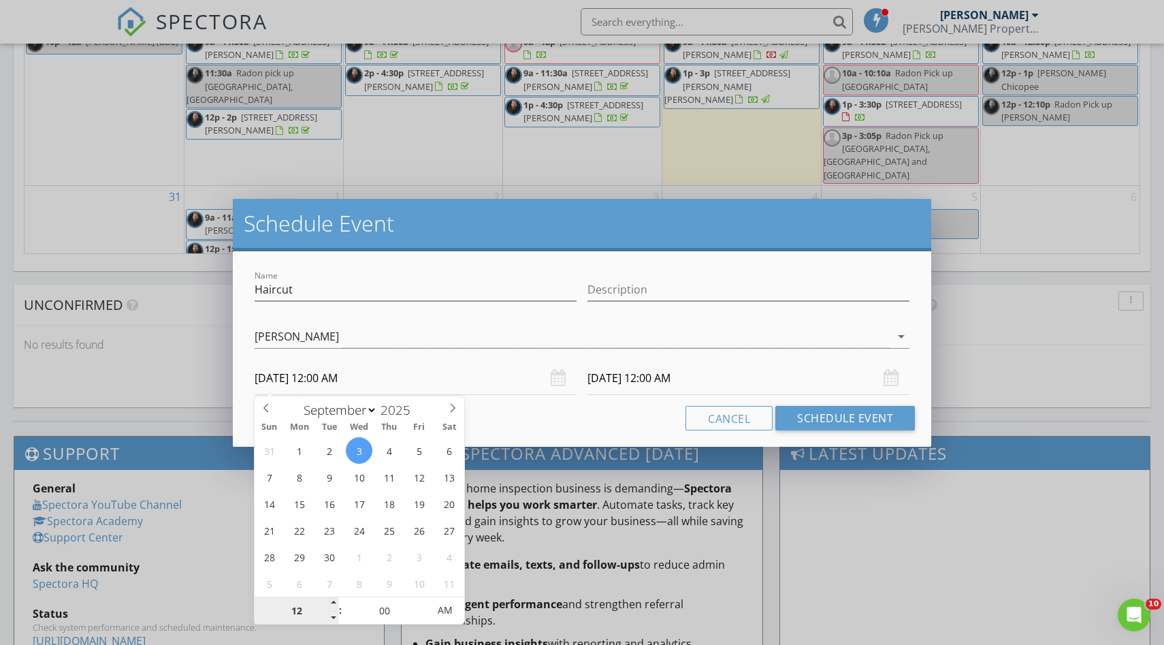
click at [300, 606] on input "12" at bounding box center [297, 610] width 84 height 27
type input "08"
type input "[DATE] 8:00 AM"
click at [391, 604] on input "00" at bounding box center [384, 610] width 84 height 27
type input "[DATE] 8:00 AM"
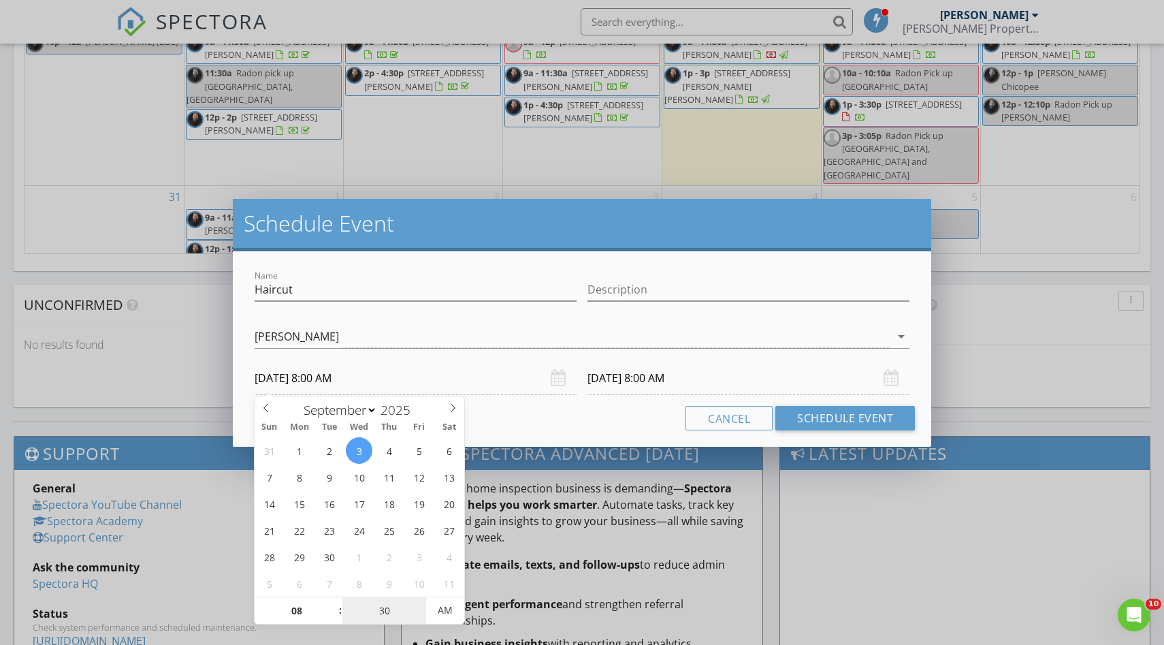
type input "30"
type input "[DATE] 8:30 AM"
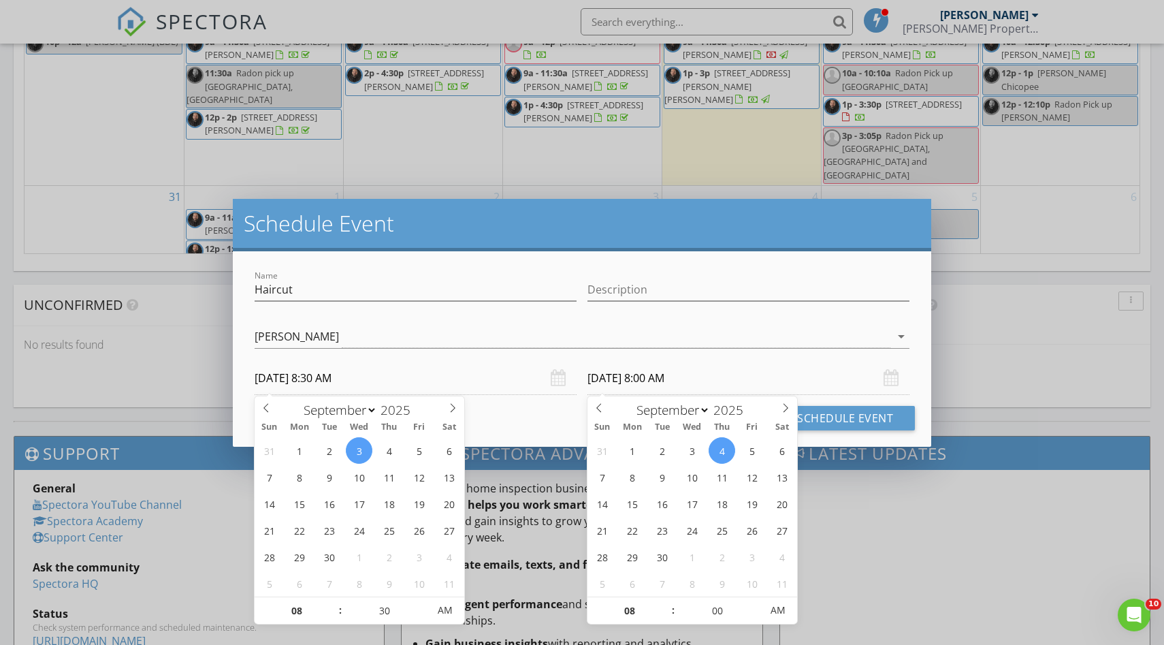
click at [707, 376] on input "[DATE] 8:00 AM" at bounding box center [748, 377] width 322 height 33
type input "30"
type input "[DATE] 8:30 AM"
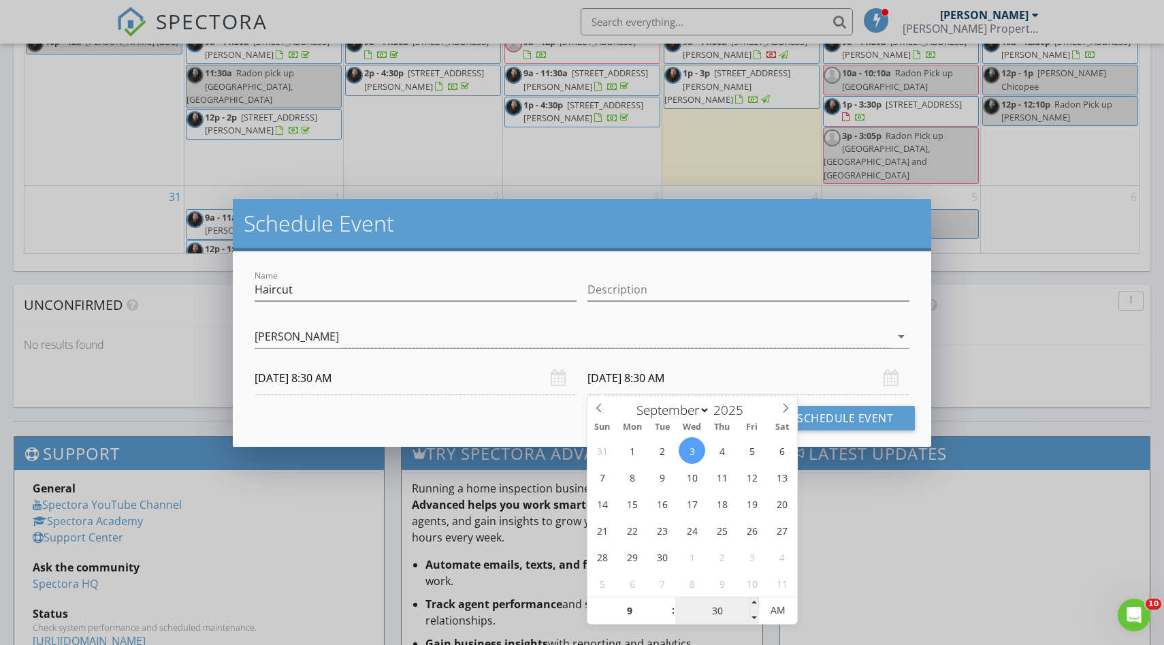
type input "09"
type input "[DATE] 9:30 AM"
click at [723, 604] on input "30" at bounding box center [717, 610] width 84 height 27
type input "00"
type input "[DATE] 9:00 AM"
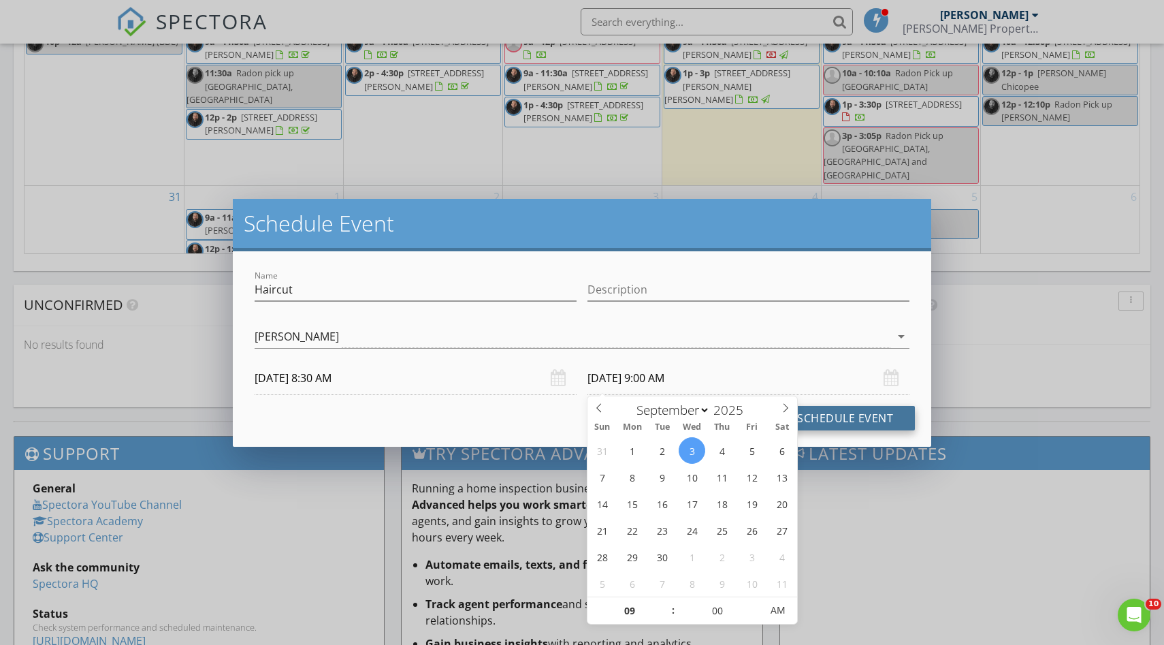
click at [849, 413] on button "Schedule Event" at bounding box center [845, 418] width 140 height 25
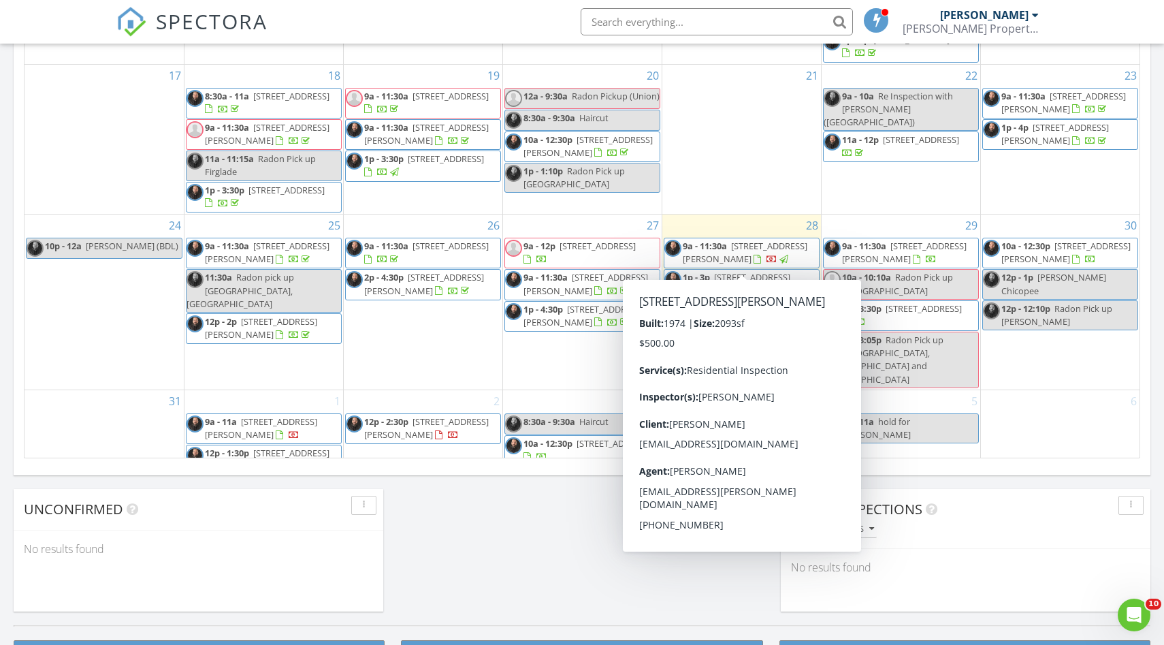
scroll to position [792, 0]
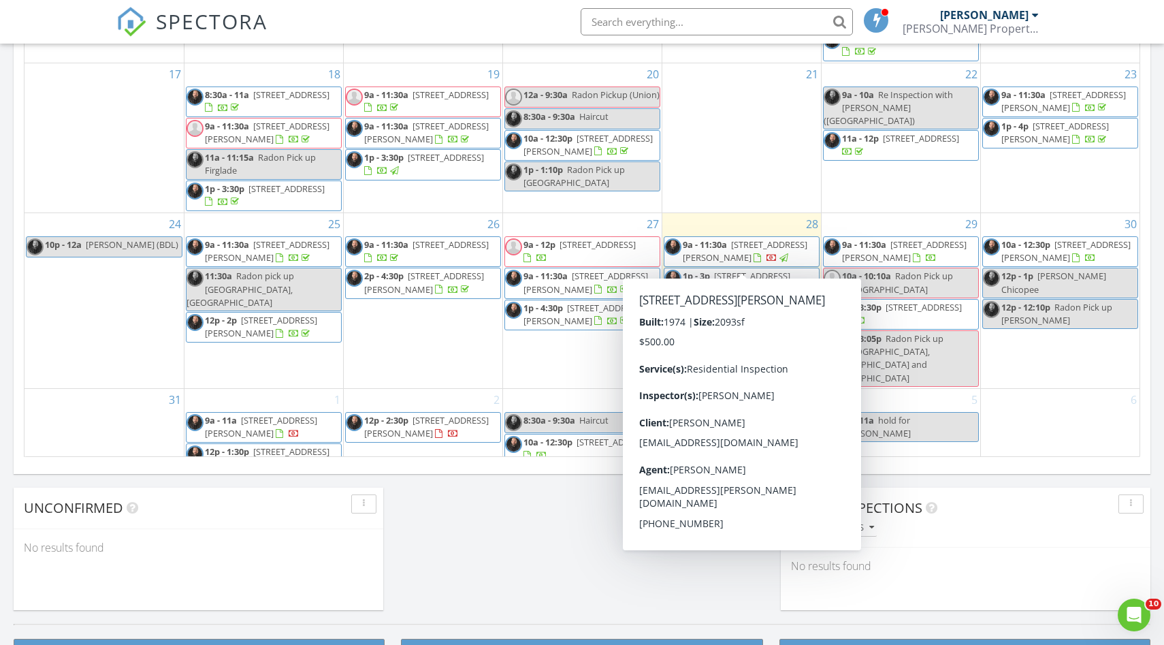
click at [688, 581] on div "[DATE] [PERSON_NAME] 9:00 am [STREET_ADDRESS][PERSON_NAME] [PERSON_NAME] 24 min…" at bounding box center [582, 4] width 1164 height 1239
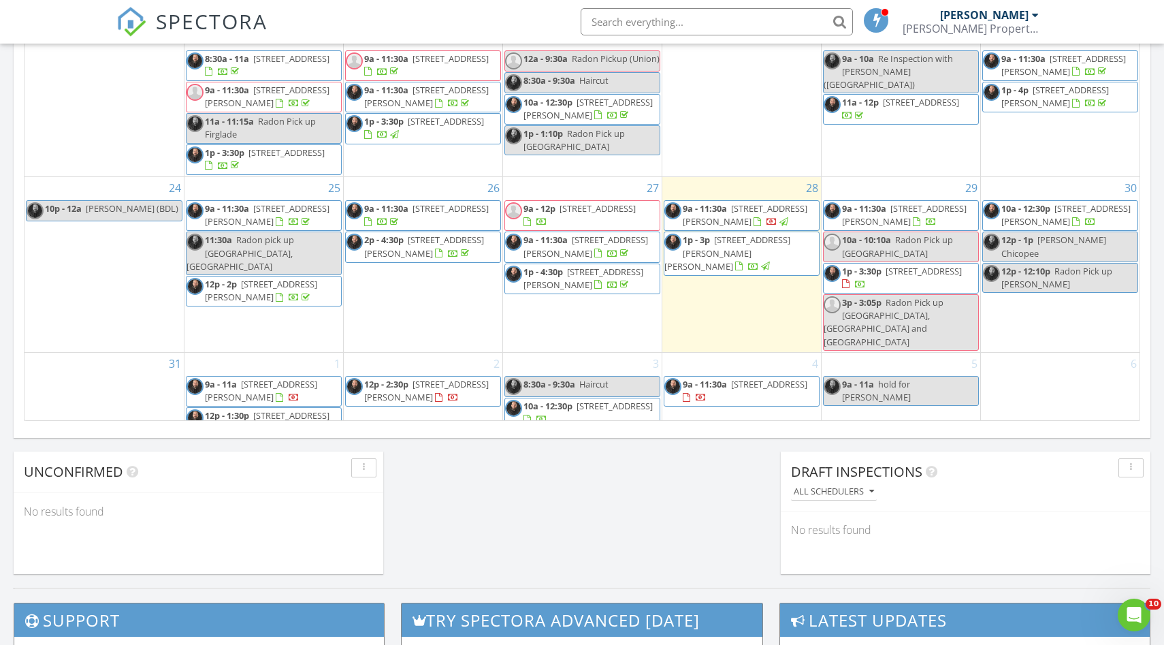
scroll to position [823, 0]
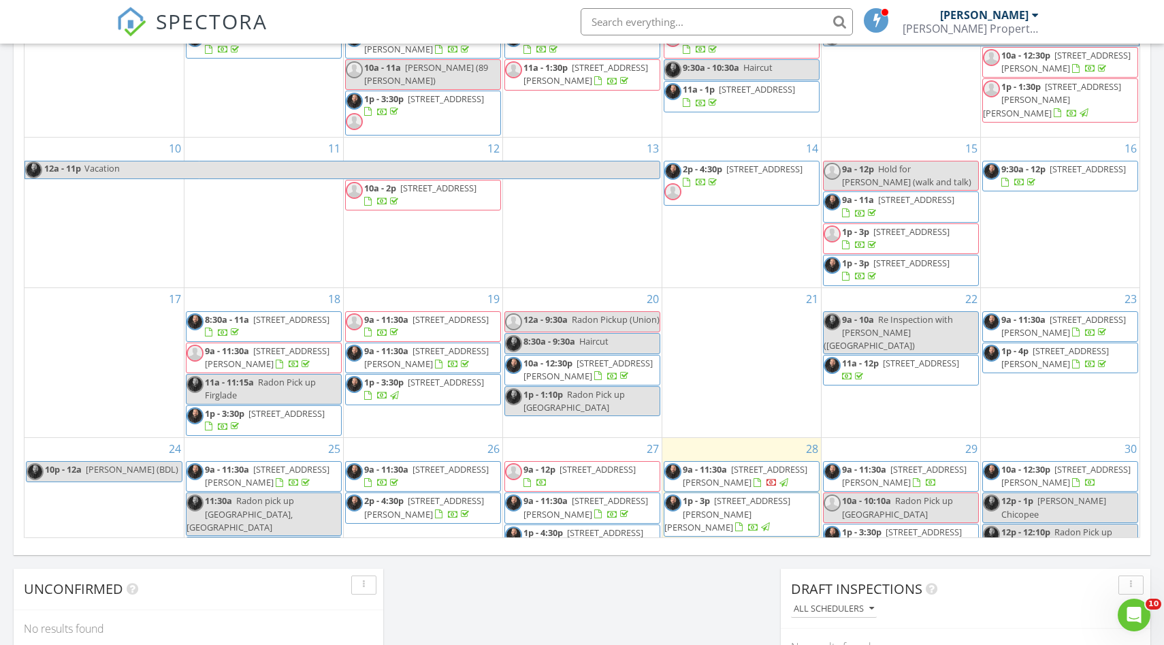
scroll to position [151, 0]
